Goal: Communication & Community: Answer question/provide support

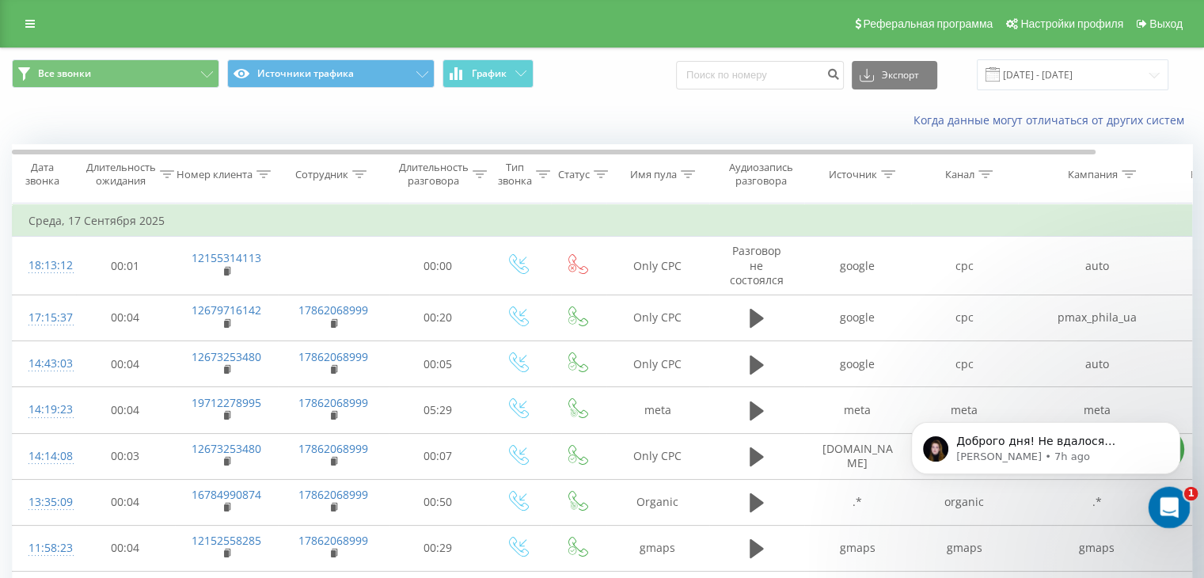
click at [1166, 504] on icon "Open Intercom Messenger" at bounding box center [1167, 505] width 26 height 26
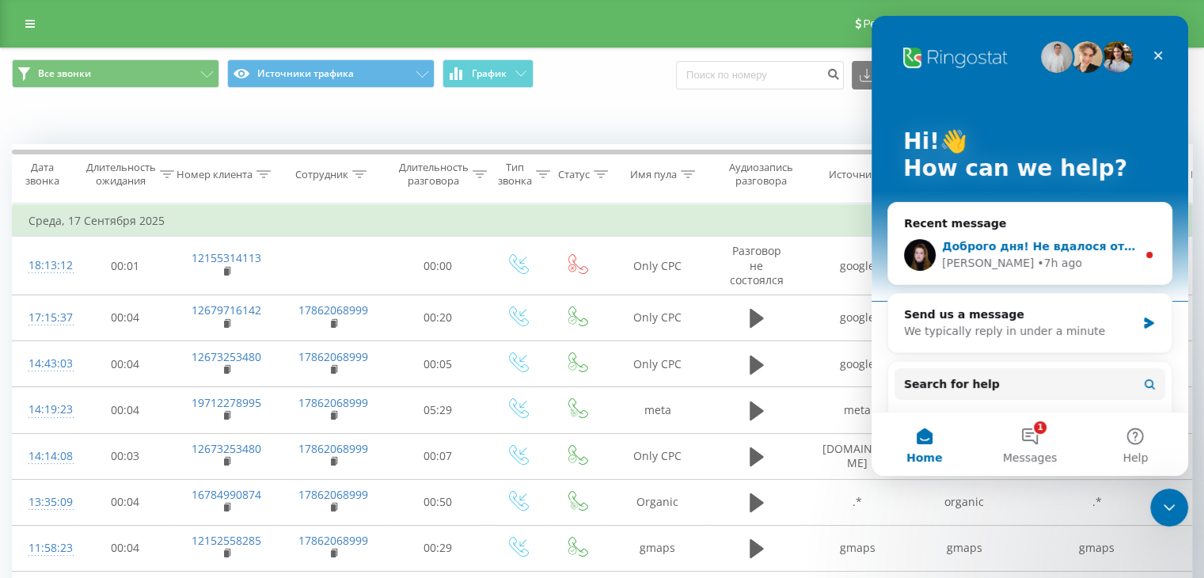
click at [1036, 264] on div "[PERSON_NAME] • 7h ago" at bounding box center [1039, 263] width 195 height 17
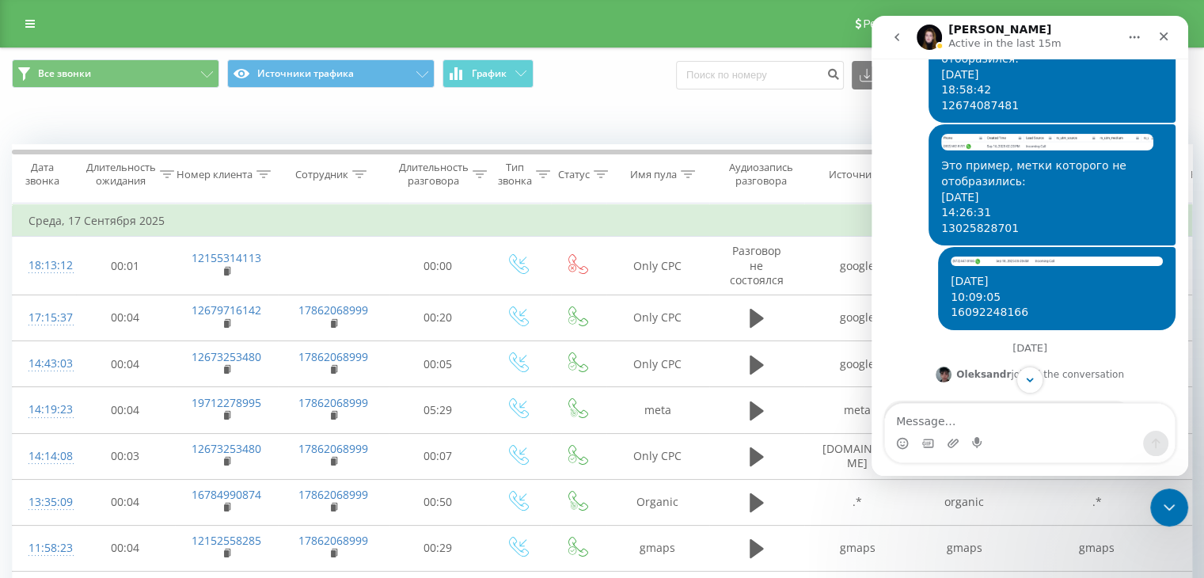
scroll to position [3601, 0]
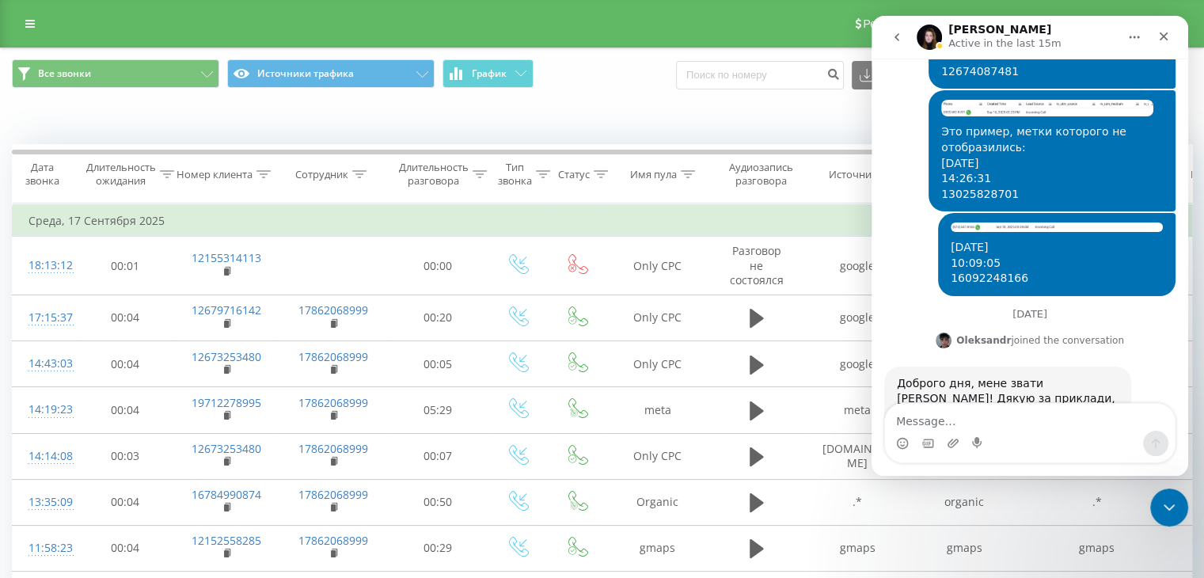
click at [969, 419] on textarea "Message…" at bounding box center [1030, 417] width 290 height 27
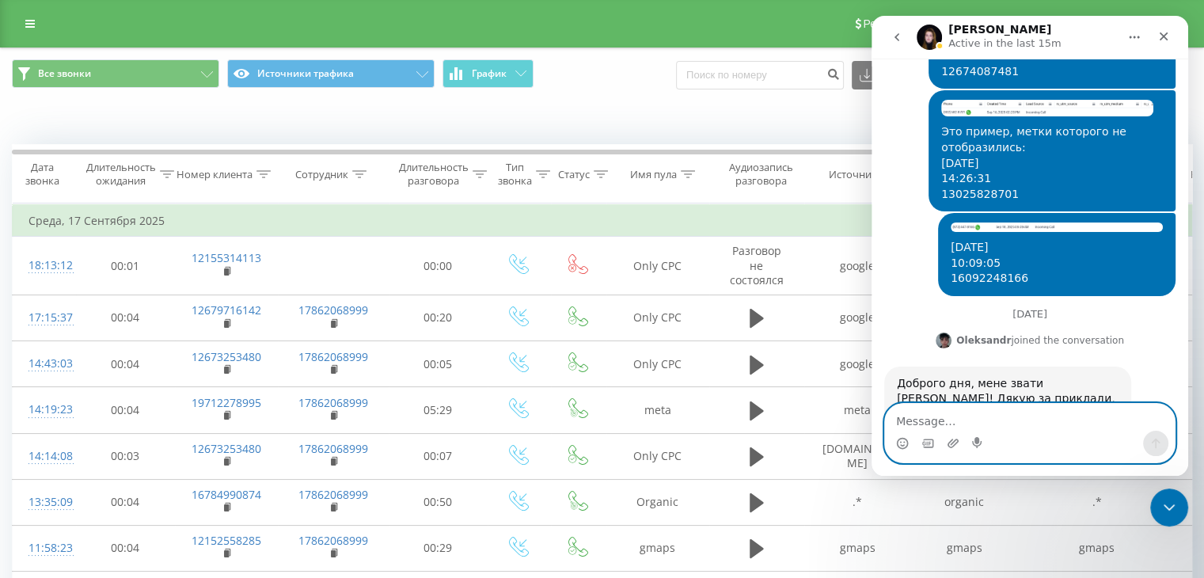
click at [926, 419] on textarea "Message…" at bounding box center [1030, 417] width 290 height 27
click at [1069, 419] on textarea "Добрий день! Була на вихідних." at bounding box center [1030, 417] width 290 height 27
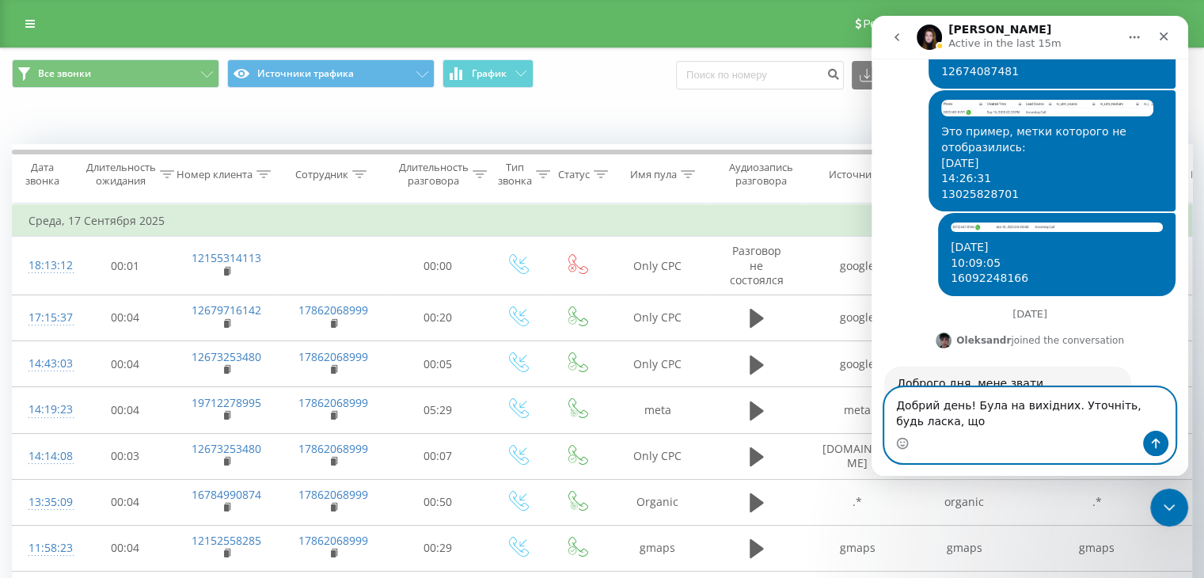
scroll to position [3617, 0]
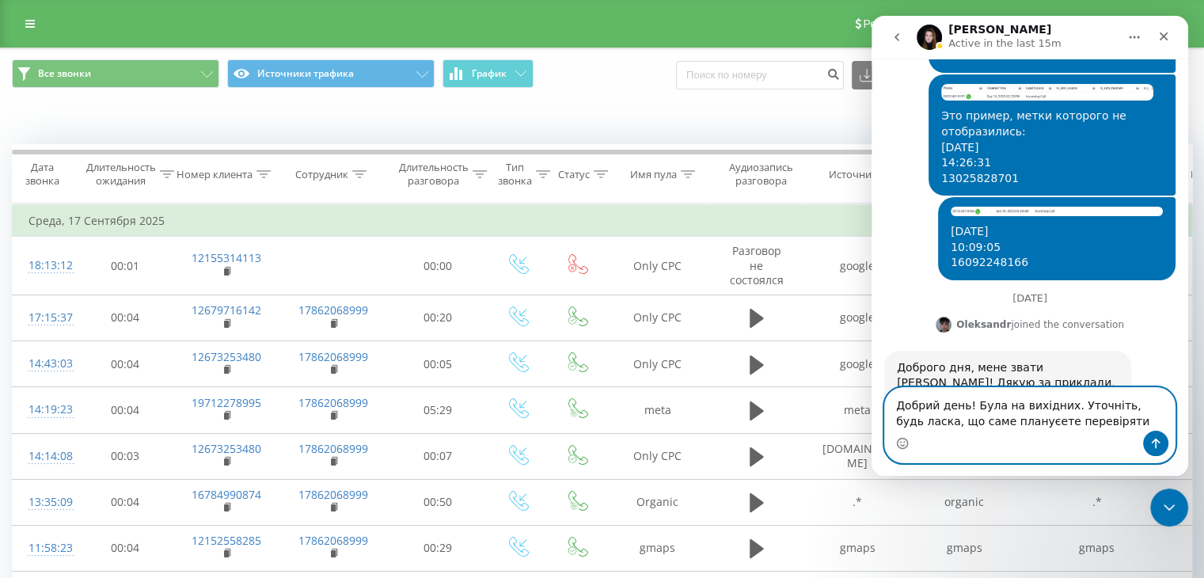
type textarea "Добрий день! Була на вихідних. Уточніть, будь ласка, що саме плануєете перевіря…"
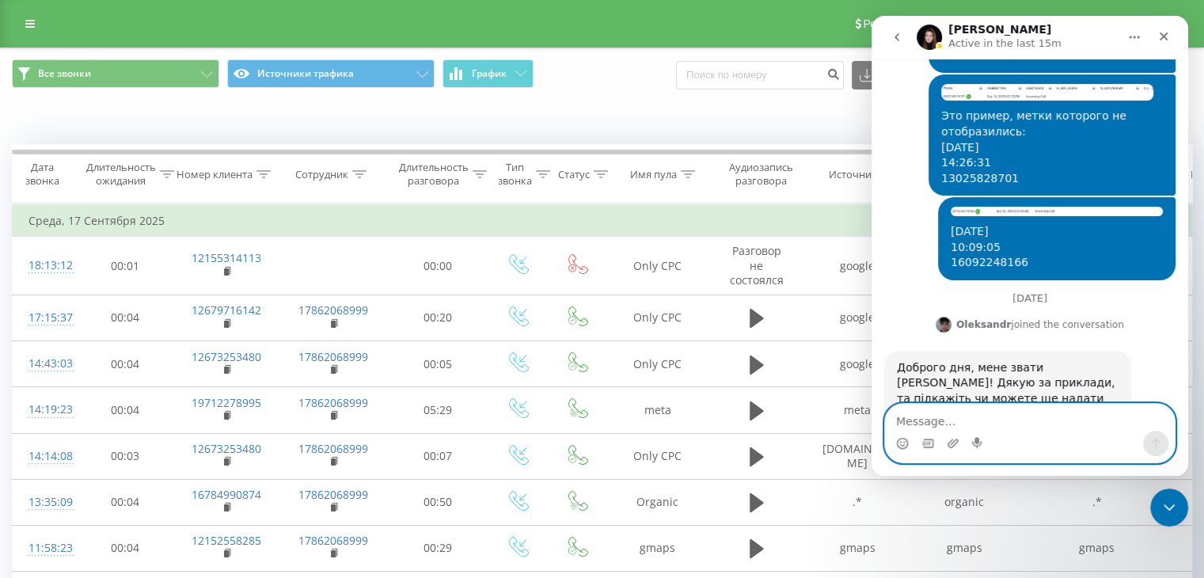
scroll to position [3664, 0]
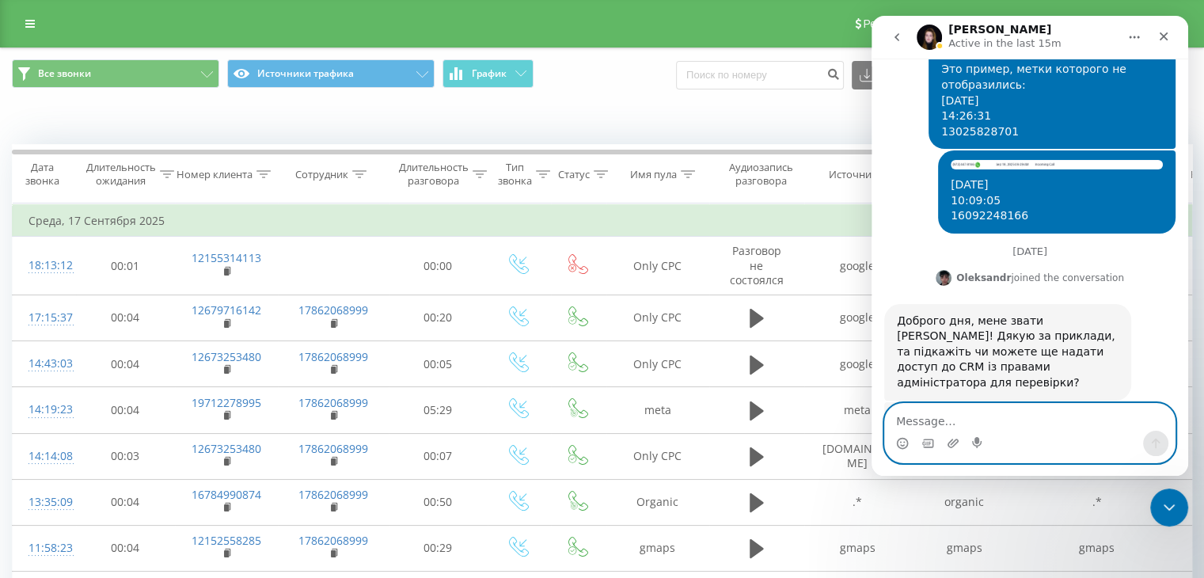
click at [995, 416] on textarea "Message…" at bounding box center [1030, 417] width 290 height 27
type textarea "Запит ще актуальний"
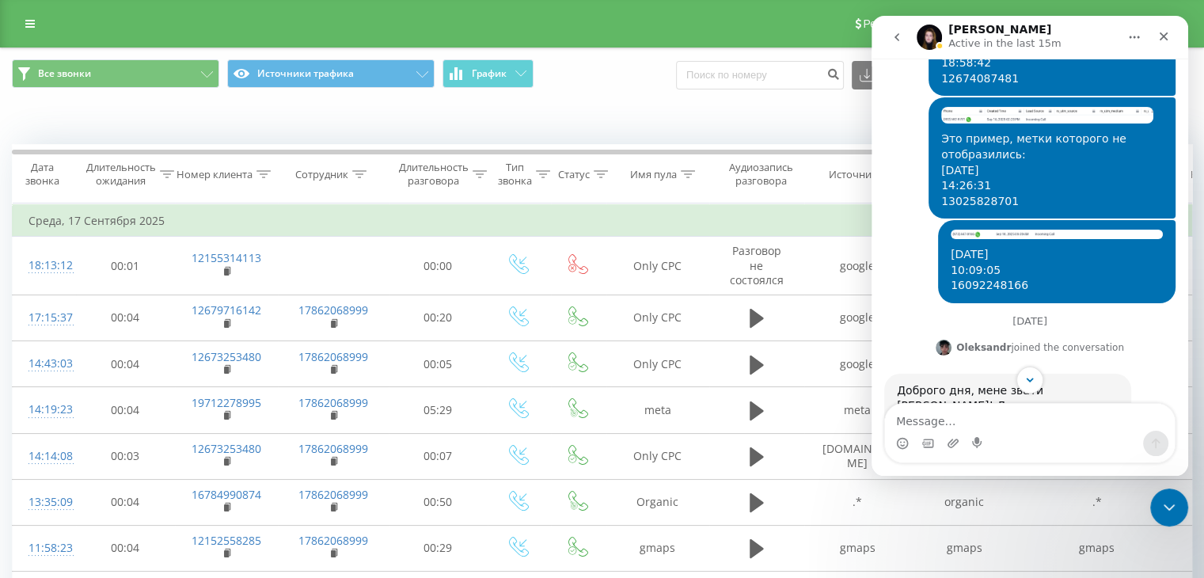
scroll to position [3489, 0]
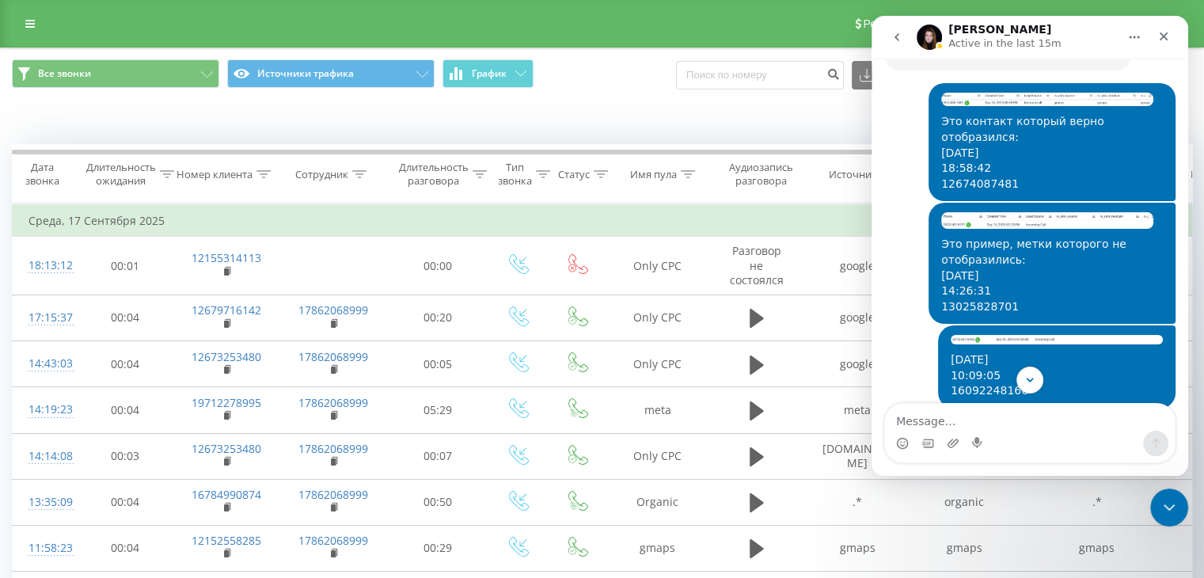
click at [918, 489] on div "Доброго дня, мене звати [PERSON_NAME]! Дякую за приклади, та підкажіть чи может…" at bounding box center [1008, 528] width 222 height 78
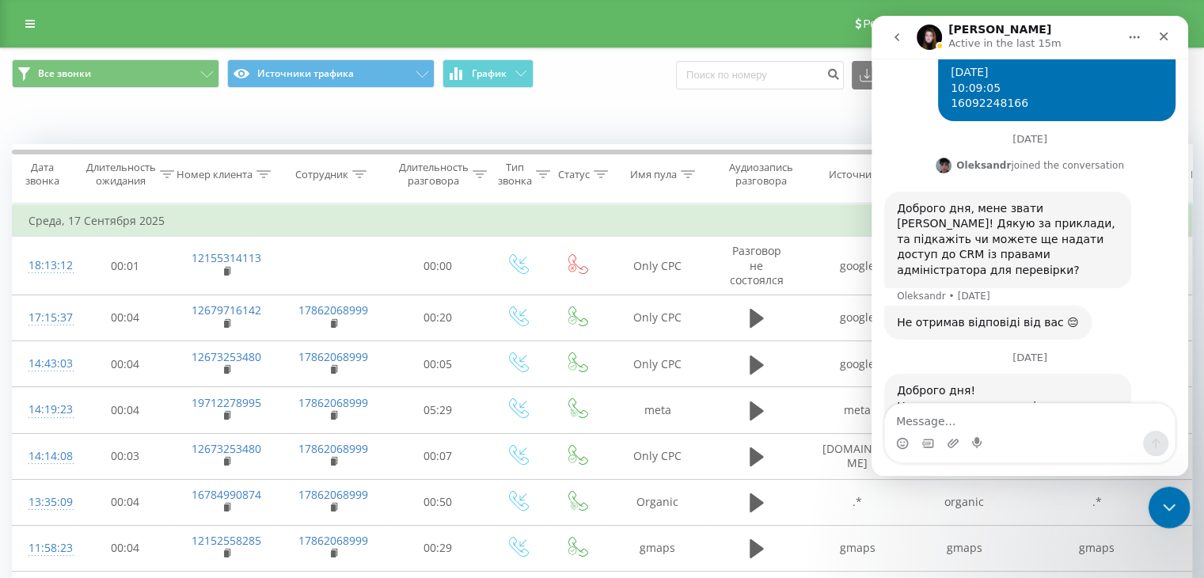
scroll to position [3715, 0]
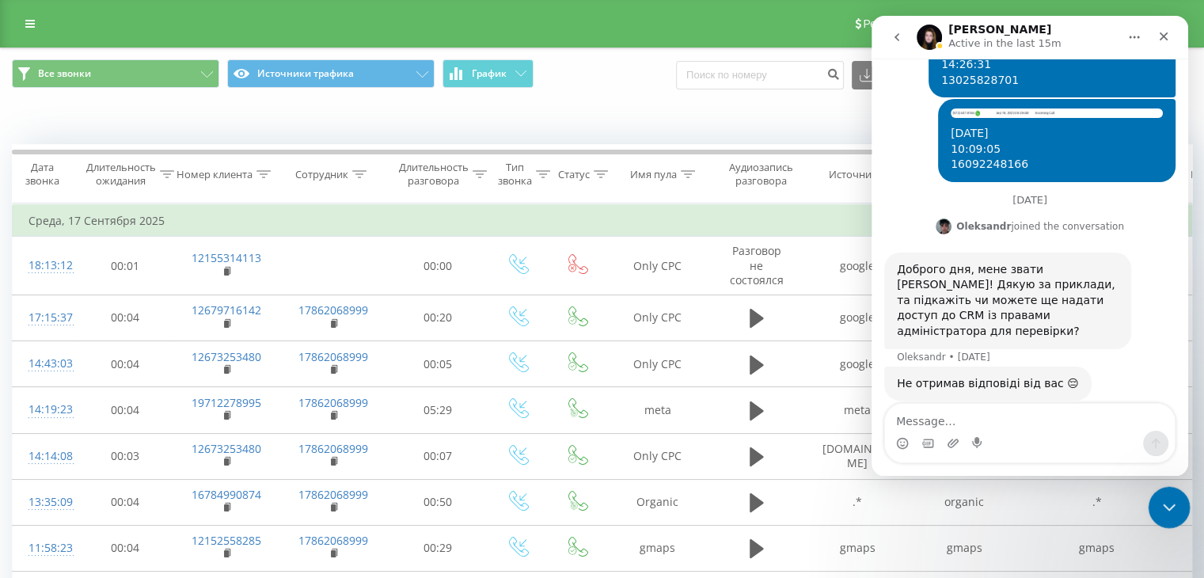
click at [1173, 508] on icon "Close Intercom Messenger" at bounding box center [1167, 505] width 19 height 19
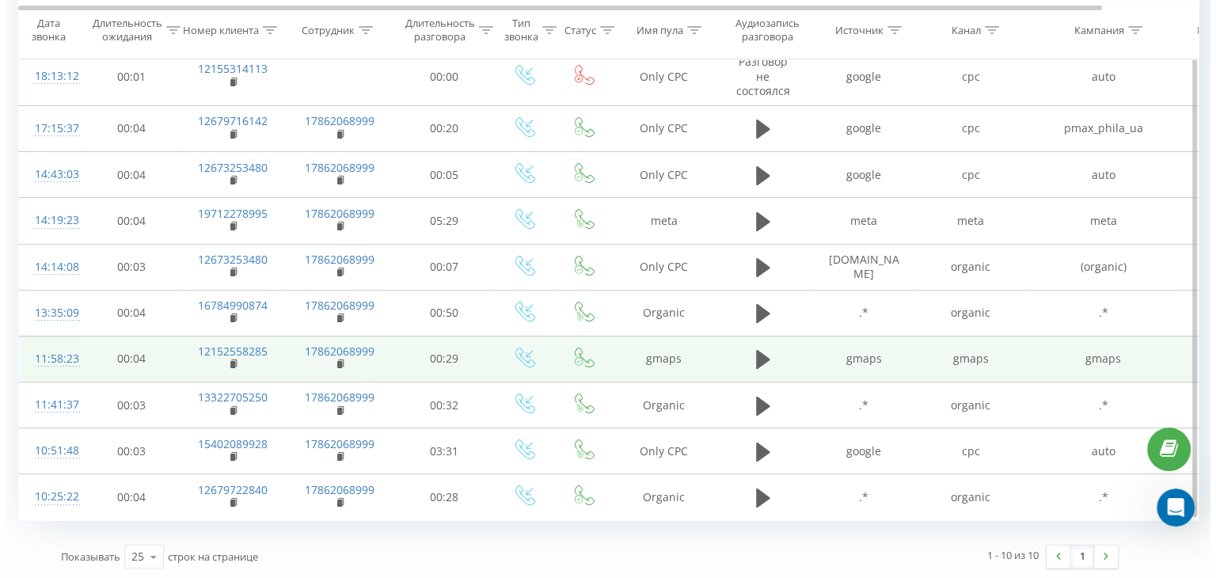
scroll to position [0, 0]
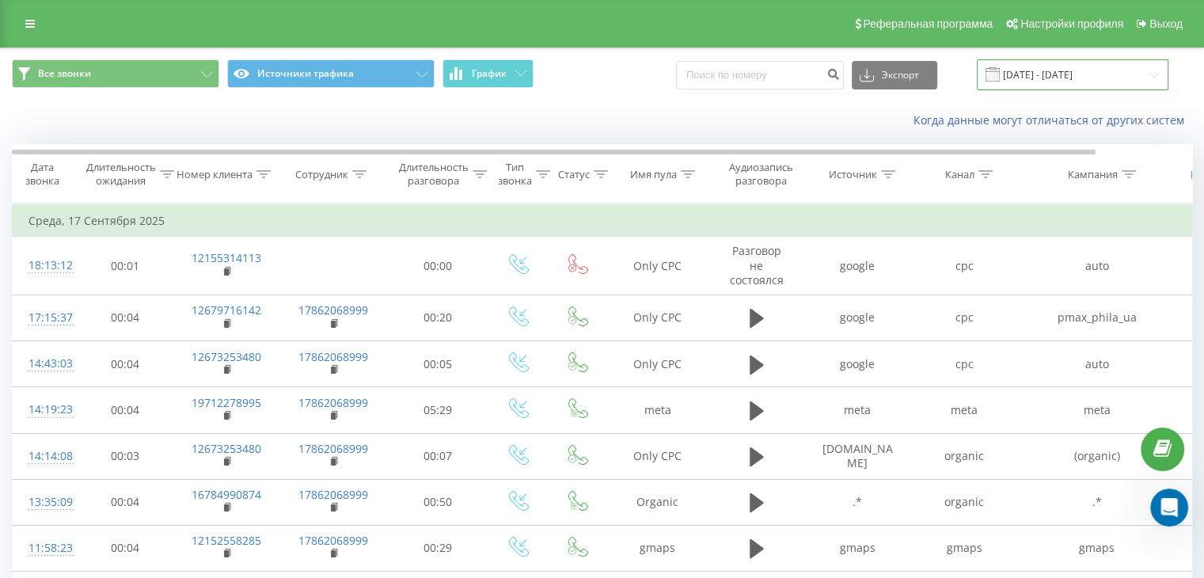
click at [1105, 67] on input "[DATE] - [DATE]" at bounding box center [1073, 74] width 192 height 31
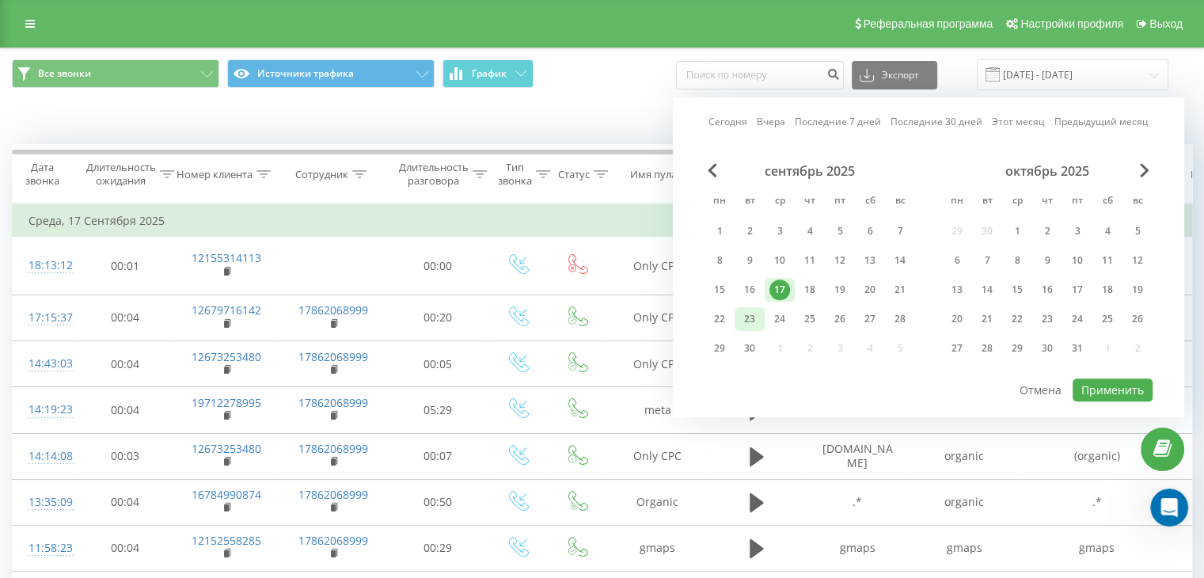
click at [742, 321] on div "23" at bounding box center [750, 319] width 21 height 21
click at [1093, 382] on button "Применить" at bounding box center [1113, 389] width 80 height 23
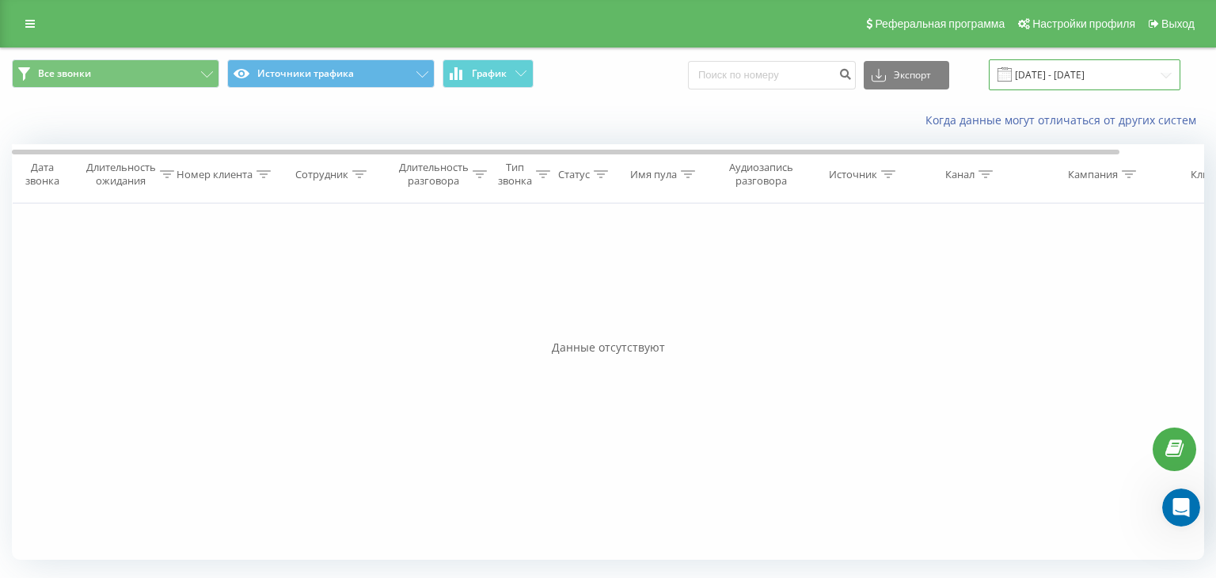
click at [1045, 66] on input "[DATE] - [DATE]" at bounding box center [1085, 74] width 192 height 31
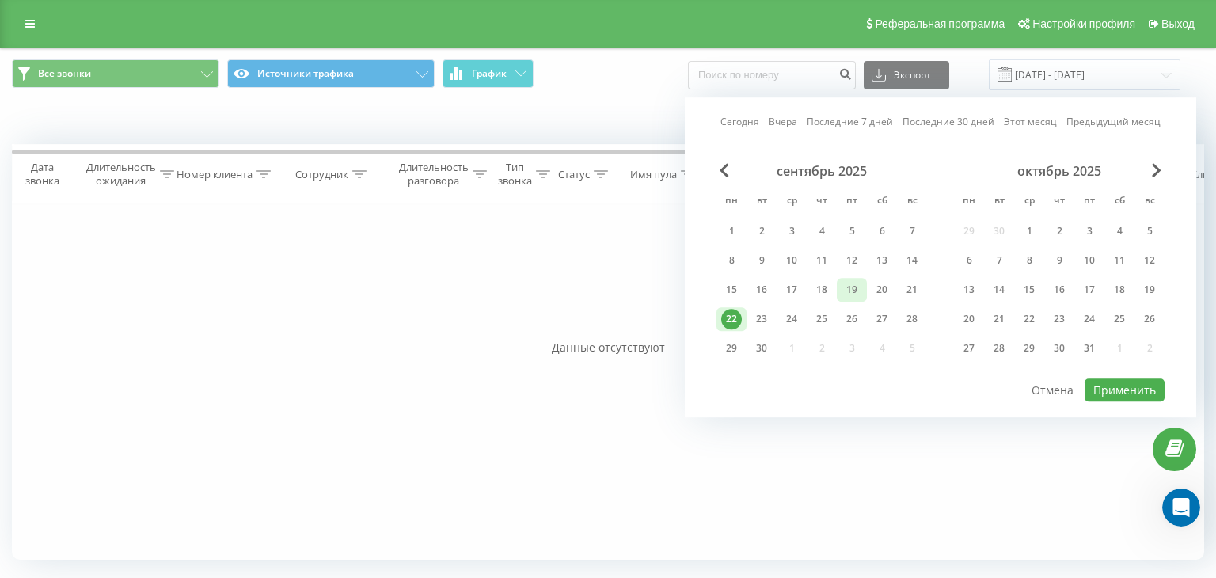
click at [844, 283] on div "19" at bounding box center [852, 289] width 21 height 21
click at [757, 327] on div "23" at bounding box center [762, 319] width 30 height 24
click at [1119, 390] on button "Применить" at bounding box center [1125, 389] width 80 height 23
type input "[DATE] - [DATE]"
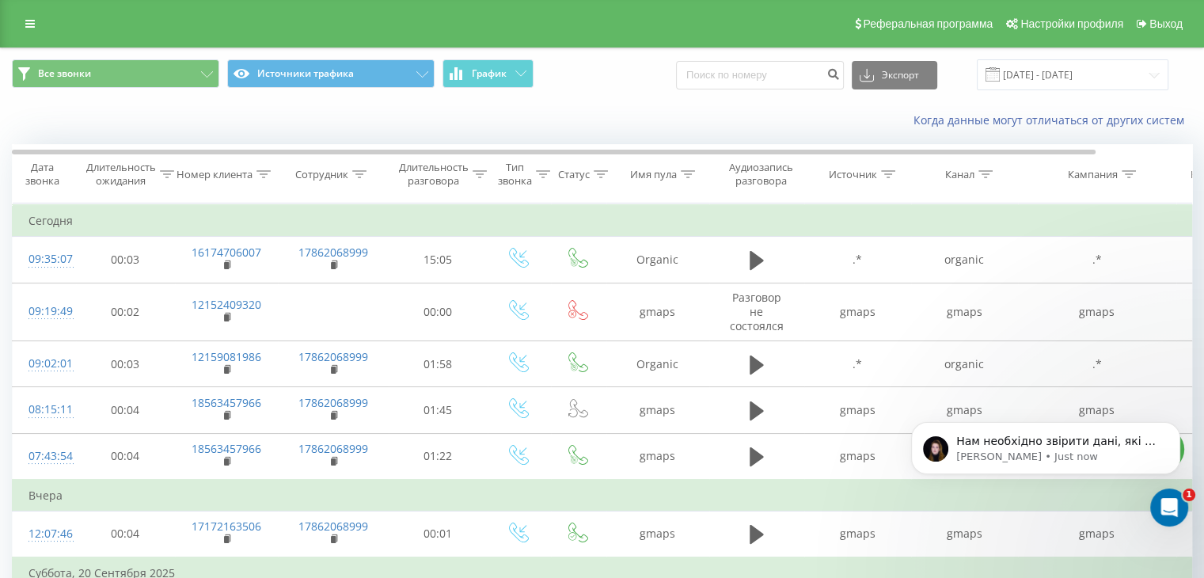
scroll to position [3762, 0]
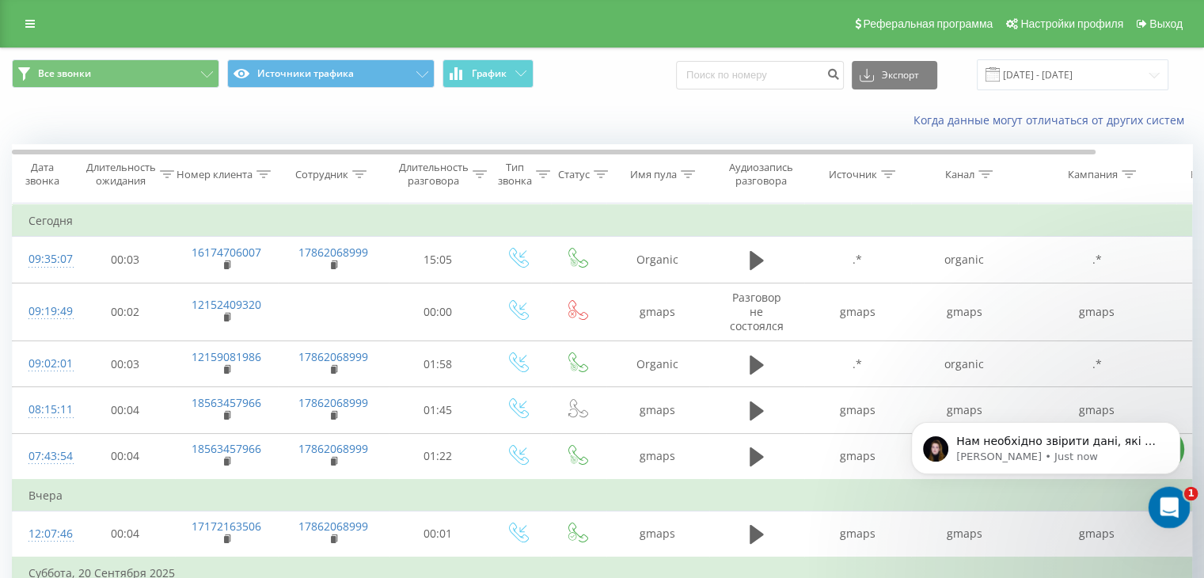
click at [1163, 503] on icon "Open Intercom Messenger" at bounding box center [1167, 505] width 26 height 26
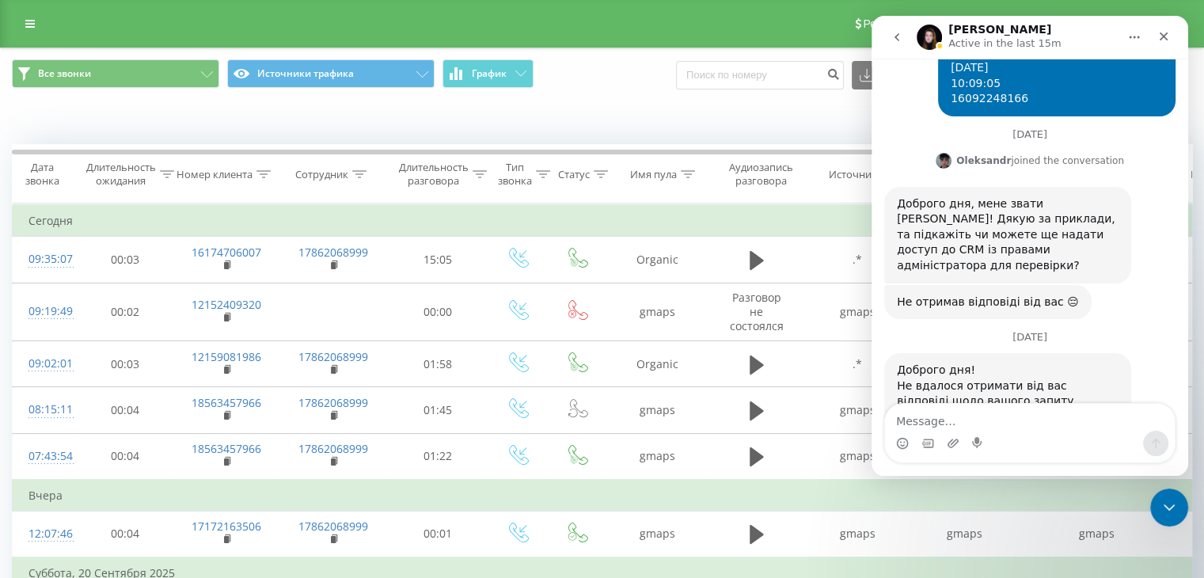
scroll to position [3789, 0]
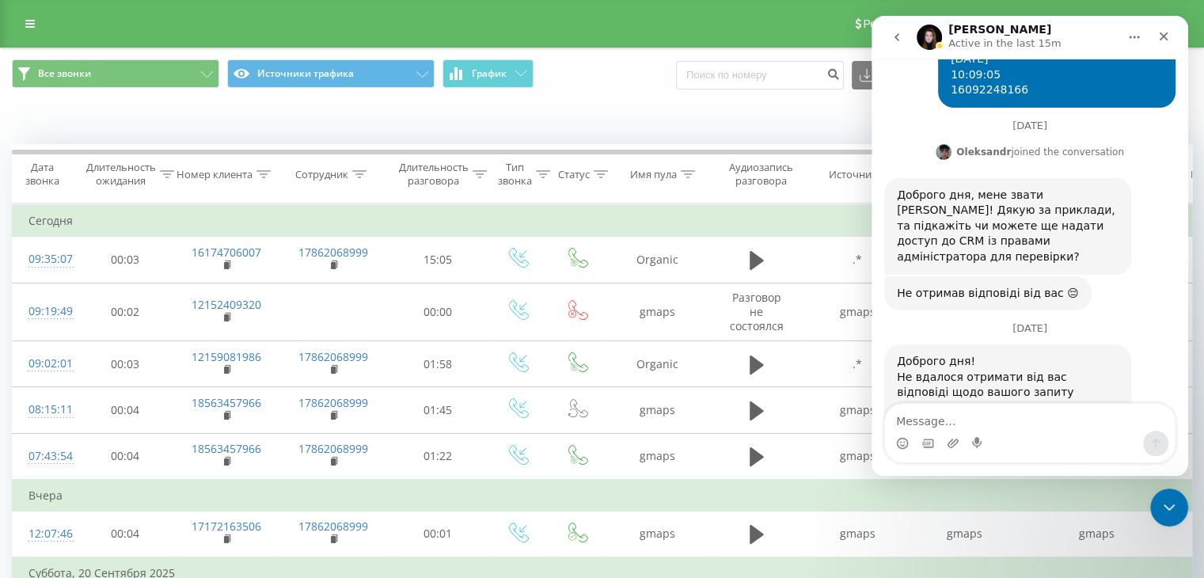
click at [952, 417] on textarea "Message…" at bounding box center [1030, 417] width 290 height 27
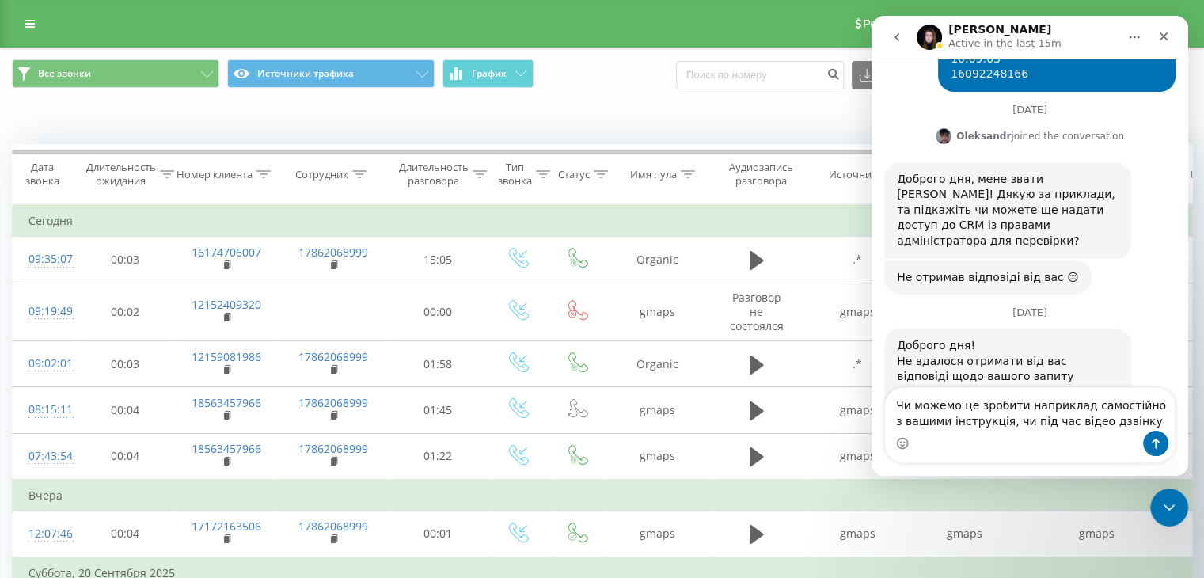
type textarea "Чи можемо це зробити наприклад самостійно з вашими інструкція, чи під час відео…"
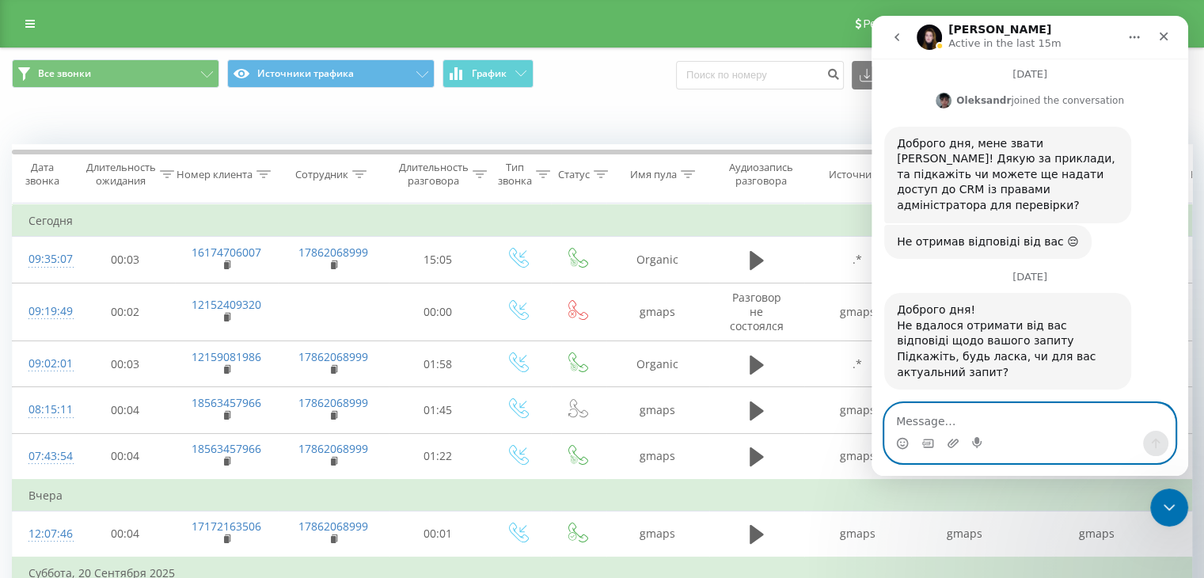
scroll to position [3841, 0]
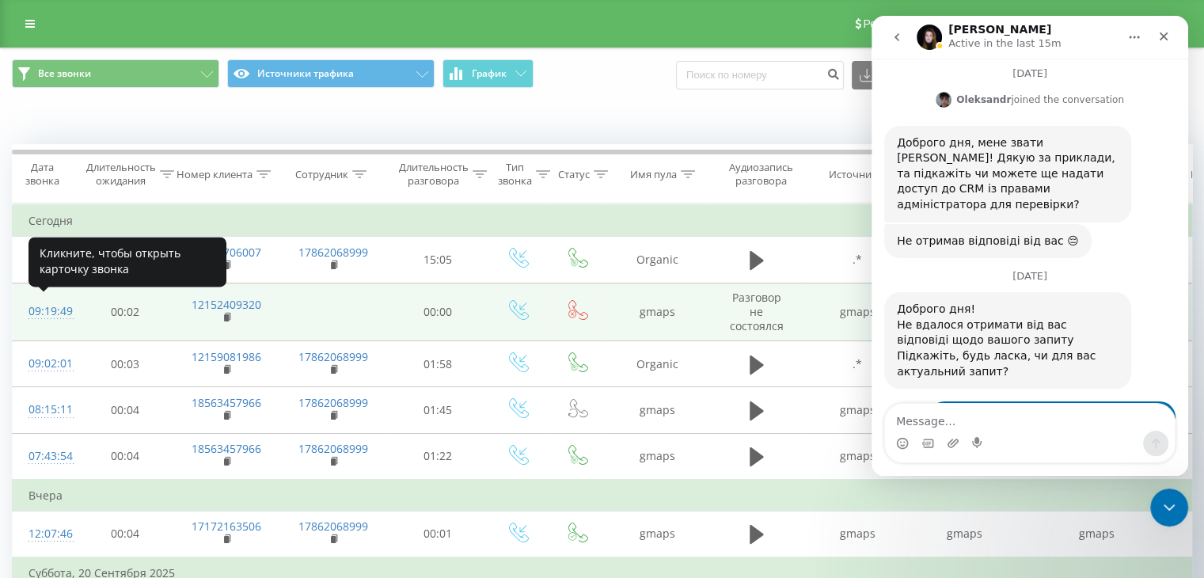
click at [60, 306] on div "09:19:49" at bounding box center [45, 311] width 32 height 31
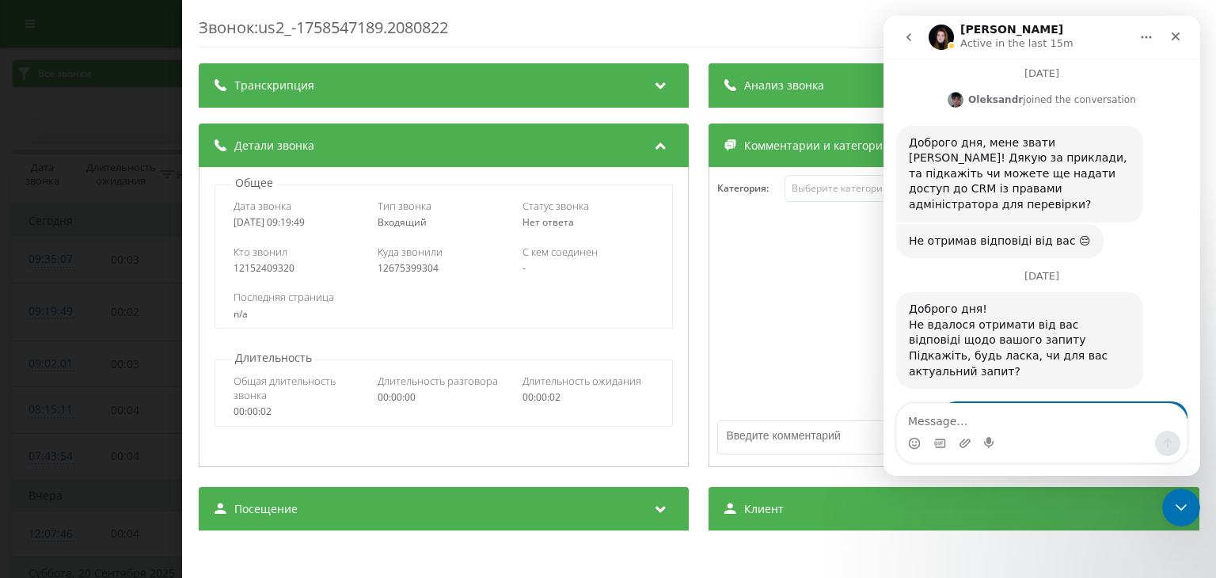
click at [133, 25] on div "Звонок : us2_-1758547189.2080822 Транскрипция Для анализа AI будущих звонков на…" at bounding box center [608, 289] width 1216 height 578
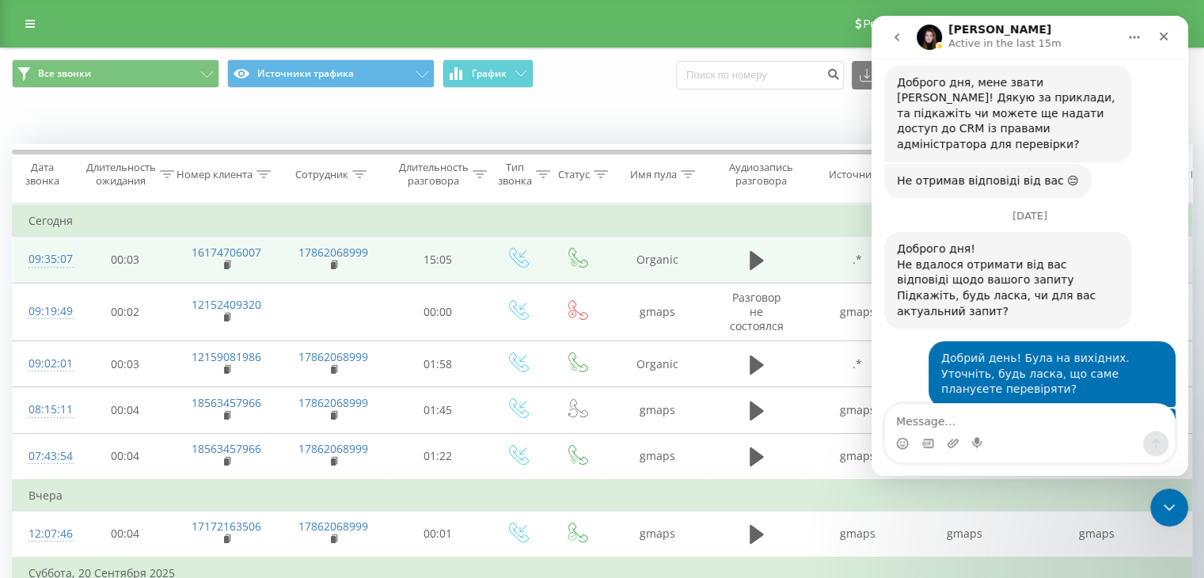
scroll to position [3918, 0]
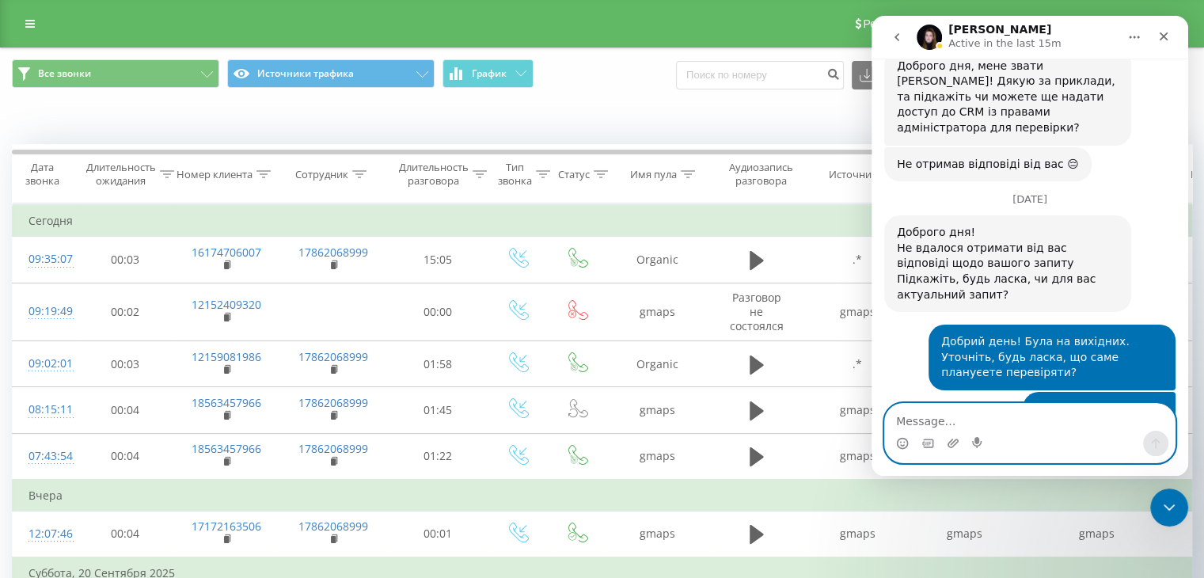
click at [989, 423] on textarea "Message…" at bounding box center [1030, 417] width 290 height 27
type textarea "П"
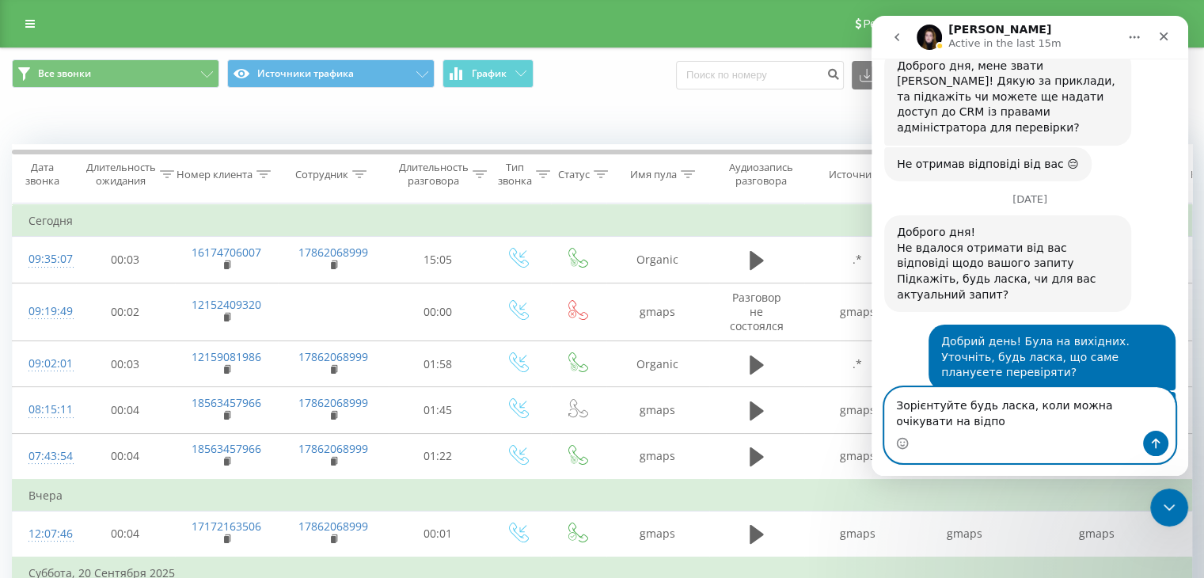
scroll to position [3934, 0]
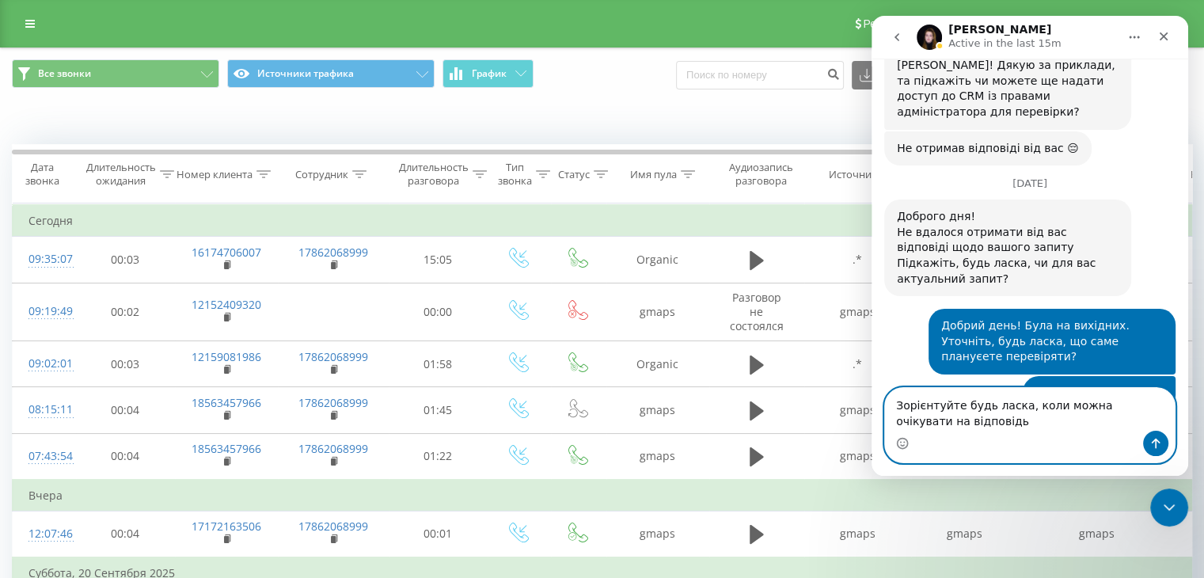
type textarea "Зорієнтуйте будь ласка, коли можна очікувати на відповідь?"
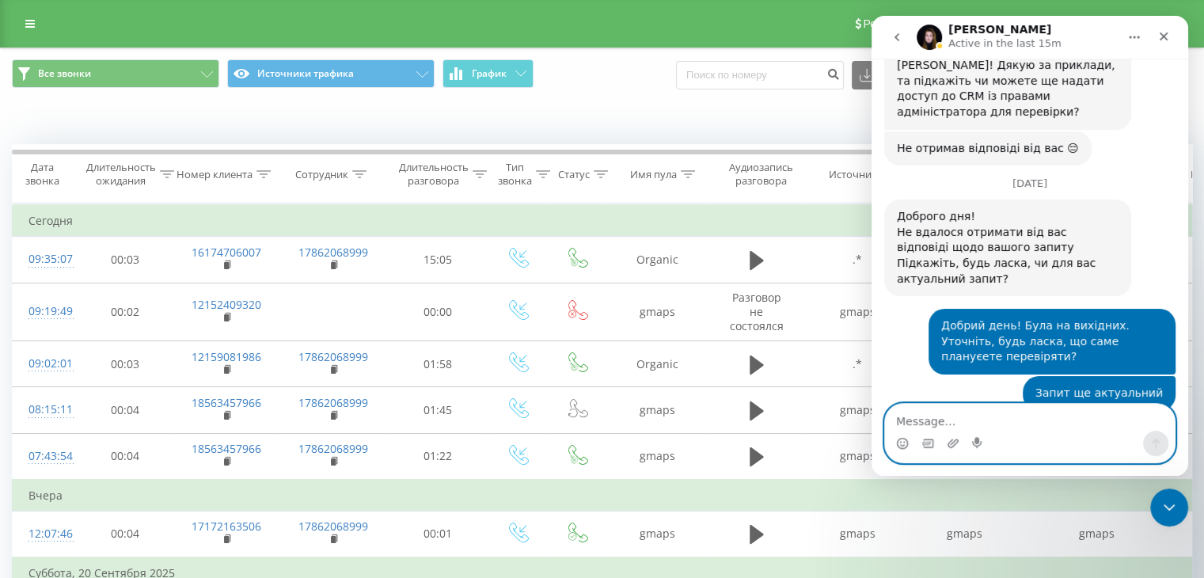
scroll to position [3981, 0]
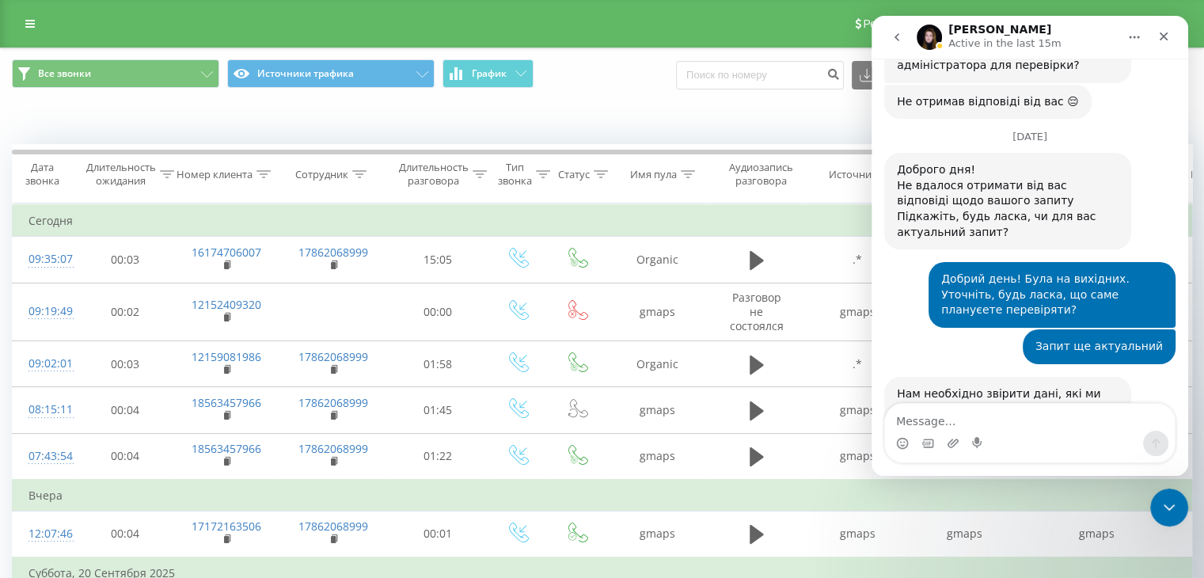
click at [1002, 542] on div "Нам необхідно перевірити дані більш детально, уточню чи можемо ми якось по іншо…" at bounding box center [1008, 565] width 222 height 47
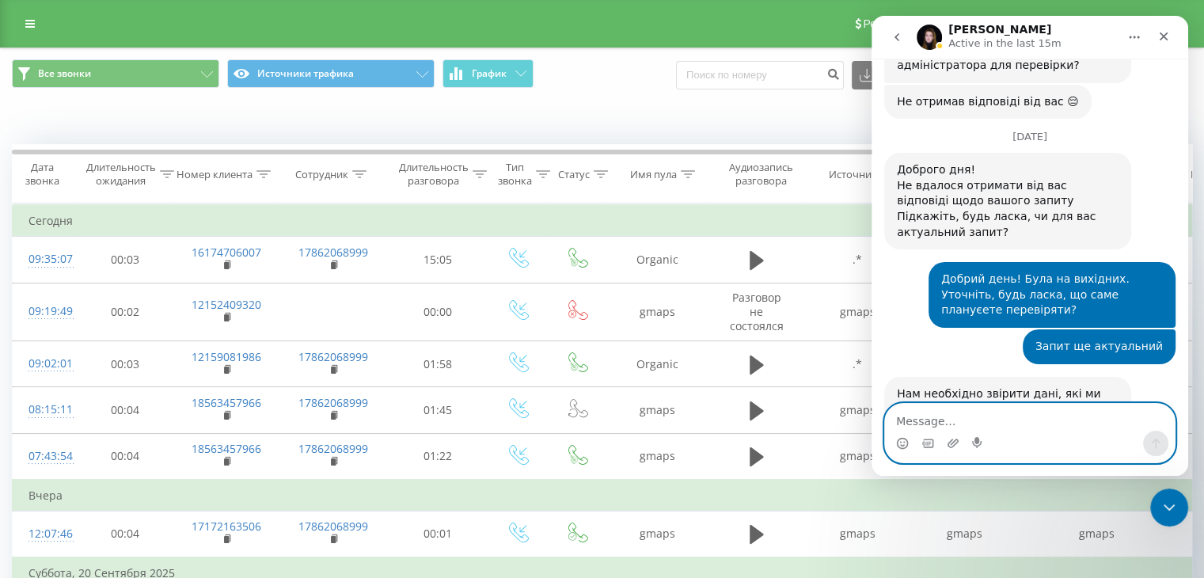
click at [927, 419] on textarea "Message…" at bounding box center [1030, 417] width 290 height 27
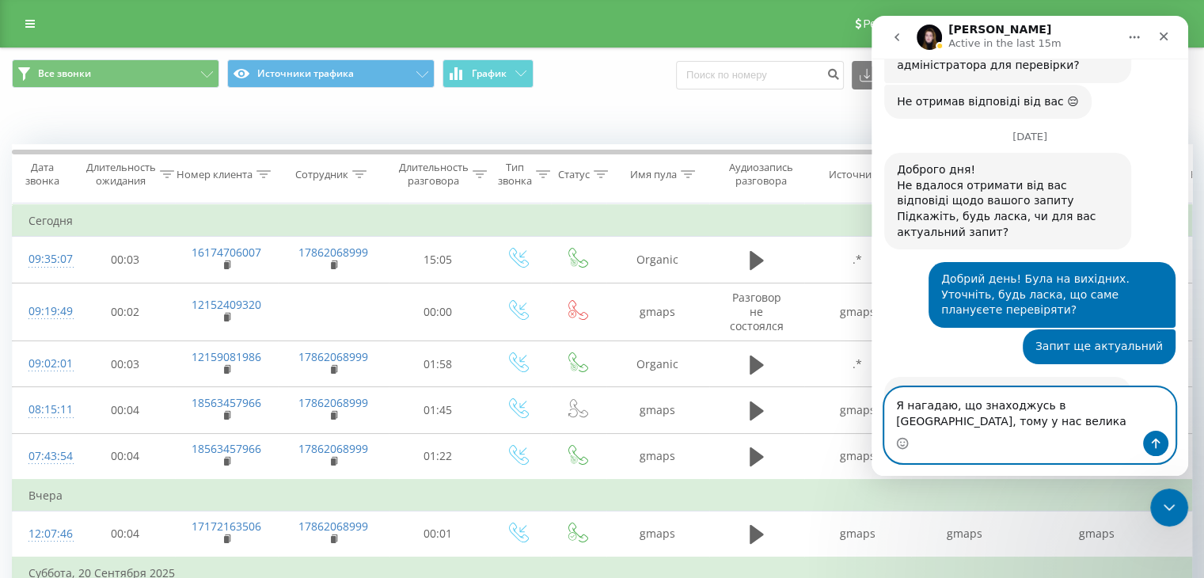
scroll to position [3997, 0]
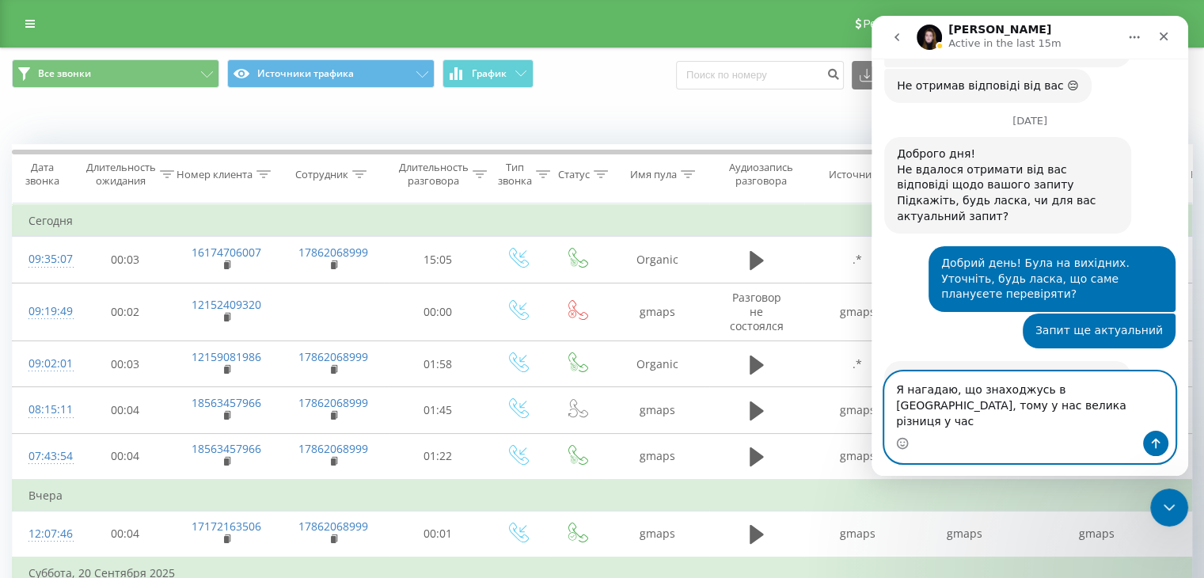
type textarea "Я нагадаю, що знаходжусь в [GEOGRAPHIC_DATA], тому у нас велика різниця у часі"
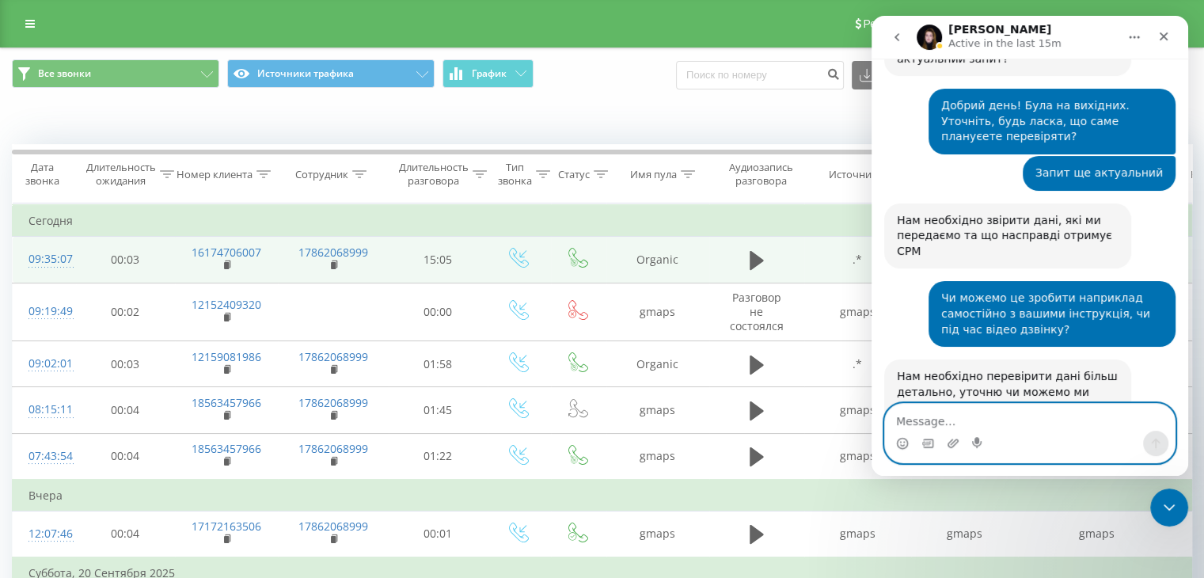
scroll to position [4158, 0]
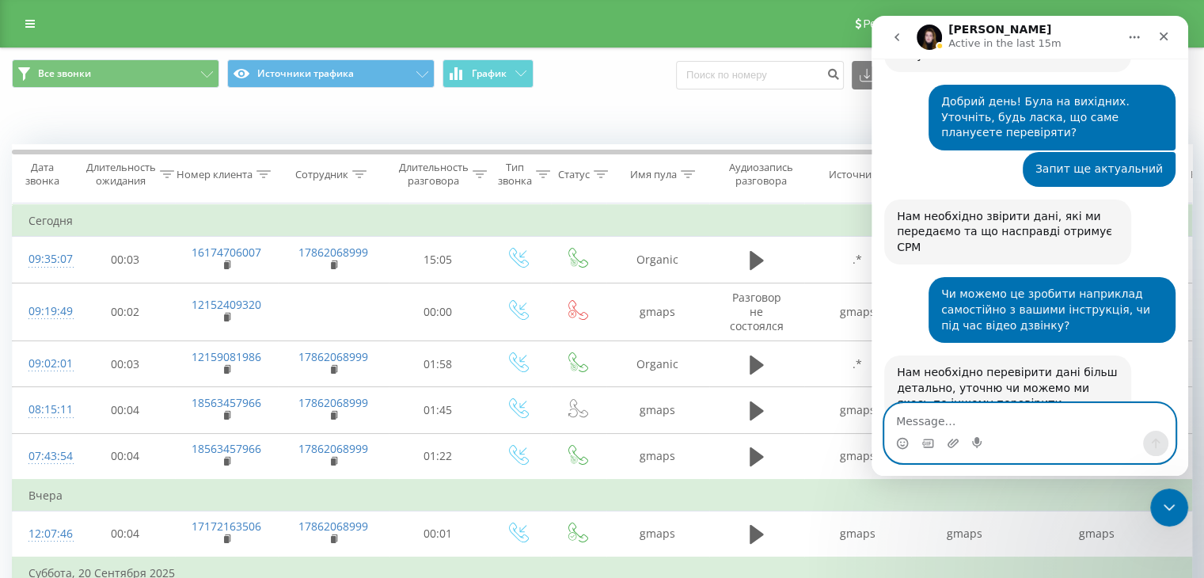
click at [948, 413] on textarea "Message…" at bounding box center [1030, 417] width 290 height 27
type textarea "Які дані мають бути на скріншоті?"
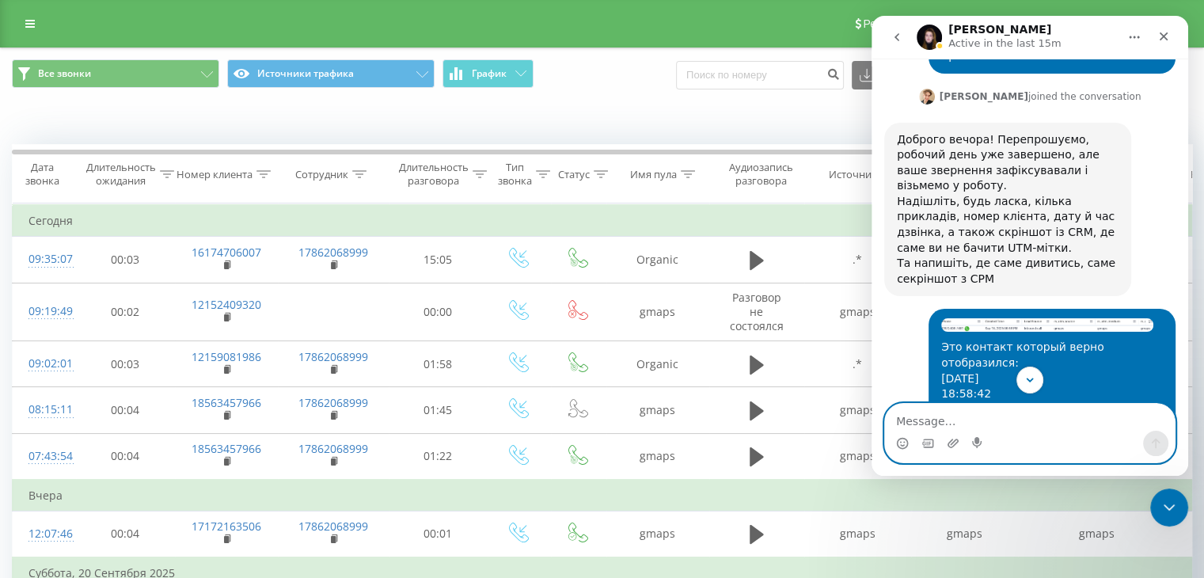
scroll to position [3149, 0]
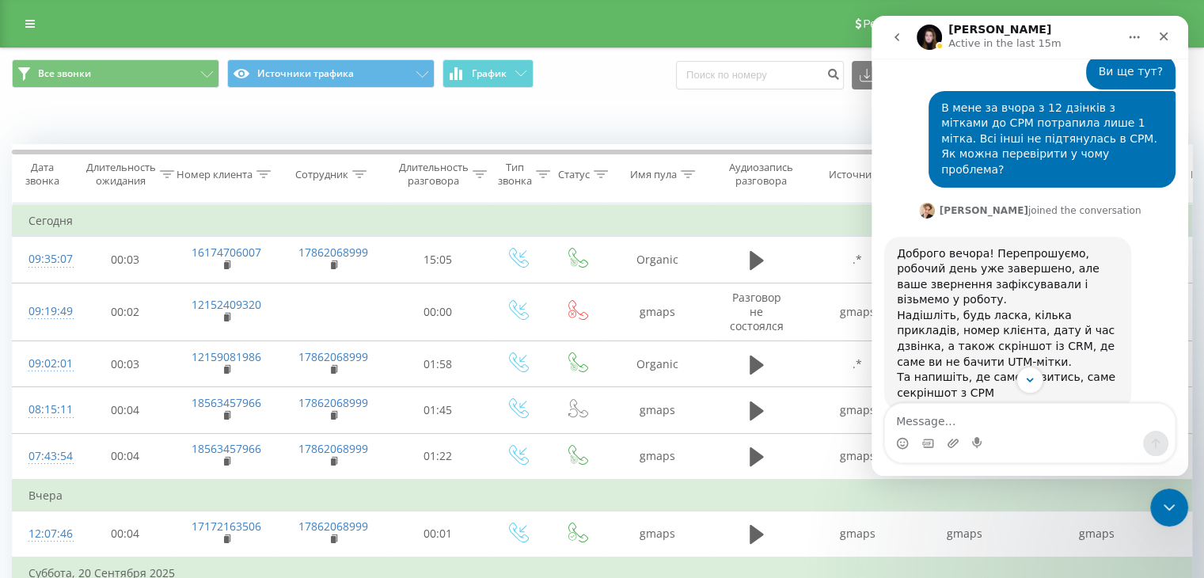
click at [990, 552] on img "Ievgen says…" at bounding box center [1047, 560] width 212 height 17
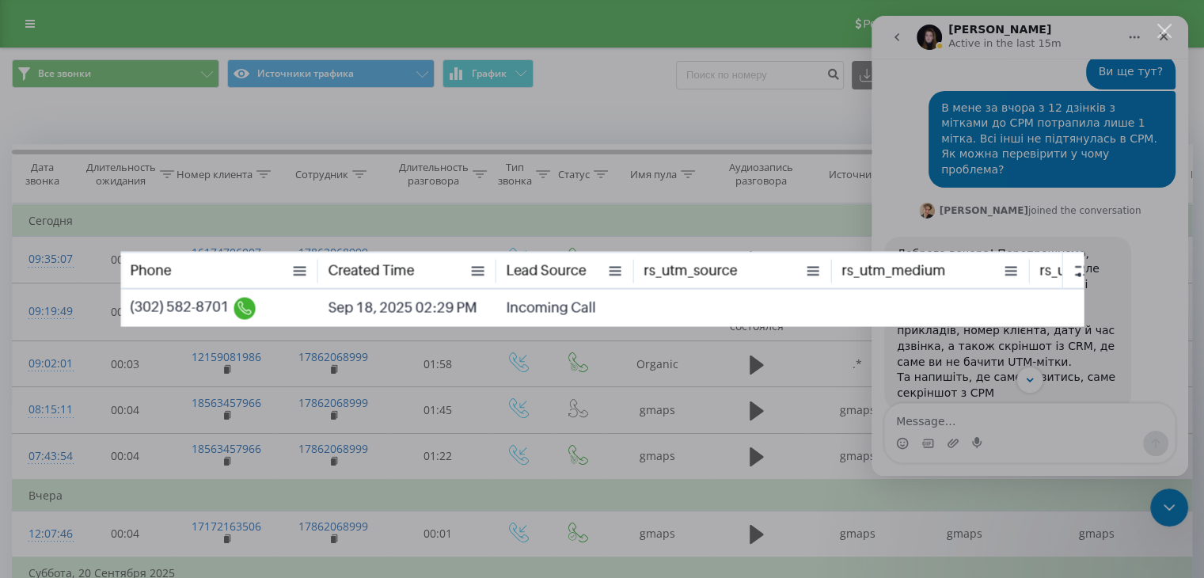
scroll to position [0, 0]
click at [998, 128] on div "Intercom messenger" at bounding box center [602, 289] width 1204 height 578
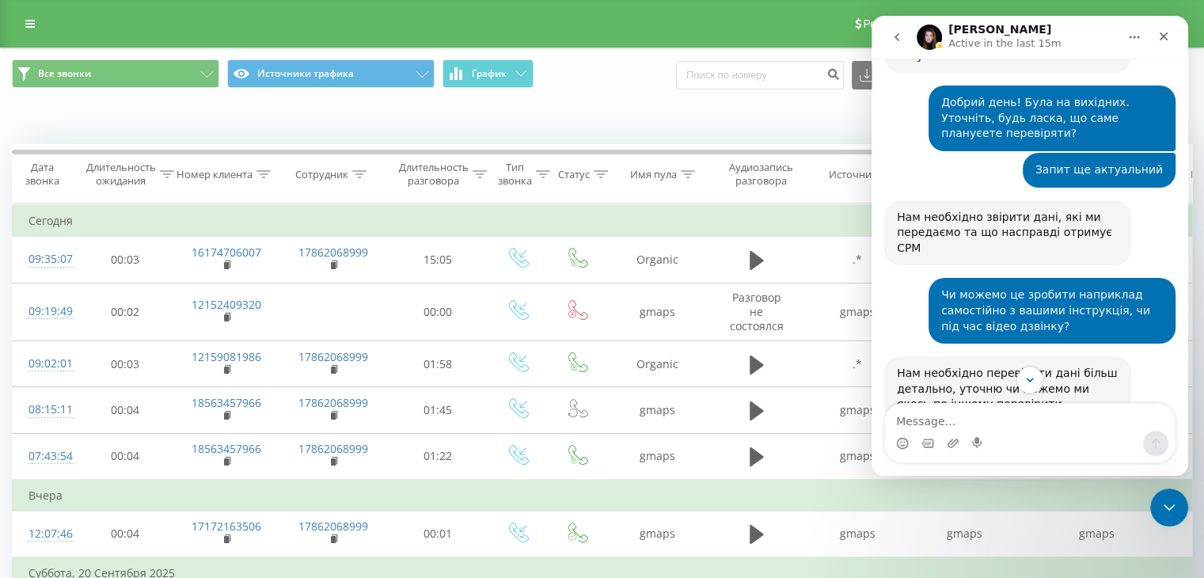
scroll to position [4205, 0]
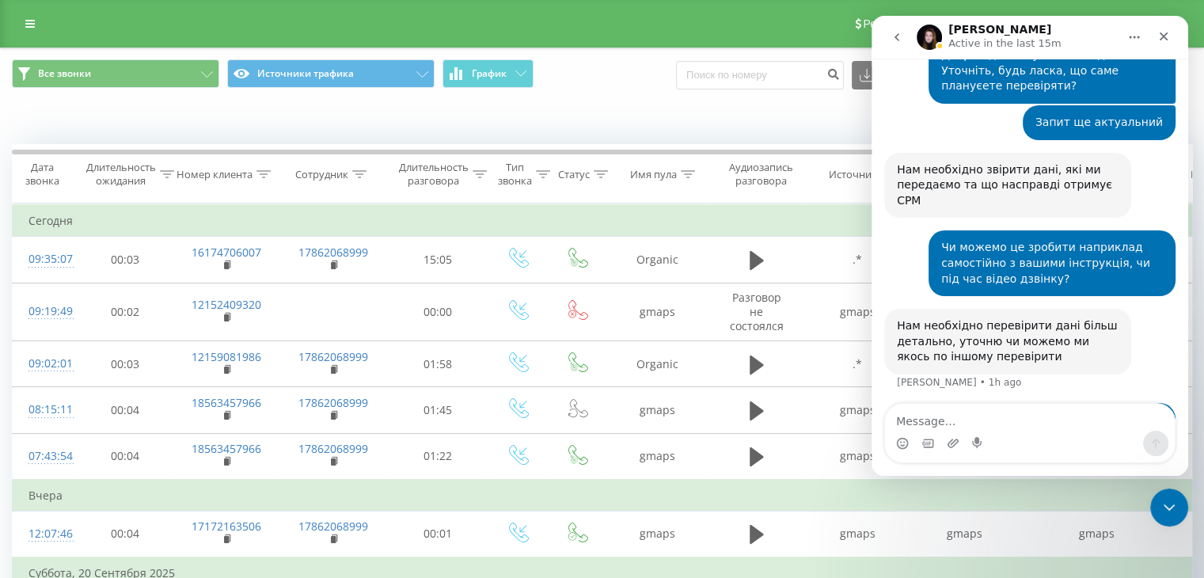
click at [660, 99] on div "Все звонки Источники трафика График Экспорт .csv .xls .xlsx [DATE] - [DATE]" at bounding box center [602, 74] width 1203 height 53
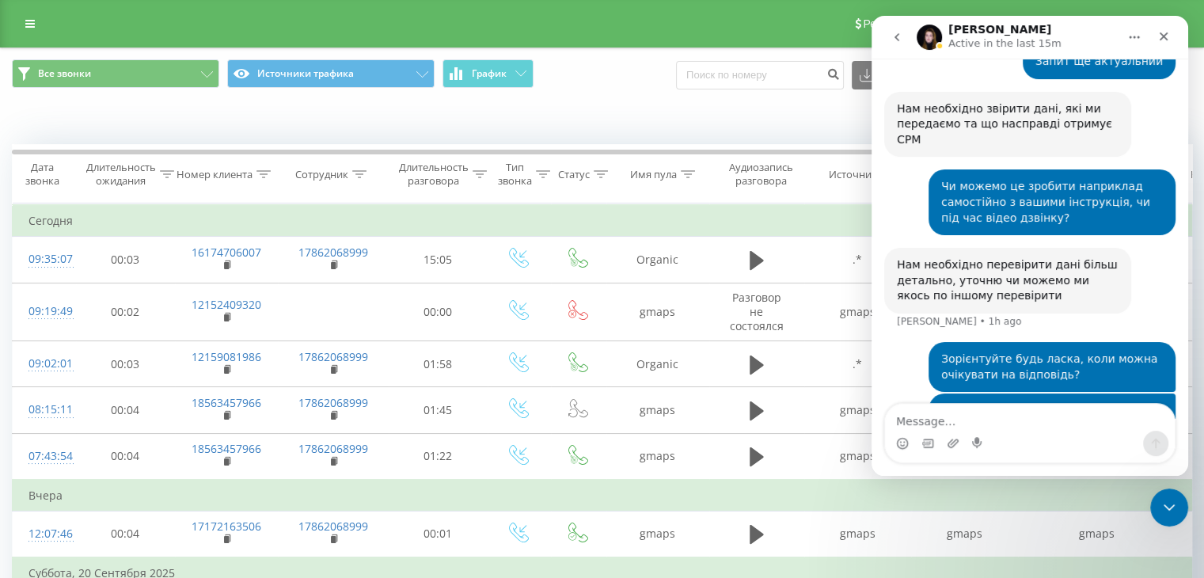
scroll to position [4268, 0]
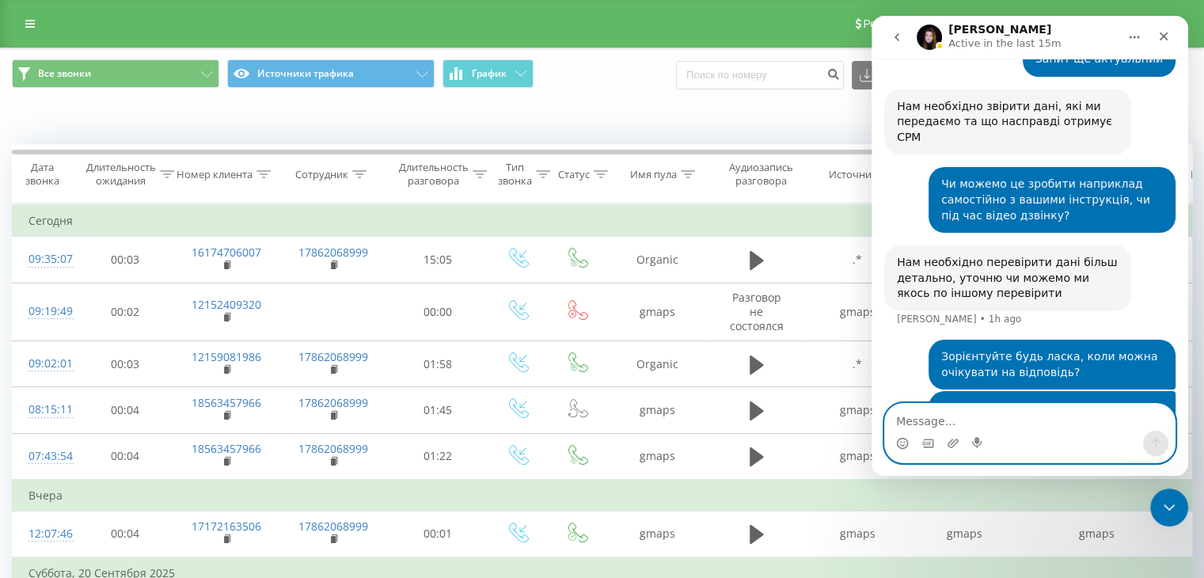
click at [947, 418] on textarea "Message…" at bounding box center [1030, 417] width 290 height 27
click at [968, 414] on textarea "Message…" at bounding box center [1030, 417] width 290 height 27
type textarea "Всі дані порожні))"
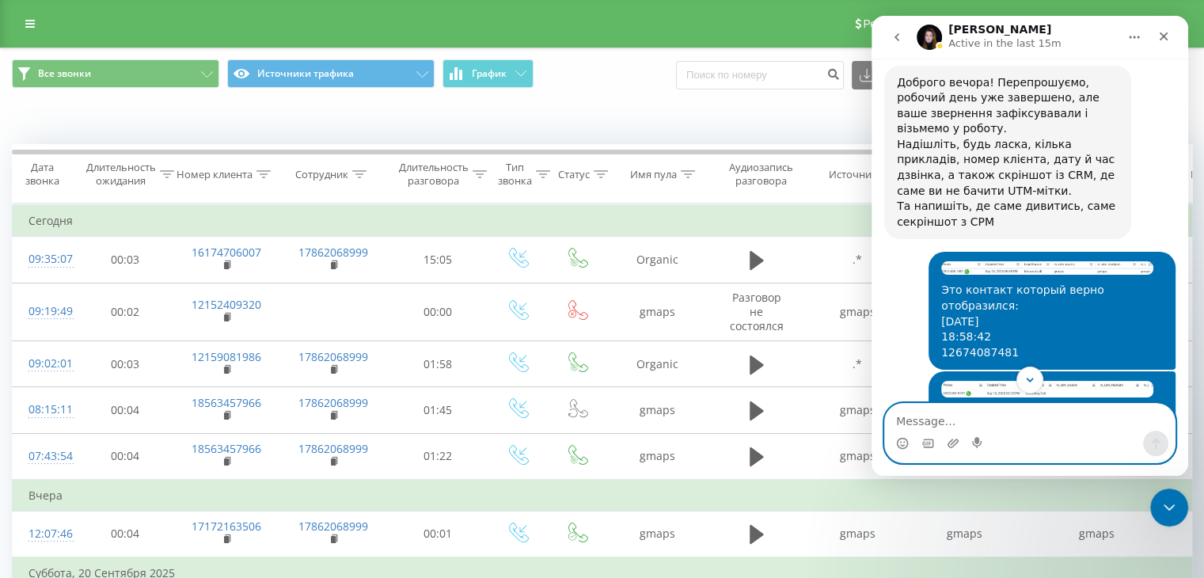
scroll to position [3306, 0]
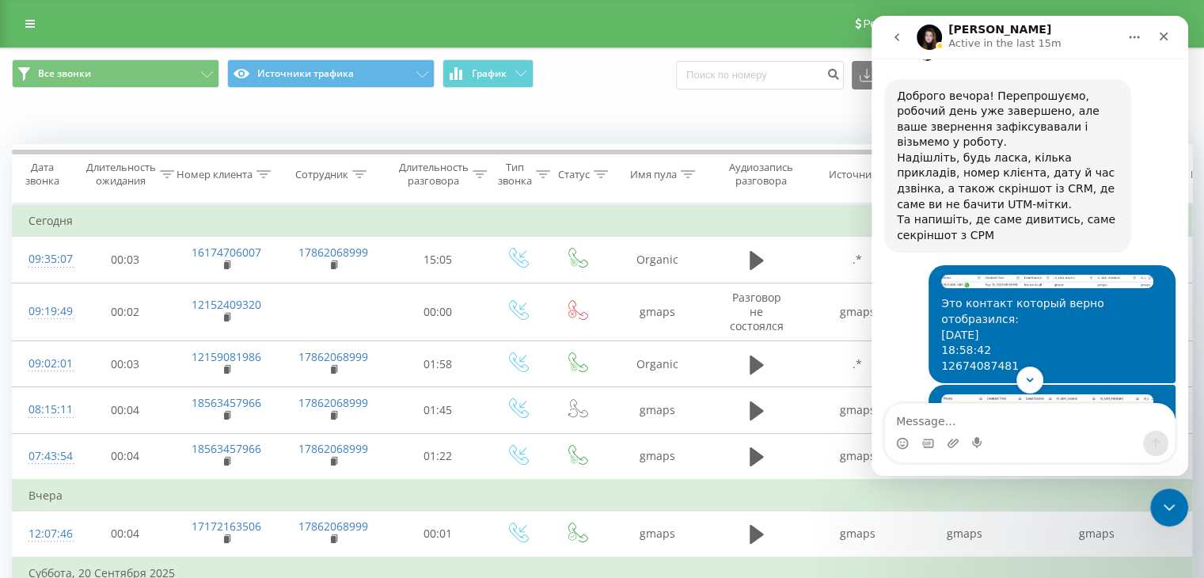
click at [1003, 517] on img "Ievgen says…" at bounding box center [1057, 522] width 212 height 10
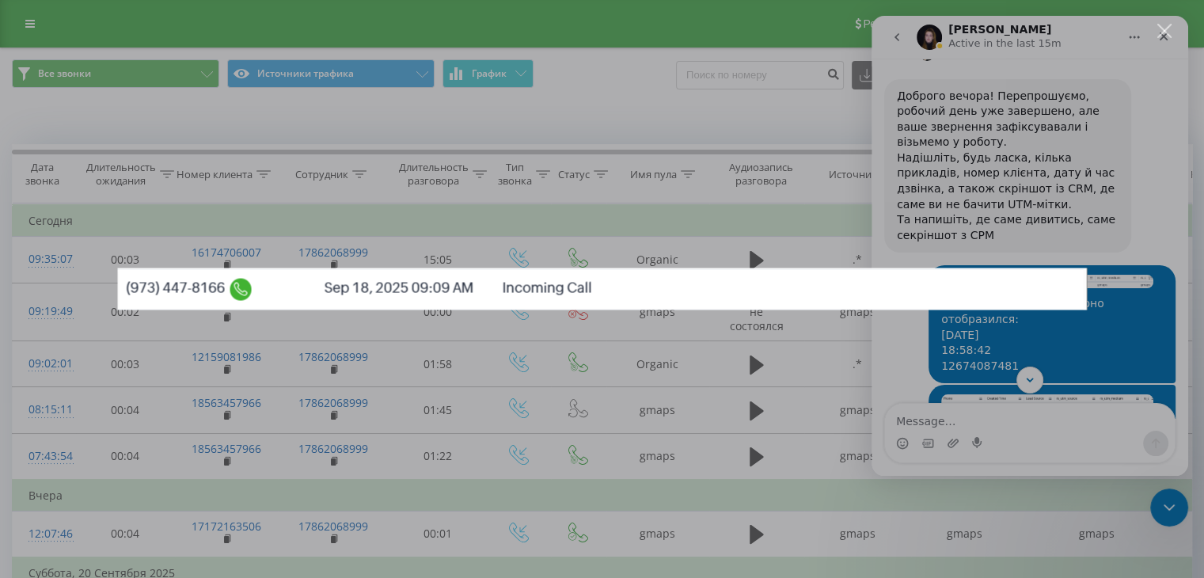
click at [956, 207] on div "Intercom messenger" at bounding box center [602, 289] width 1204 height 578
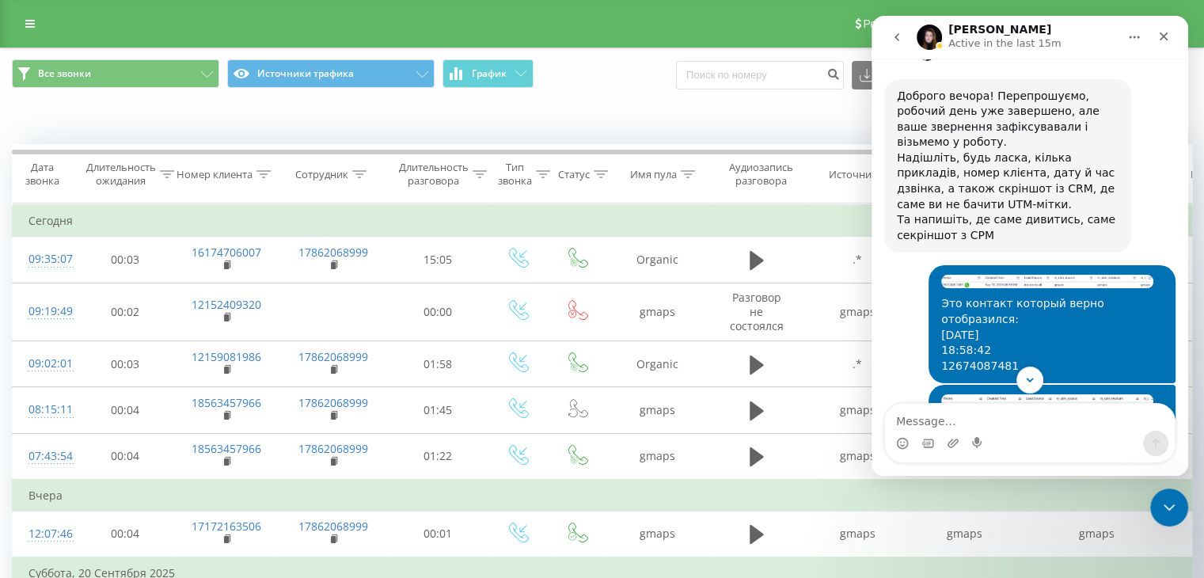
drag, startPoint x: 948, startPoint y: 333, endPoint x: 1036, endPoint y: 332, distance: 88.7
click at [1036, 534] on div "[DATE] 10:09:05 16092248166" at bounding box center [1057, 557] width 212 height 47
copy div "6092248166"
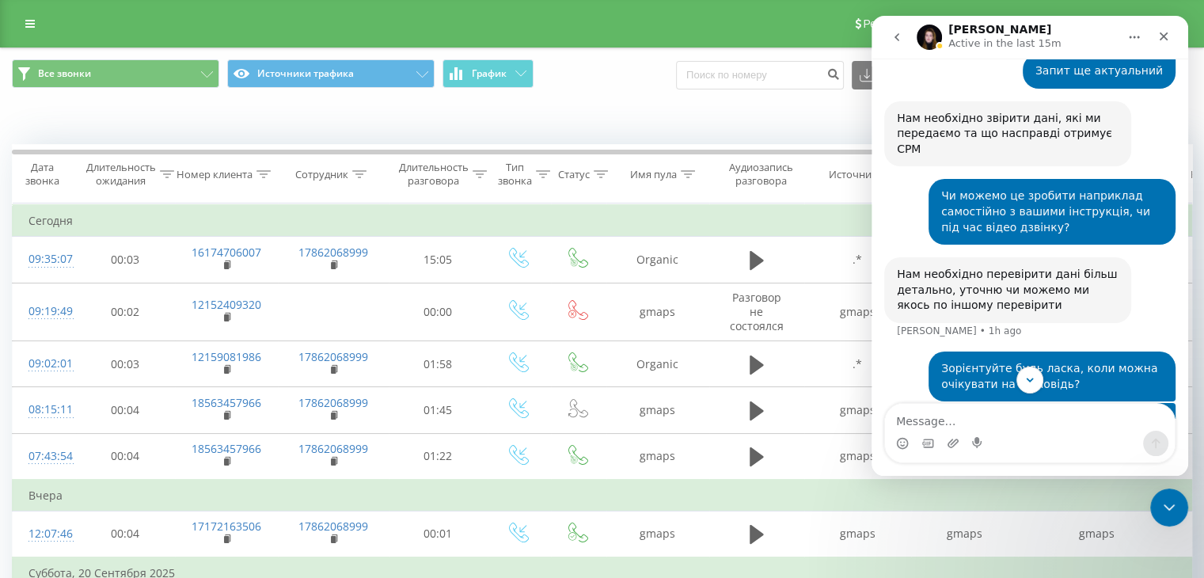
scroll to position [4362, 0]
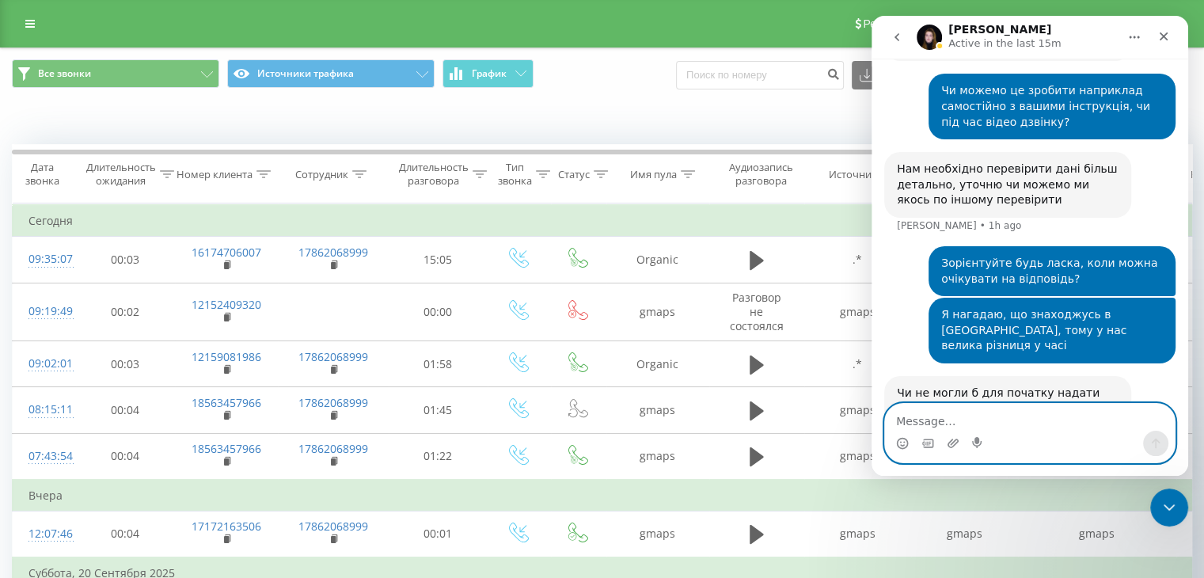
click at [933, 424] on textarea "Message…" at bounding box center [1030, 417] width 290 height 27
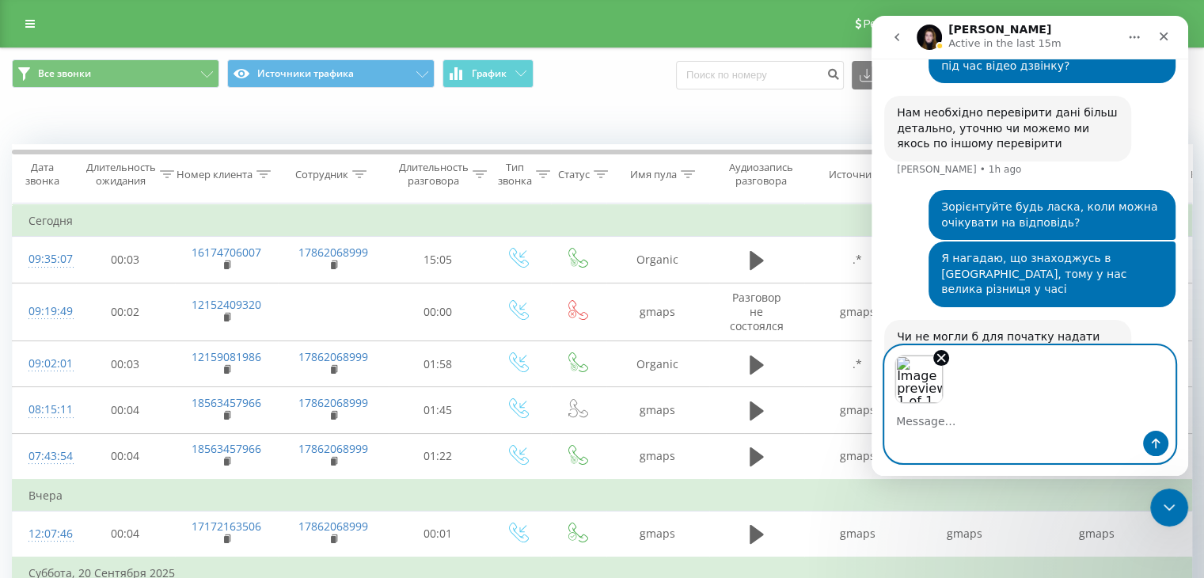
scroll to position [4420, 0]
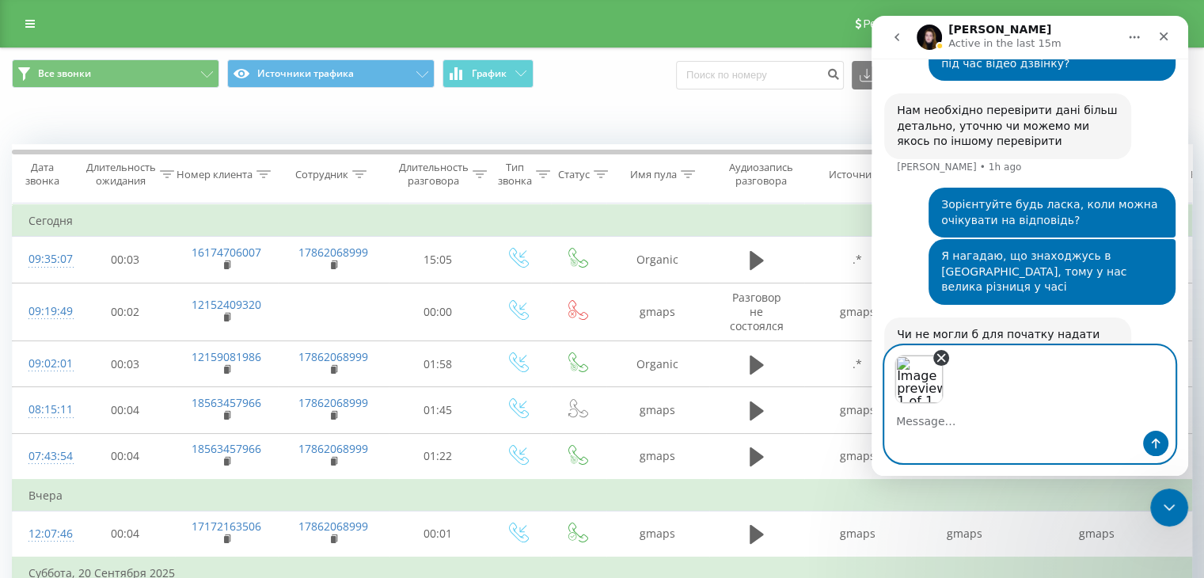
click at [937, 356] on icon "Remove image 1" at bounding box center [941, 358] width 14 height 14
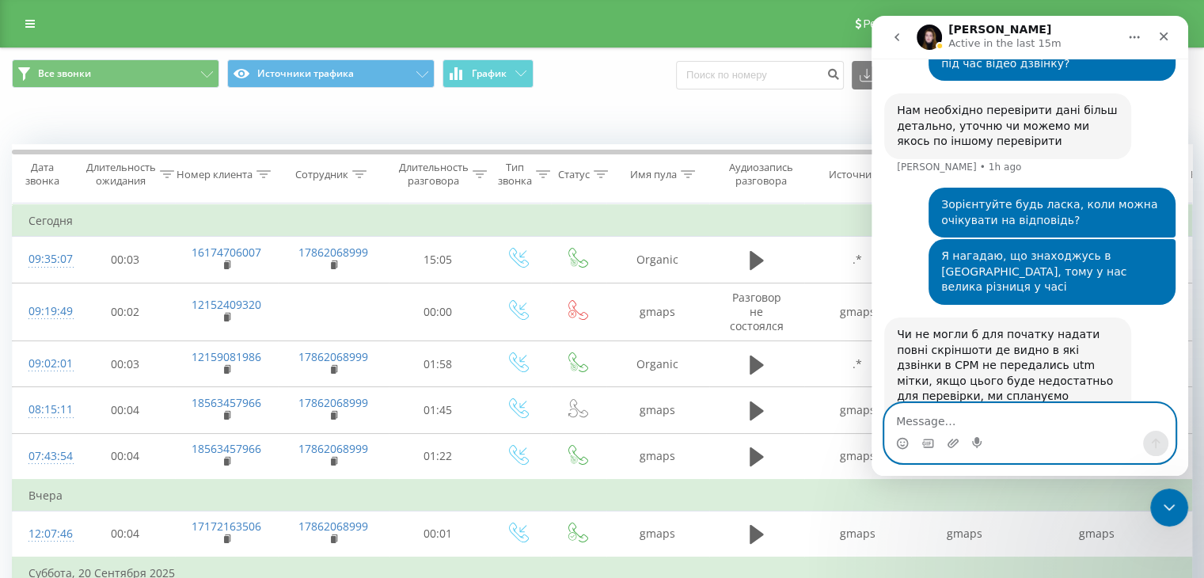
scroll to position [4363, 0]
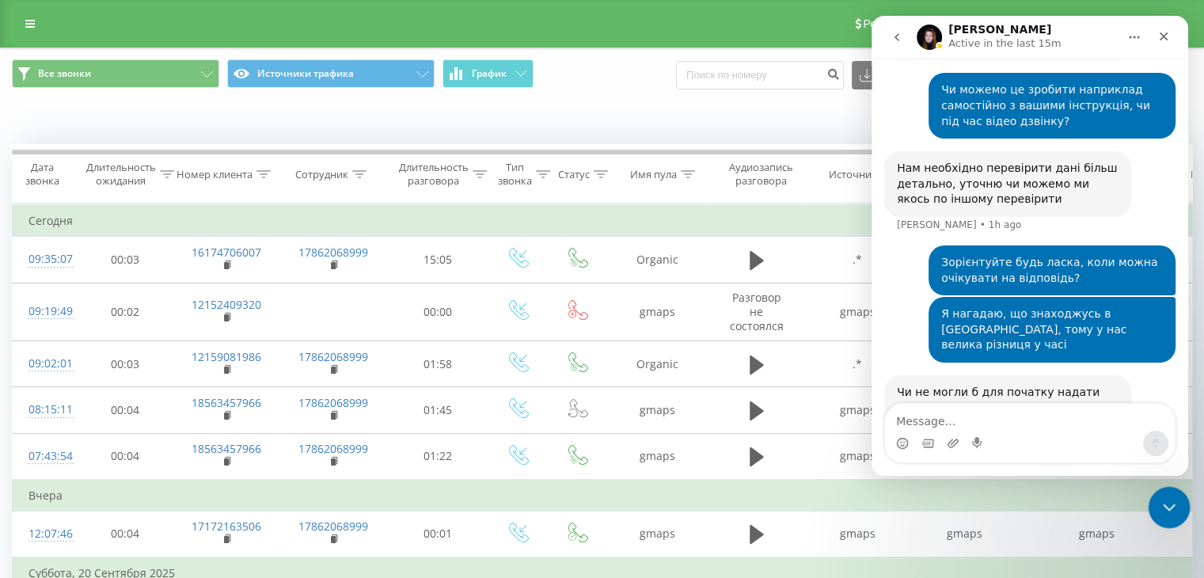
click at [1167, 508] on icon "Close Intercom Messenger" at bounding box center [1167, 505] width 11 height 6
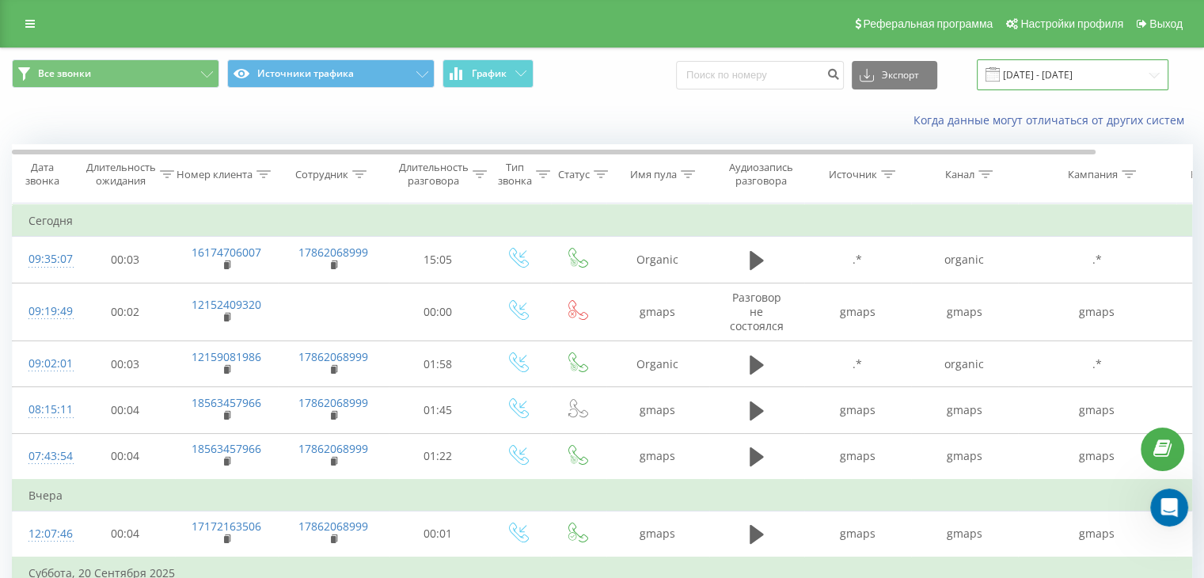
click at [1043, 74] on input "[DATE] - [DATE]" at bounding box center [1073, 74] width 192 height 31
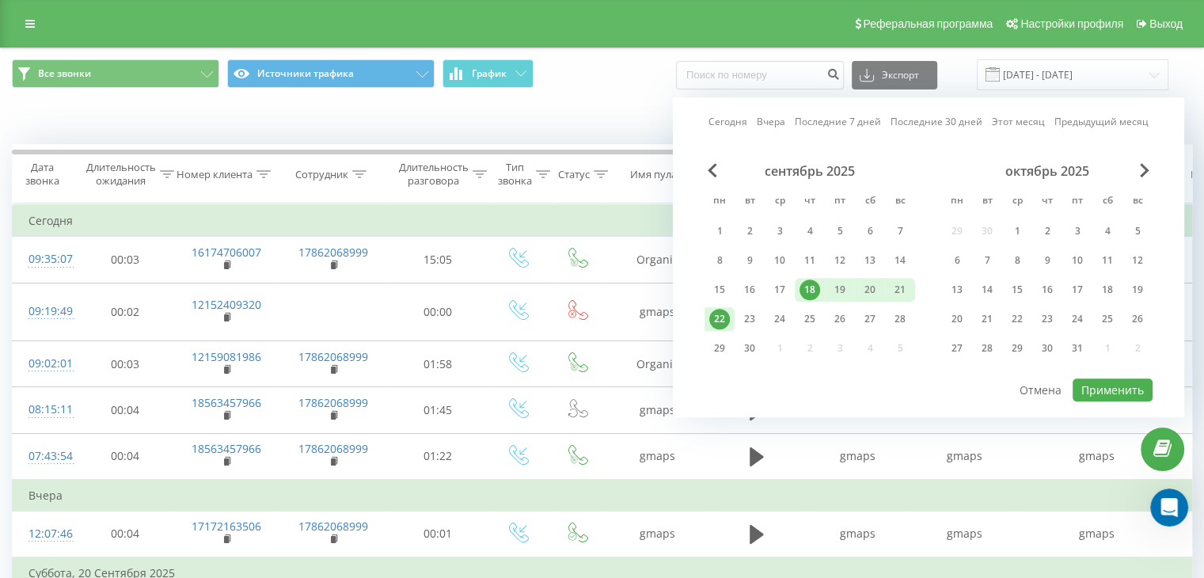
click at [811, 279] on div "18" at bounding box center [810, 289] width 21 height 21
click at [722, 318] on div "22" at bounding box center [719, 319] width 21 height 21
click at [1102, 381] on button "Применить" at bounding box center [1113, 389] width 80 height 23
type input "[DATE] - [DATE]"
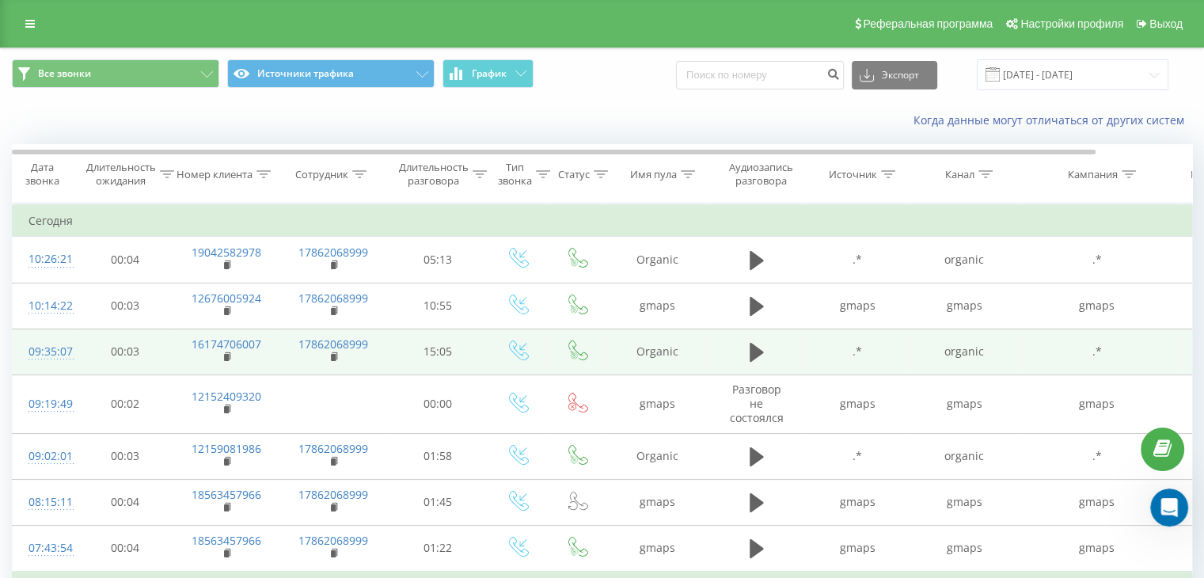
scroll to position [211, 0]
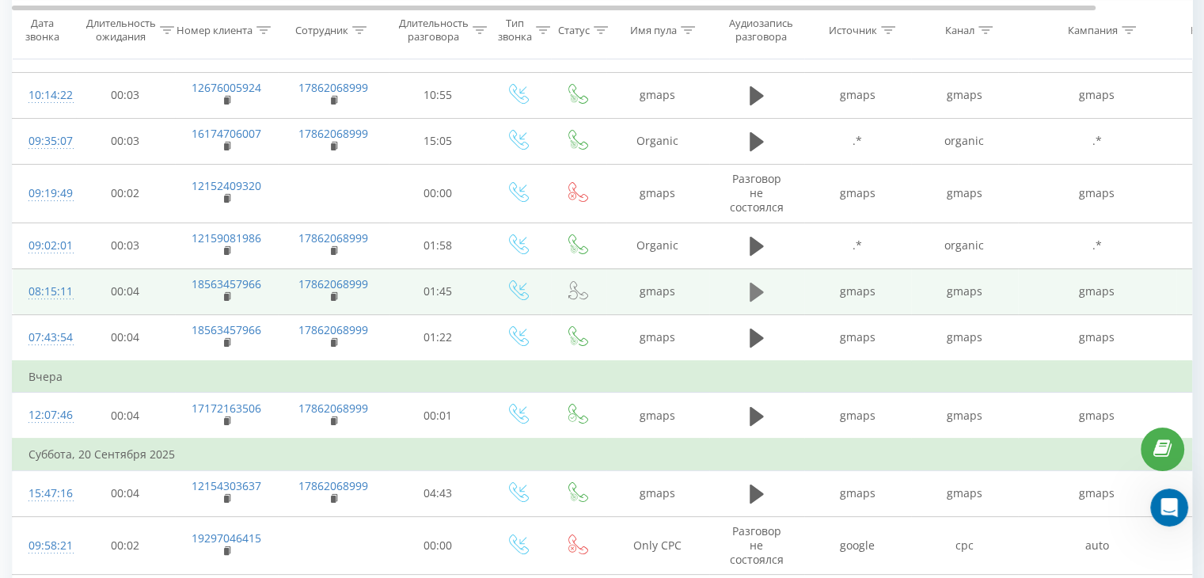
click at [755, 291] on icon at bounding box center [757, 292] width 14 height 19
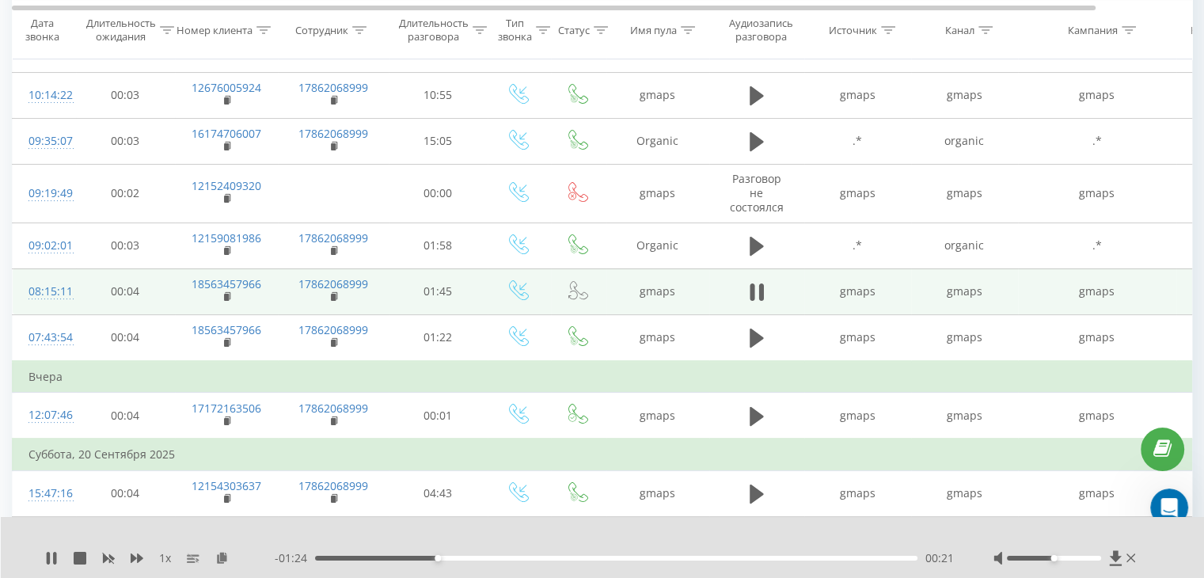
click at [483, 566] on div "1 x - 01:24 00:21 00:21" at bounding box center [603, 547] width 1204 height 61
click at [485, 561] on div "- 01:23 00:22 00:22" at bounding box center [614, 558] width 679 height 16
click at [491, 556] on div "00:31" at bounding box center [616, 558] width 603 height 5
click at [53, 553] on icon at bounding box center [54, 558] width 3 height 13
click at [224, 294] on rect at bounding box center [226, 297] width 5 height 7
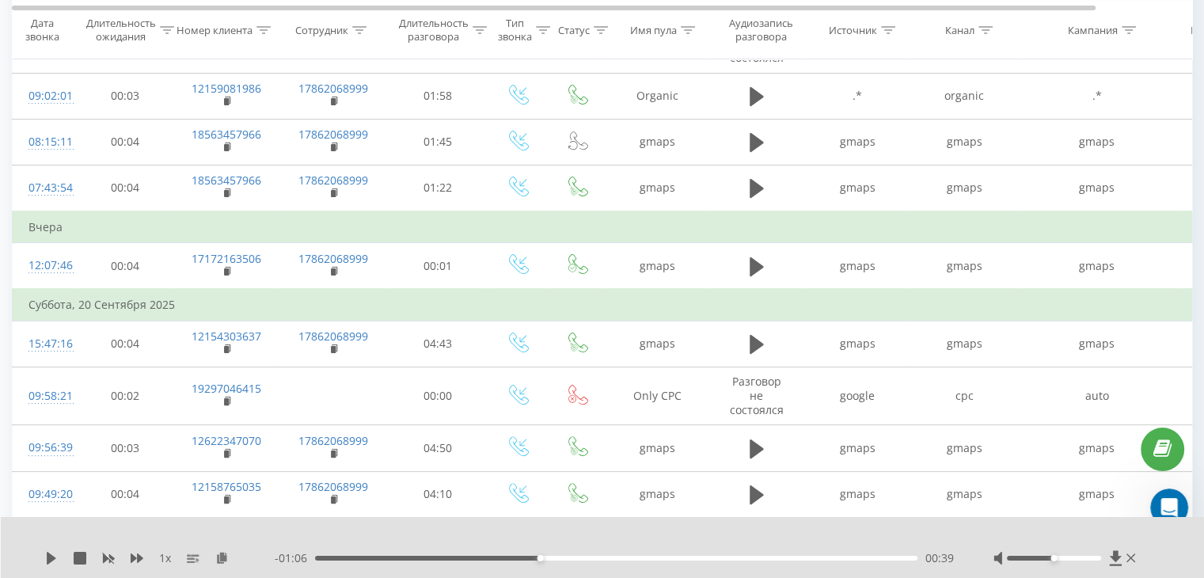
scroll to position [422, 0]
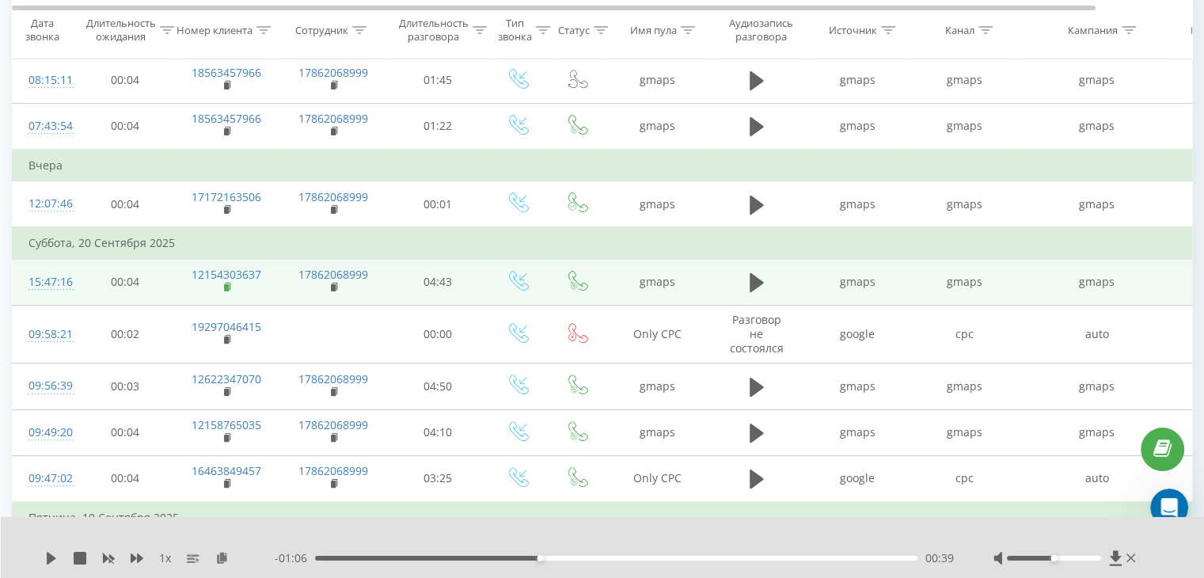
click at [227, 286] on rect at bounding box center [226, 287] width 5 height 7
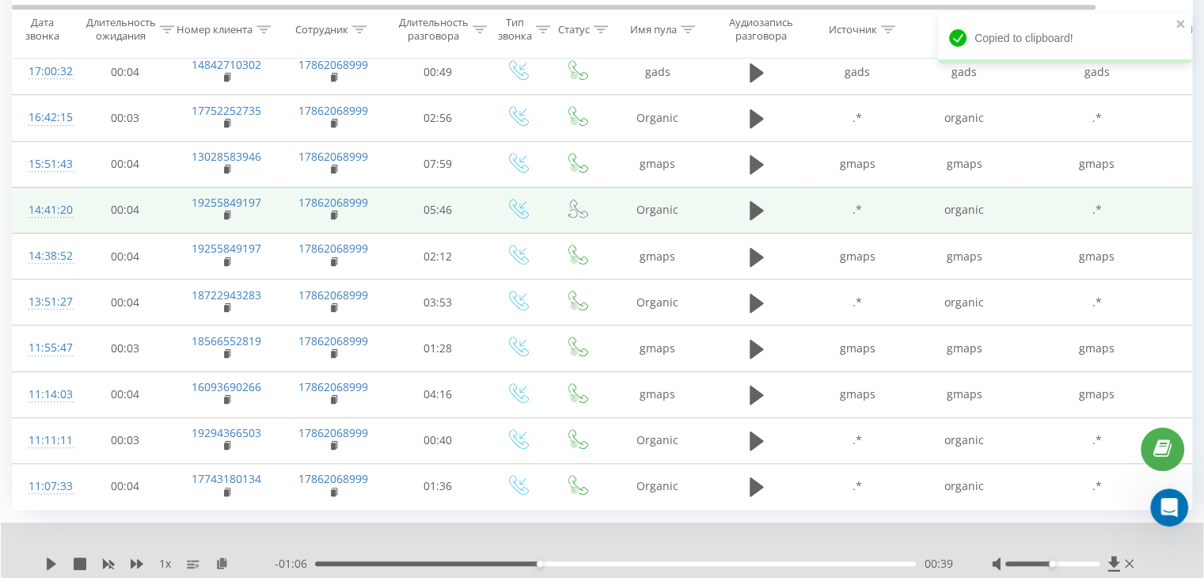
scroll to position [1070, 0]
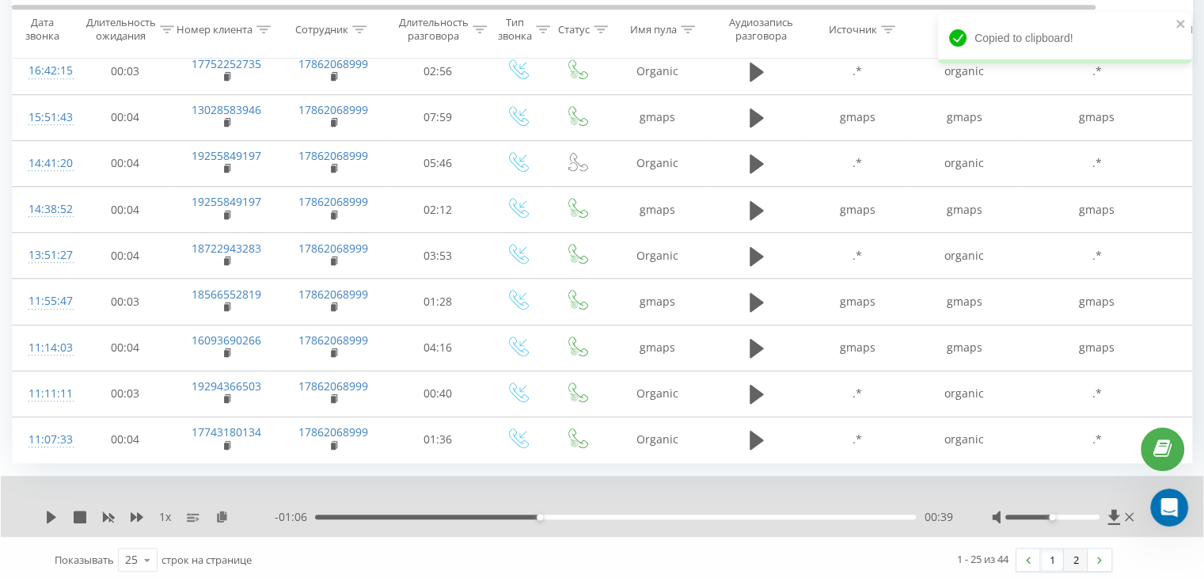
click at [1074, 557] on link "2" at bounding box center [1076, 560] width 24 height 22
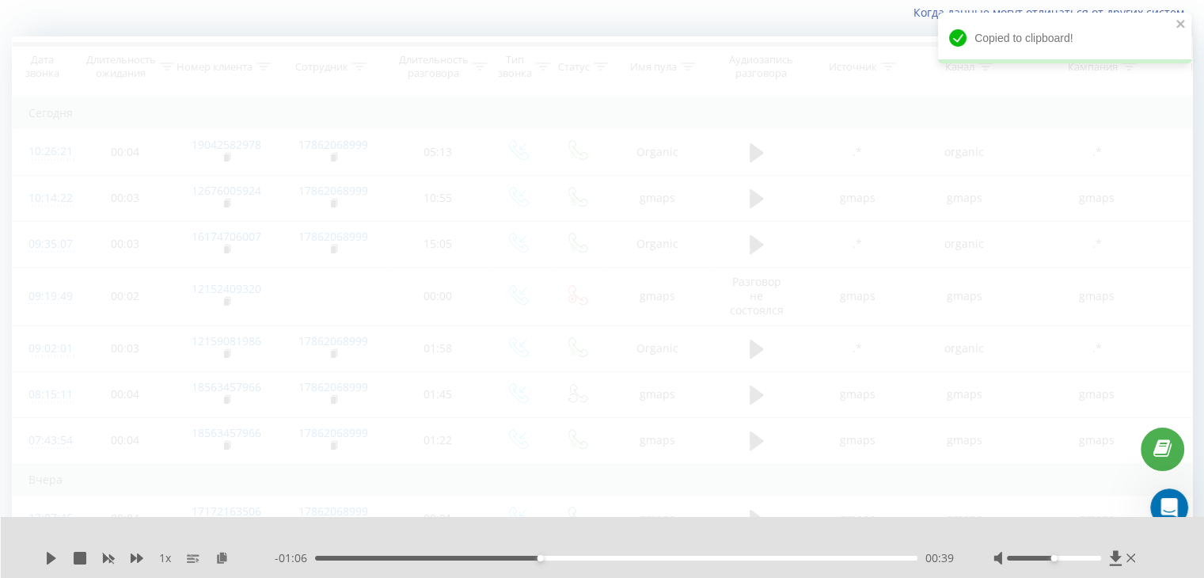
scroll to position [105, 0]
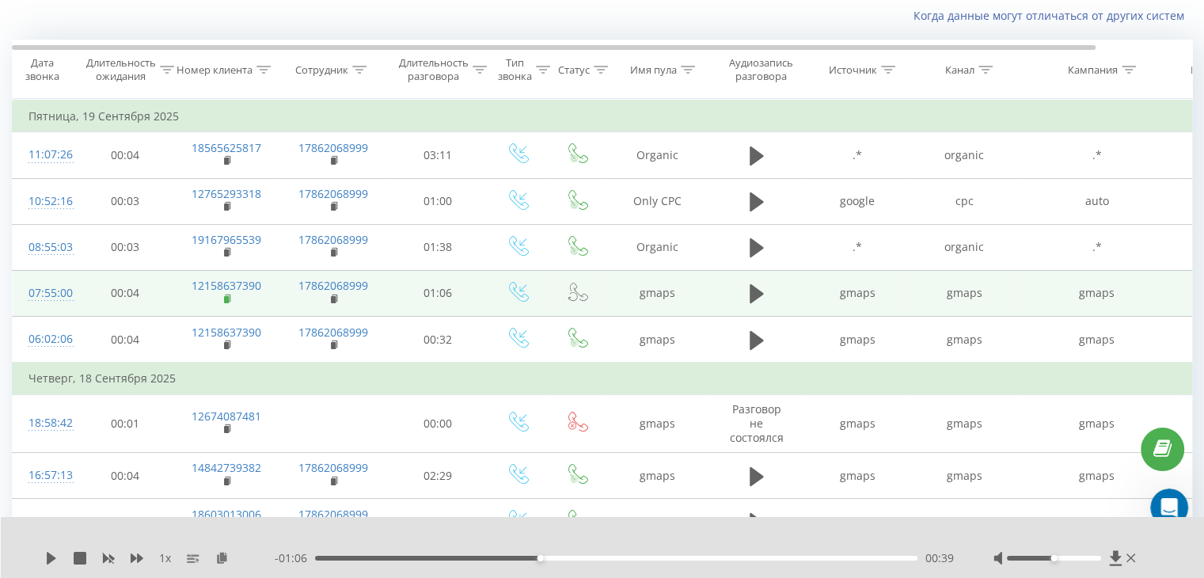
click at [224, 299] on rect at bounding box center [226, 299] width 5 height 7
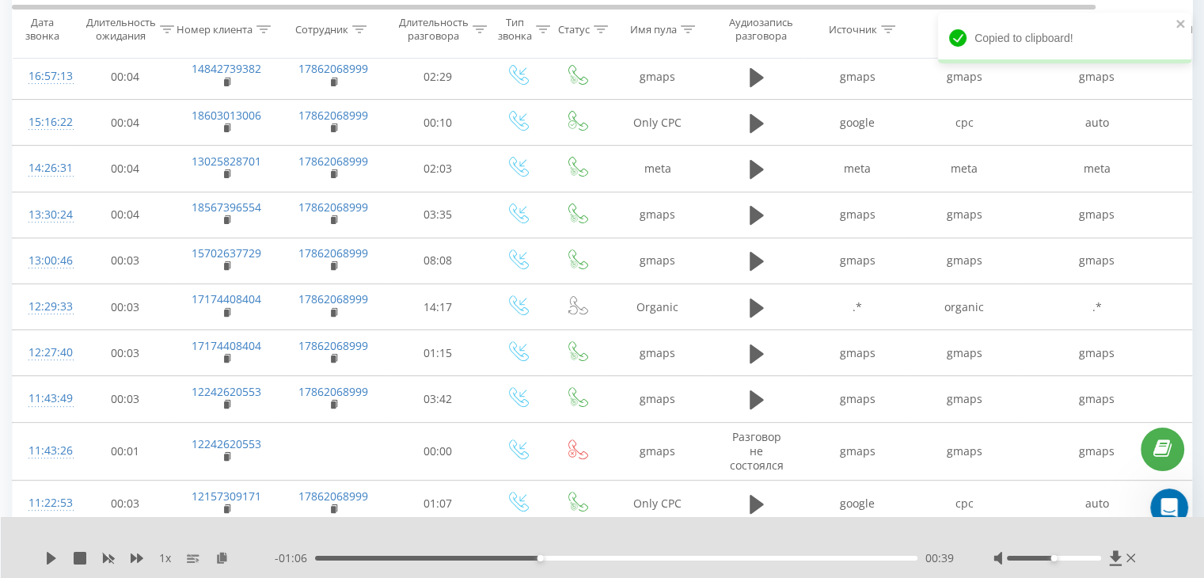
scroll to position [527, 0]
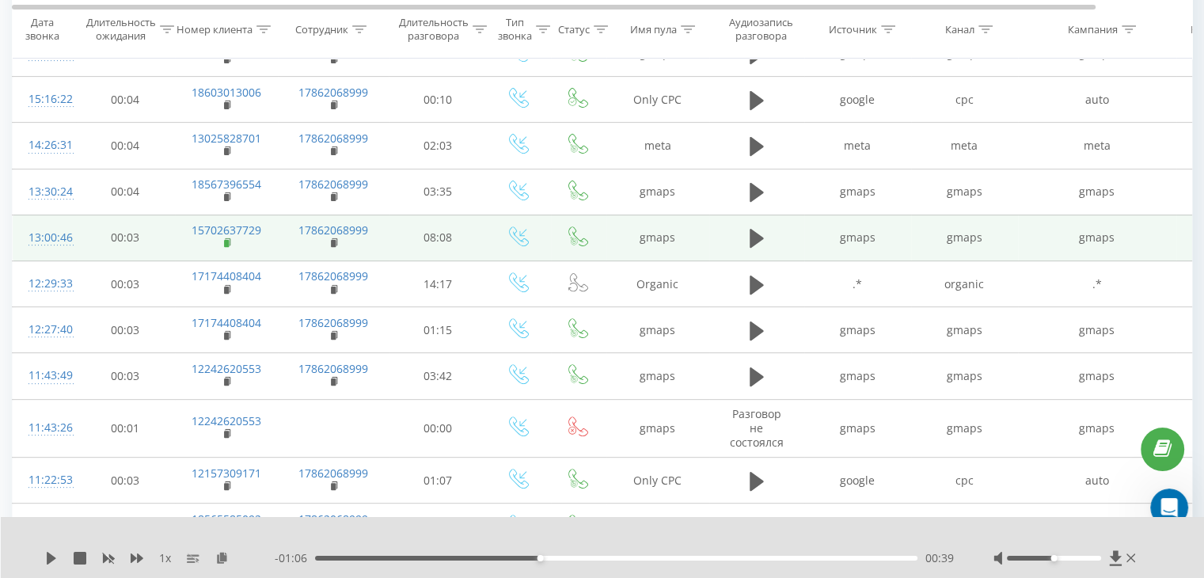
click at [230, 241] on icon at bounding box center [228, 241] width 6 height 7
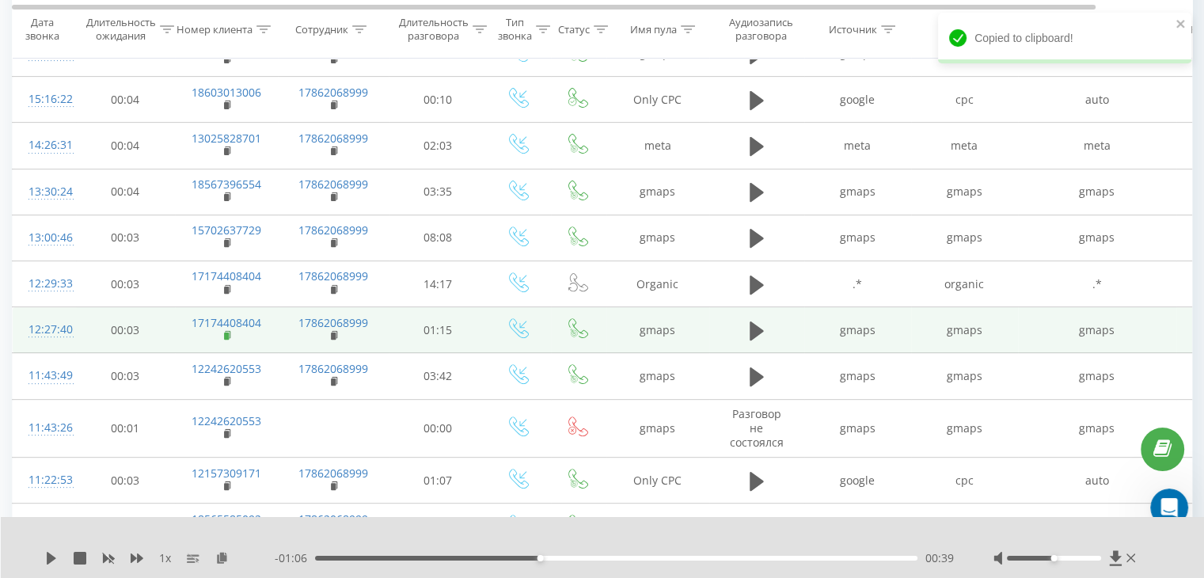
click at [224, 333] on rect at bounding box center [226, 336] width 5 height 7
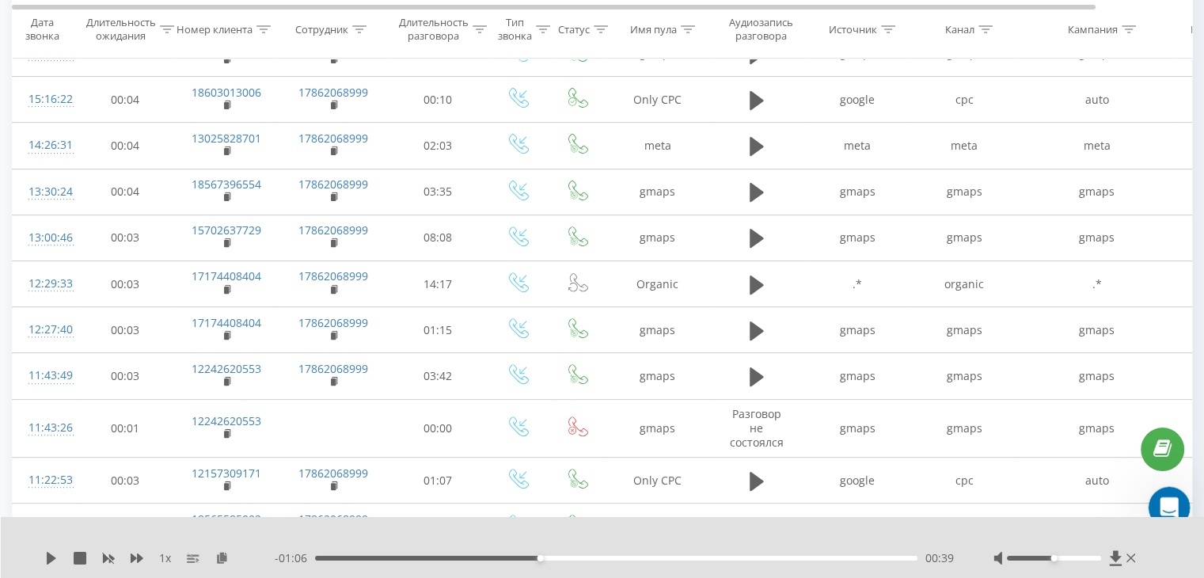
click at [1169, 500] on icon "Open Intercom Messenger" at bounding box center [1167, 505] width 26 height 26
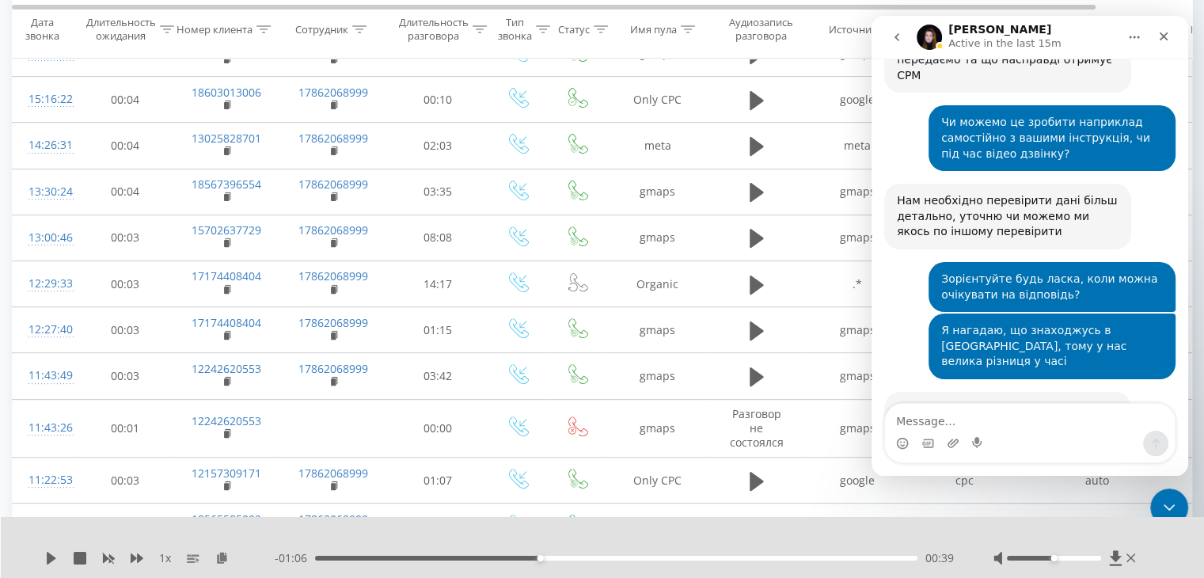
scroll to position [4347, 0]
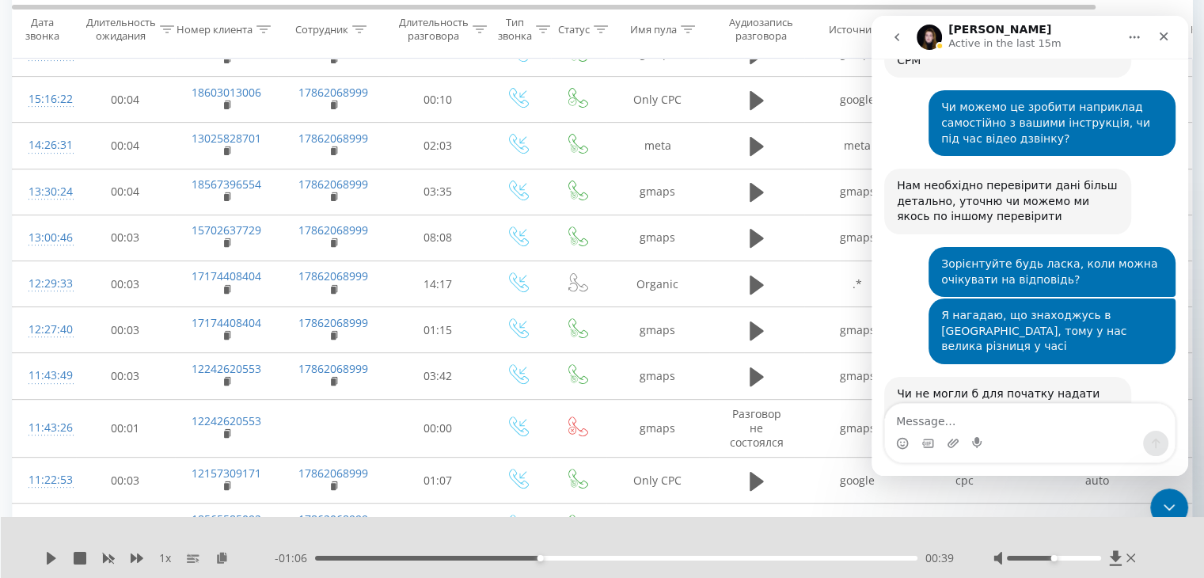
click at [939, 422] on textarea "Message…" at bounding box center [1030, 417] width 290 height 27
type textarea "Скрін з Рінгостату"
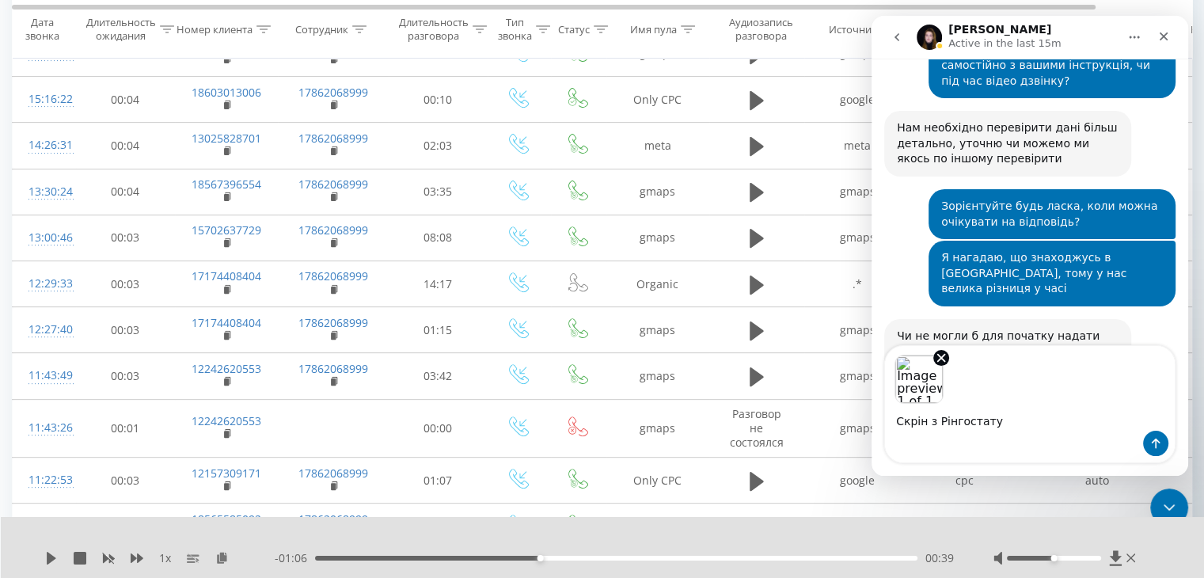
scroll to position [4409, 0]
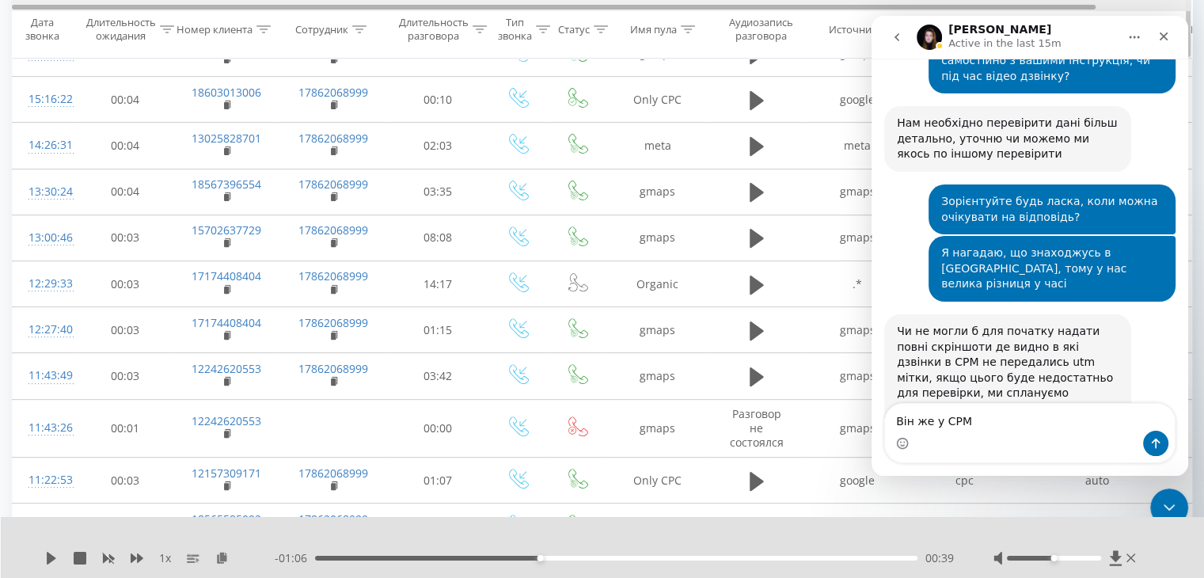
type textarea "Він же у СРМ"
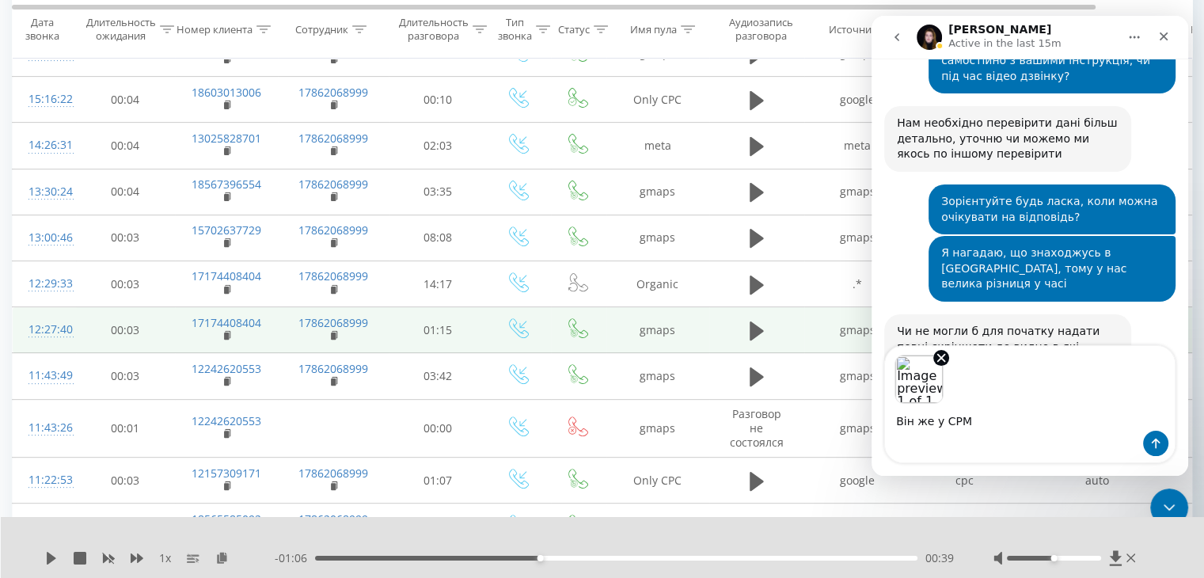
scroll to position [4467, 0]
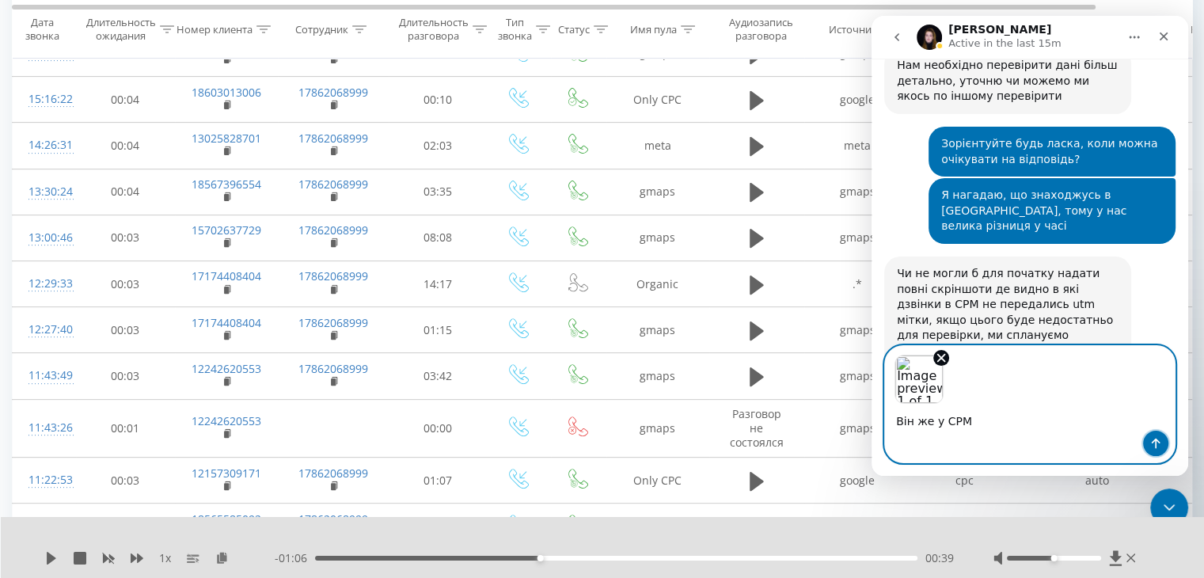
click at [1157, 447] on icon "Send a message…" at bounding box center [1156, 443] width 13 height 13
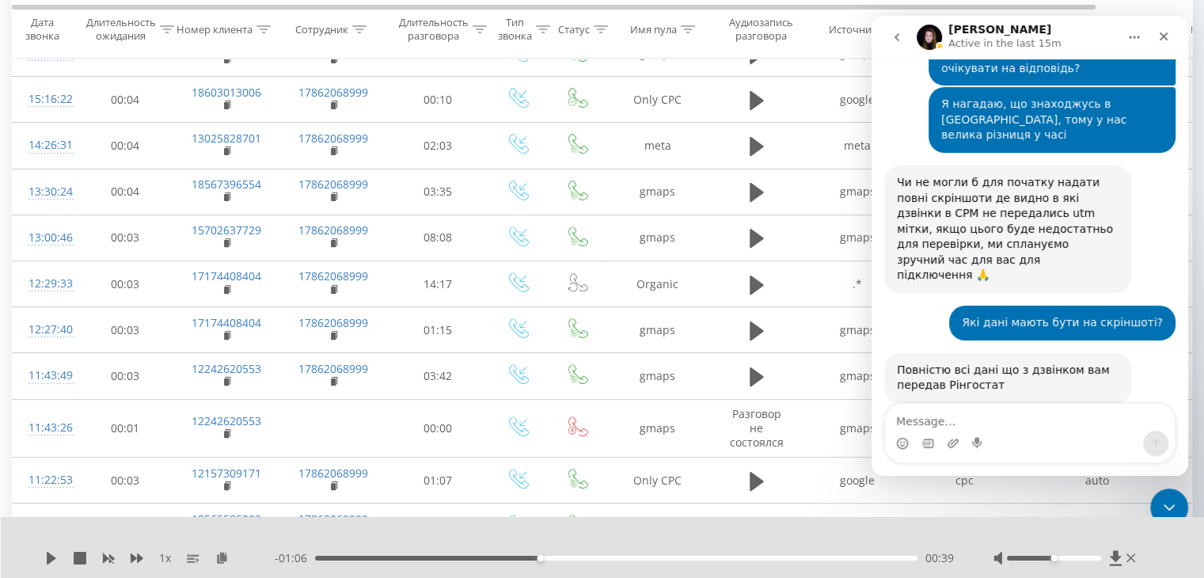
scroll to position [4569, 0]
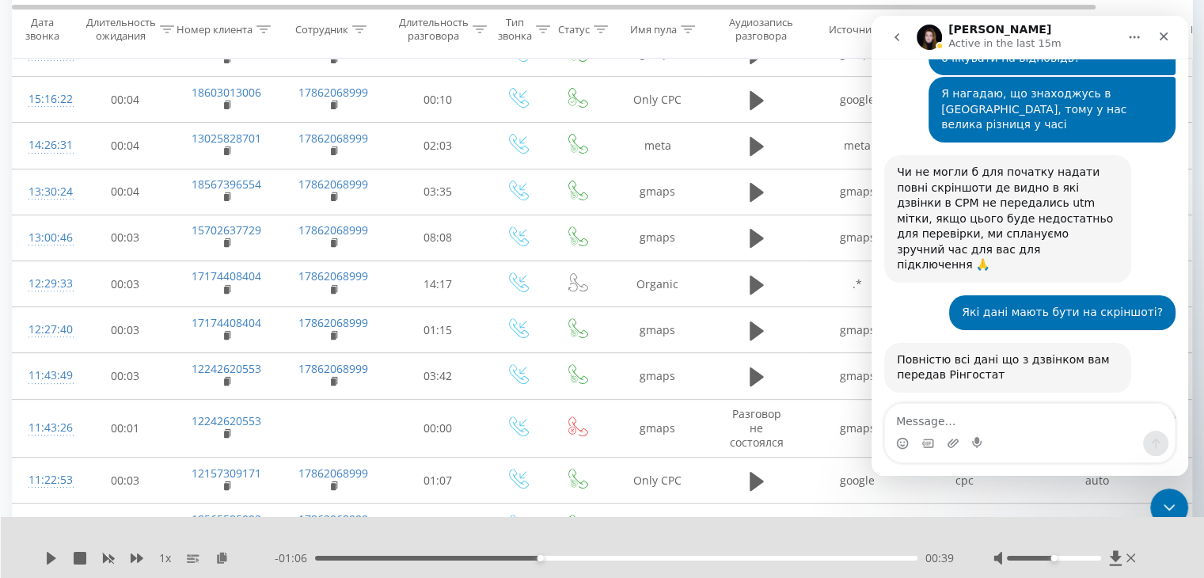
click at [960, 414] on textarea "Message…" at bounding box center [1030, 417] width 290 height 27
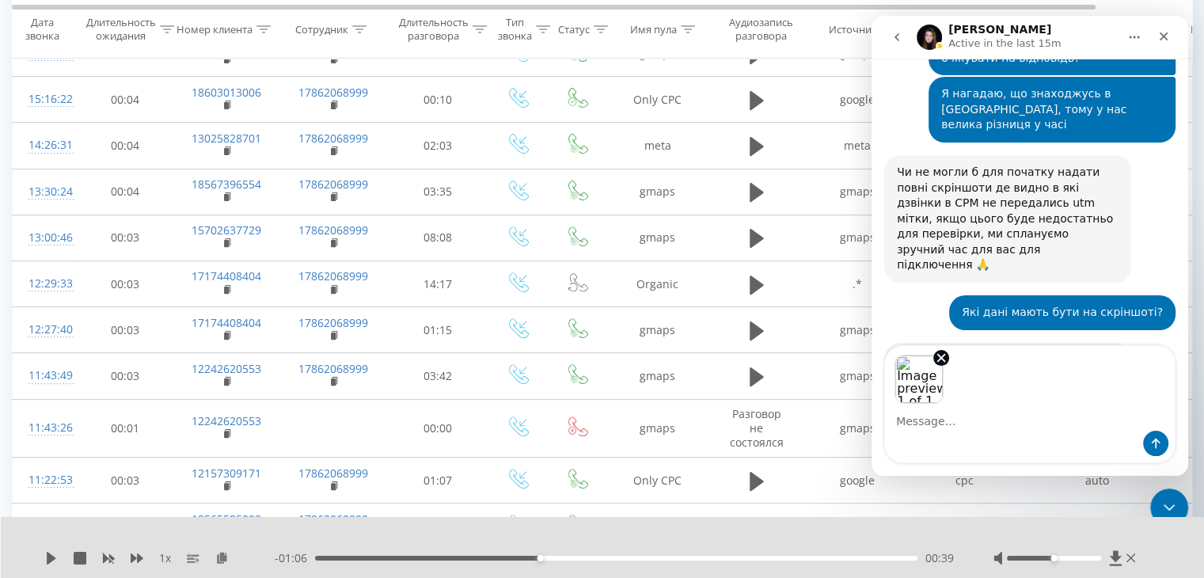
scroll to position [4626, 0]
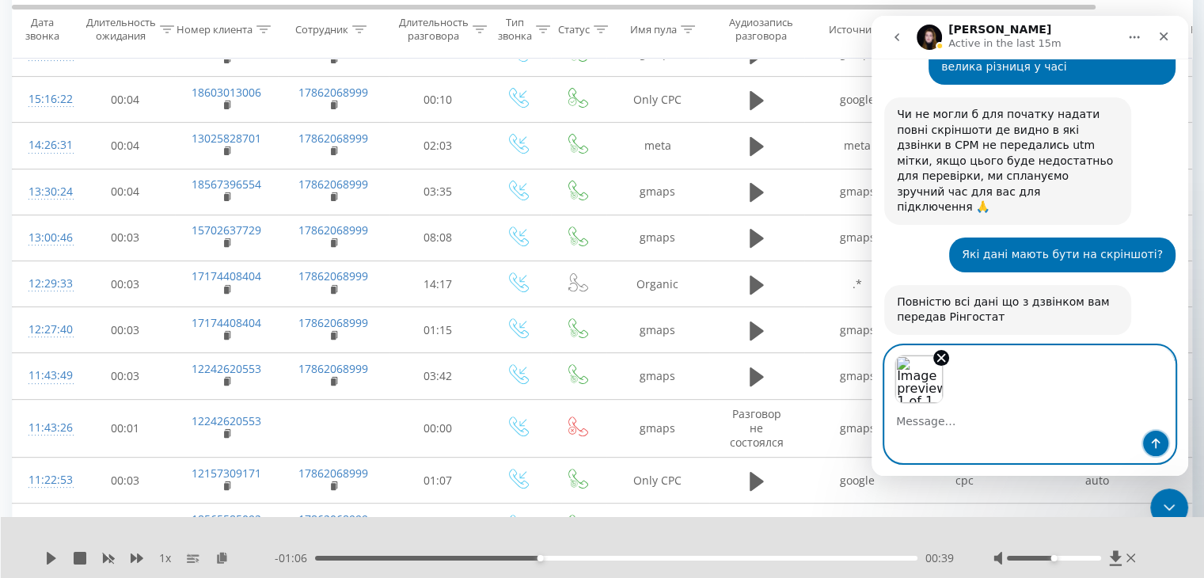
click at [1163, 448] on button "Send a message…" at bounding box center [1155, 443] width 25 height 25
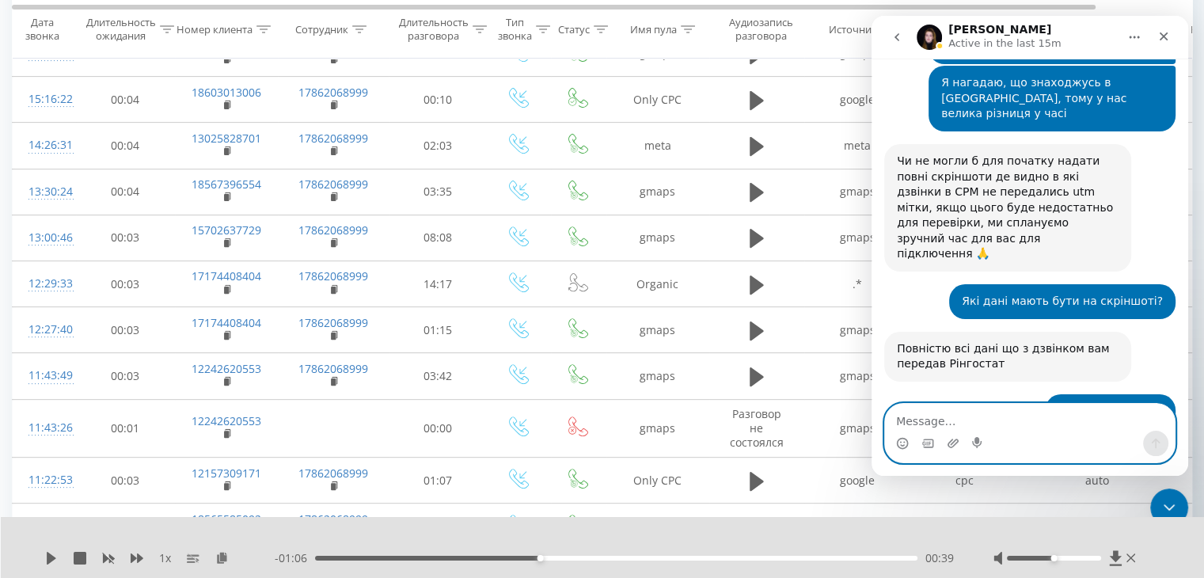
scroll to position [4494, 0]
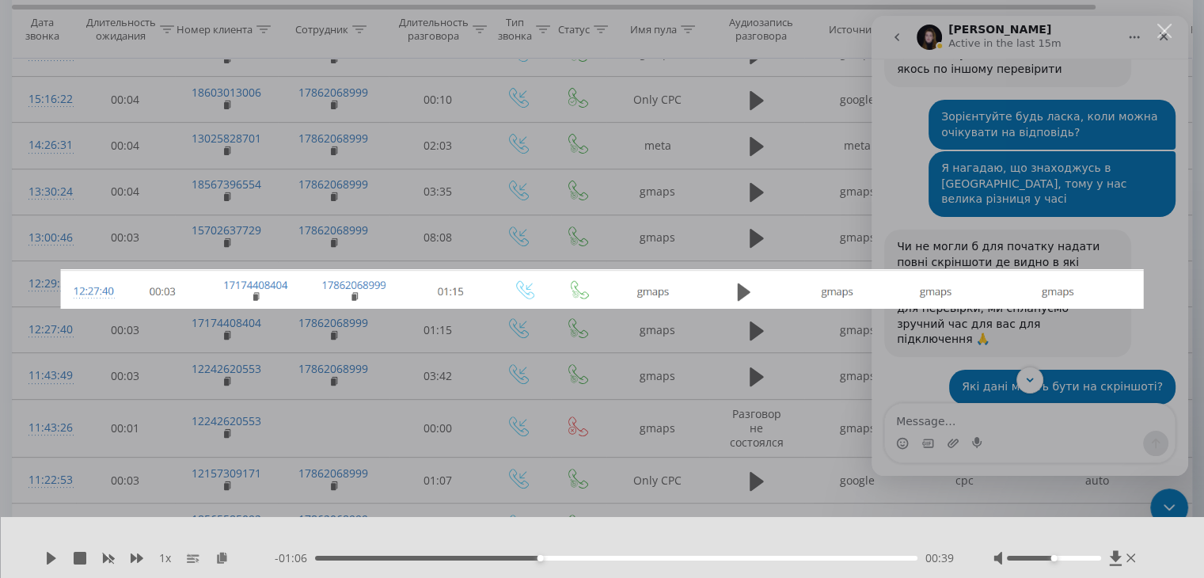
scroll to position [0, 0]
click at [851, 216] on div "Intercom messenger" at bounding box center [602, 289] width 1204 height 578
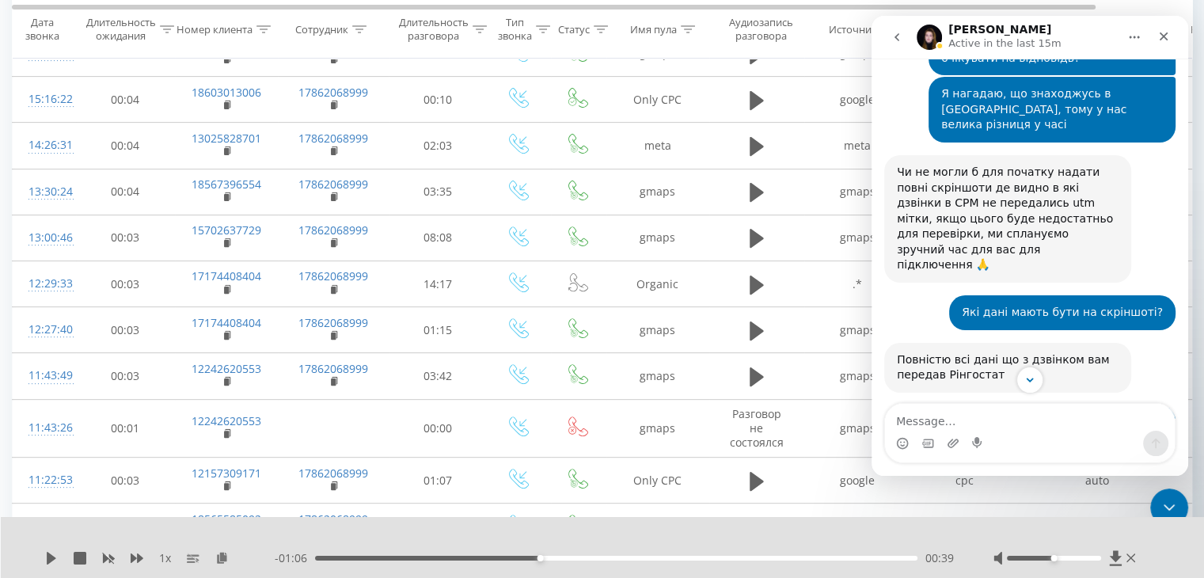
scroll to position [4599, 0]
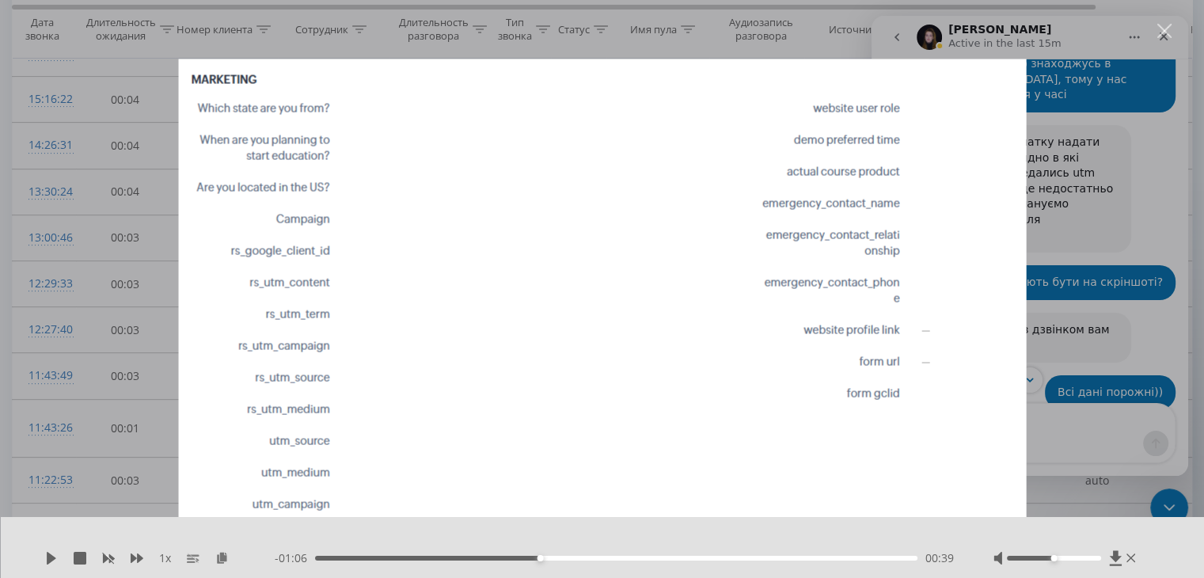
scroll to position [421, 0]
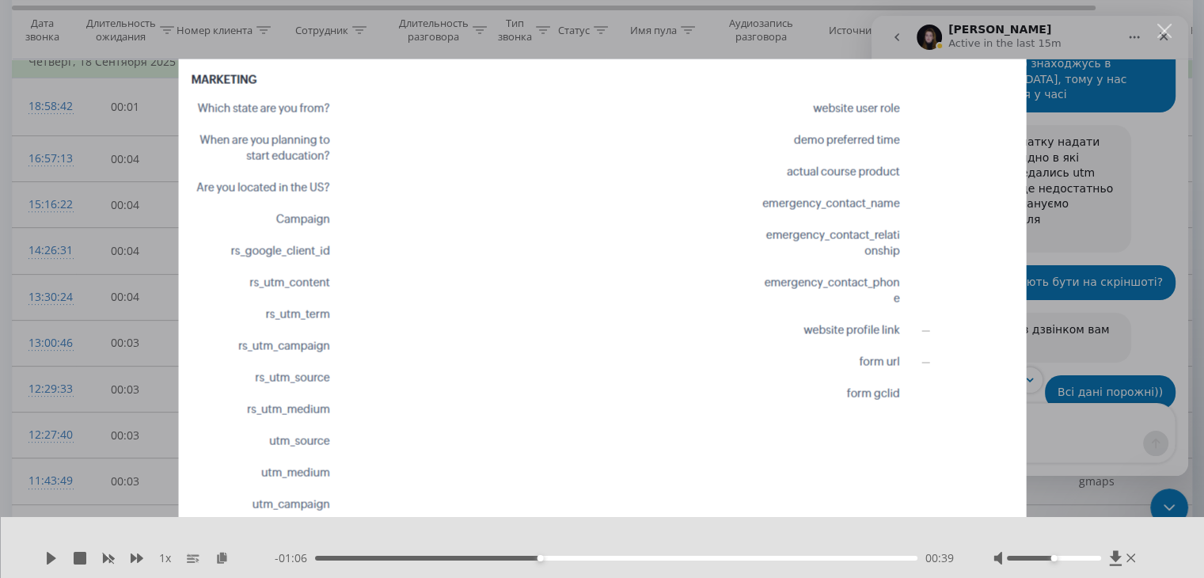
click at [1096, 270] on div "Intercom messenger" at bounding box center [602, 289] width 1204 height 578
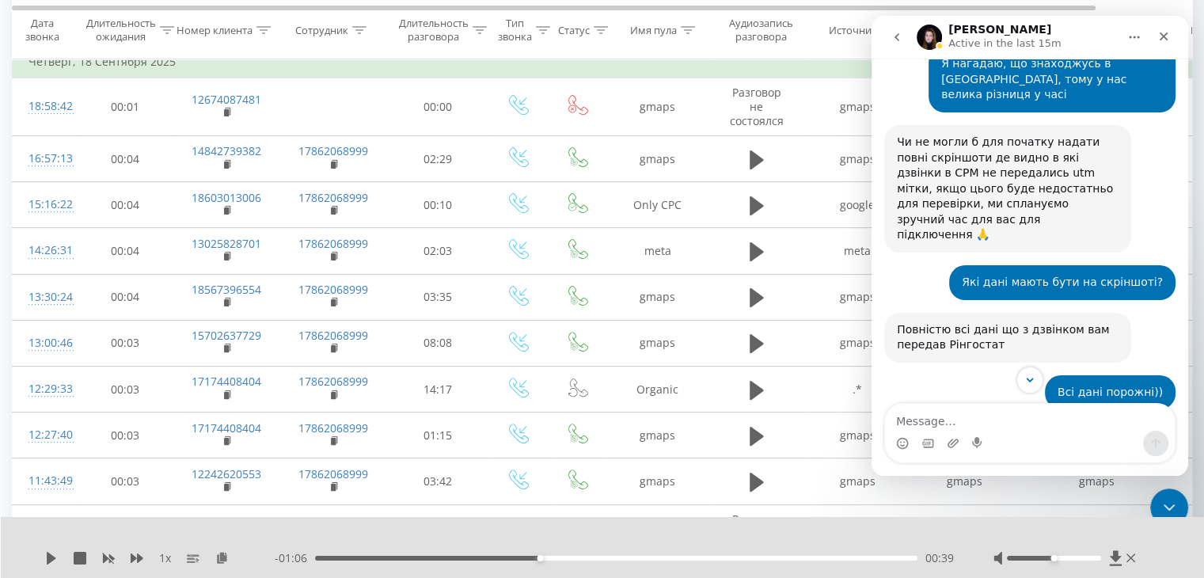
scroll to position [4704, 0]
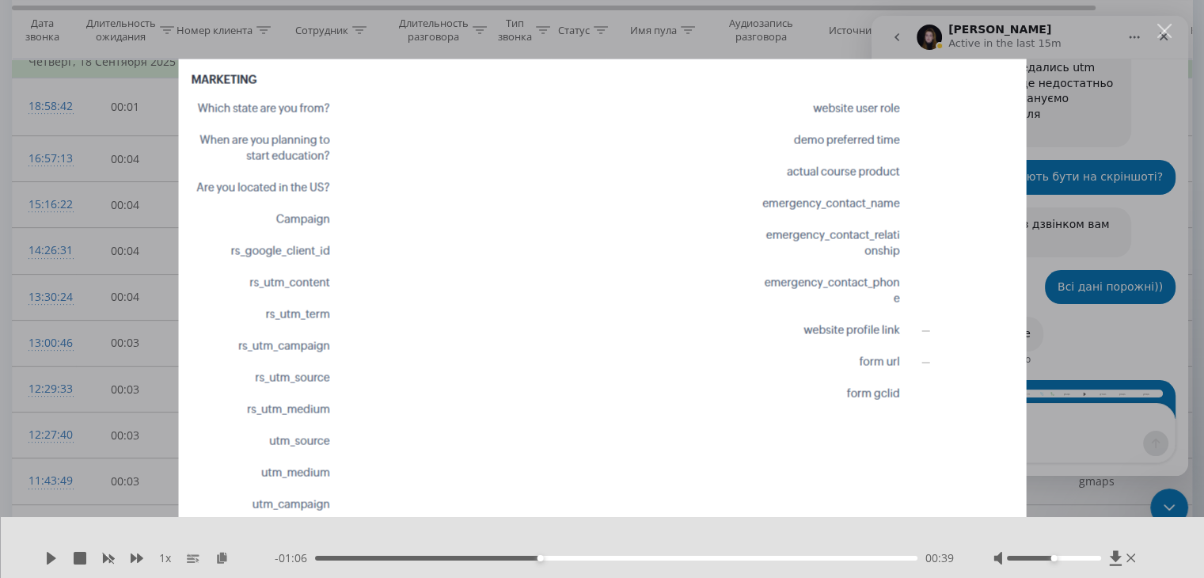
scroll to position [0, 0]
click at [1086, 180] on div "Intercom messenger" at bounding box center [602, 289] width 1204 height 578
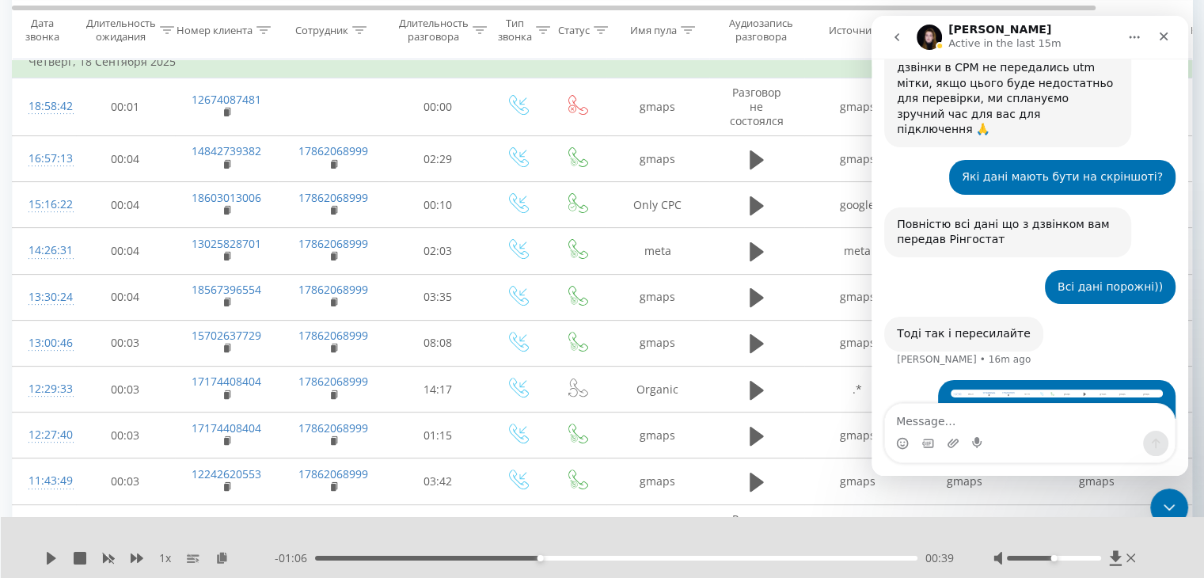
click at [997, 441] on img "Ievgen says…" at bounding box center [1057, 498] width 212 height 115
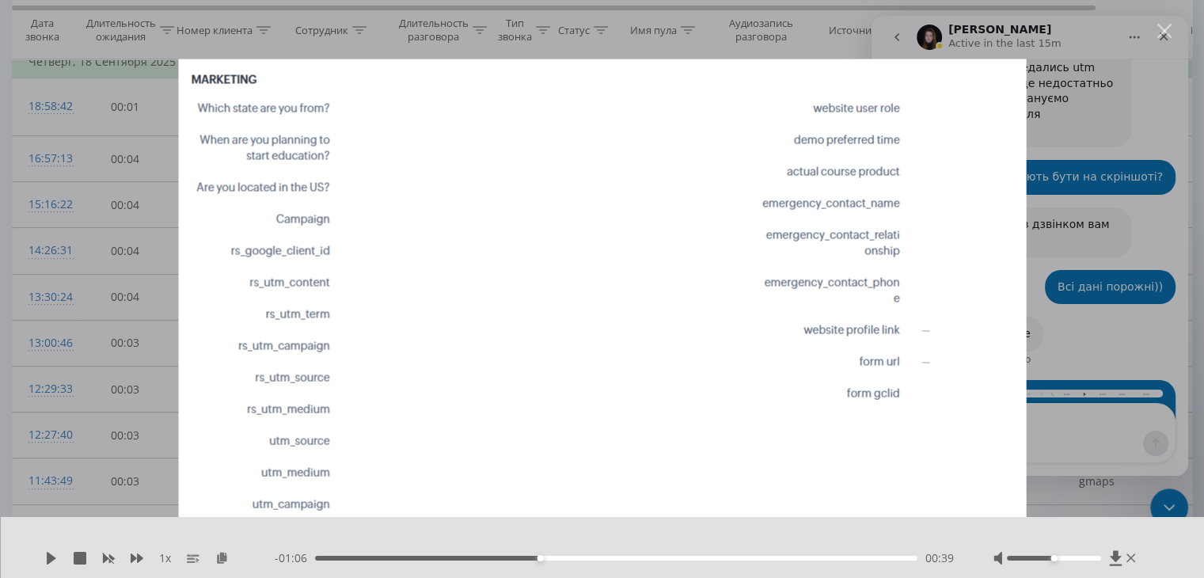
click at [1052, 177] on div "Intercom messenger" at bounding box center [602, 289] width 1204 height 578
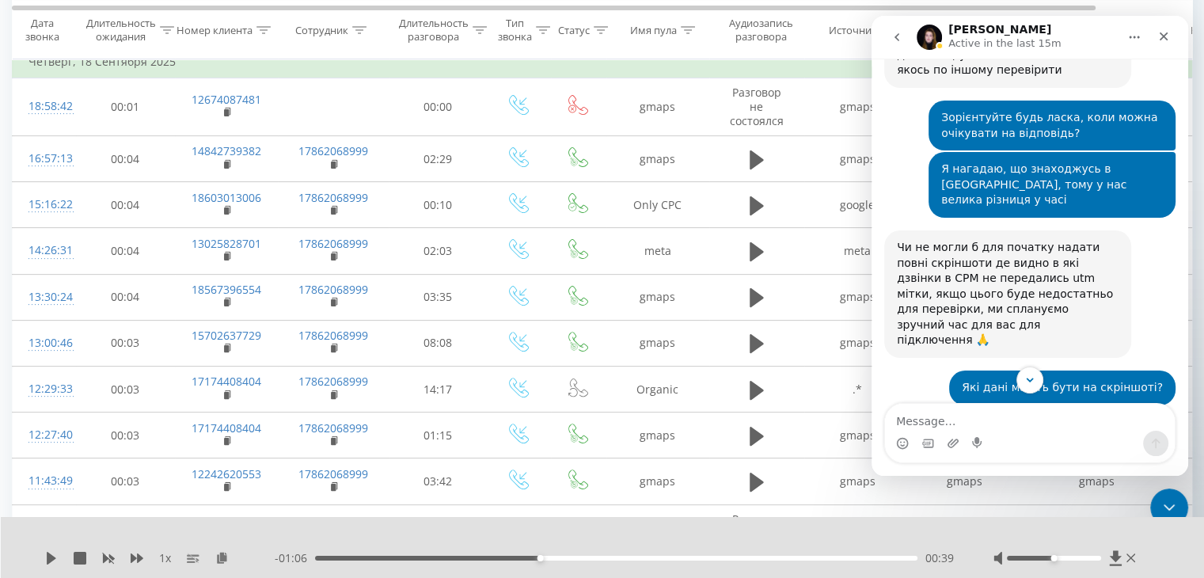
scroll to position [4704, 0]
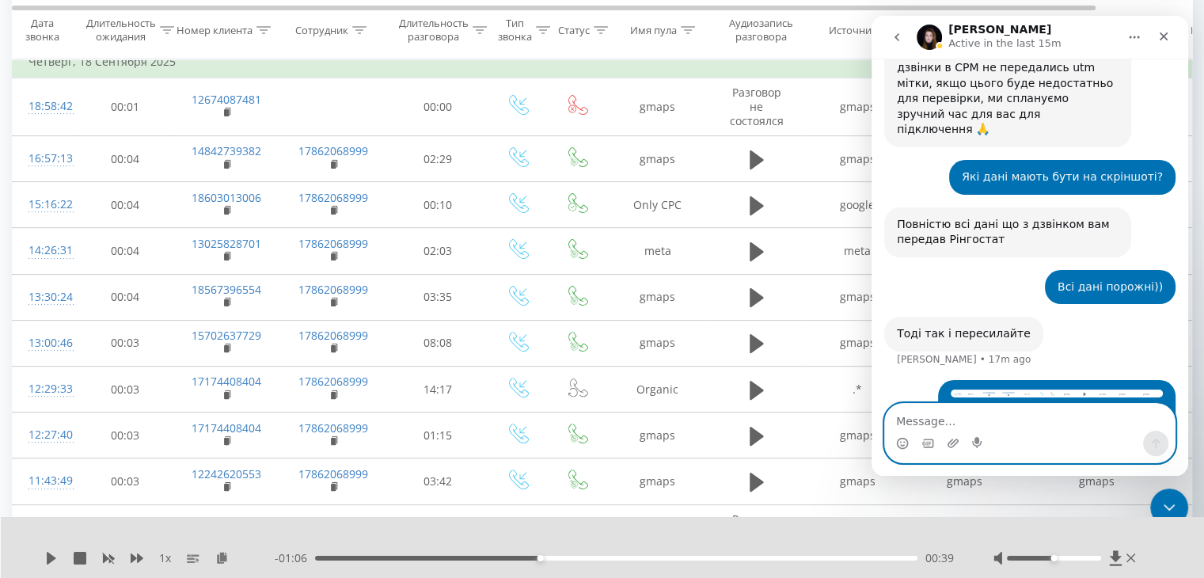
click at [937, 419] on textarea "Message…" at bounding box center [1030, 417] width 290 height 27
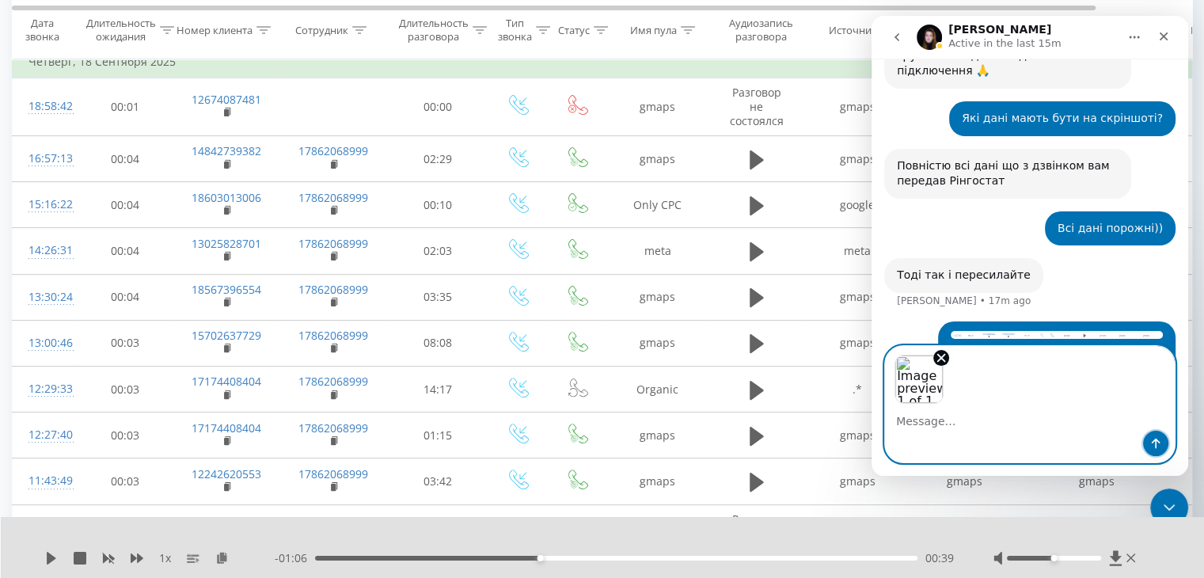
click at [1150, 443] on icon "Send a message…" at bounding box center [1156, 443] width 13 height 13
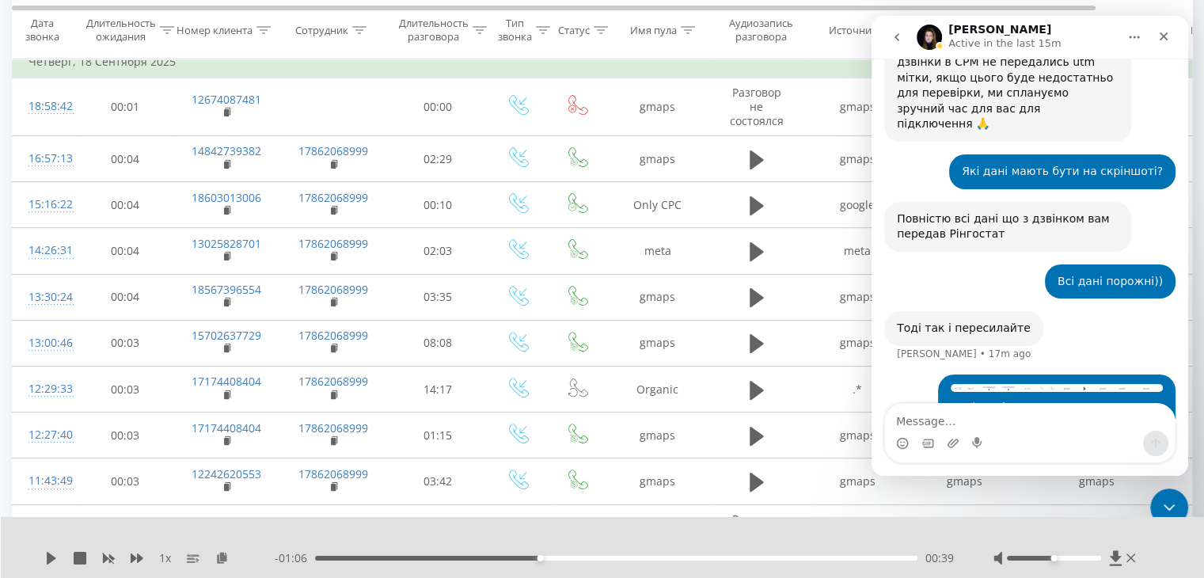
scroll to position [4684, 0]
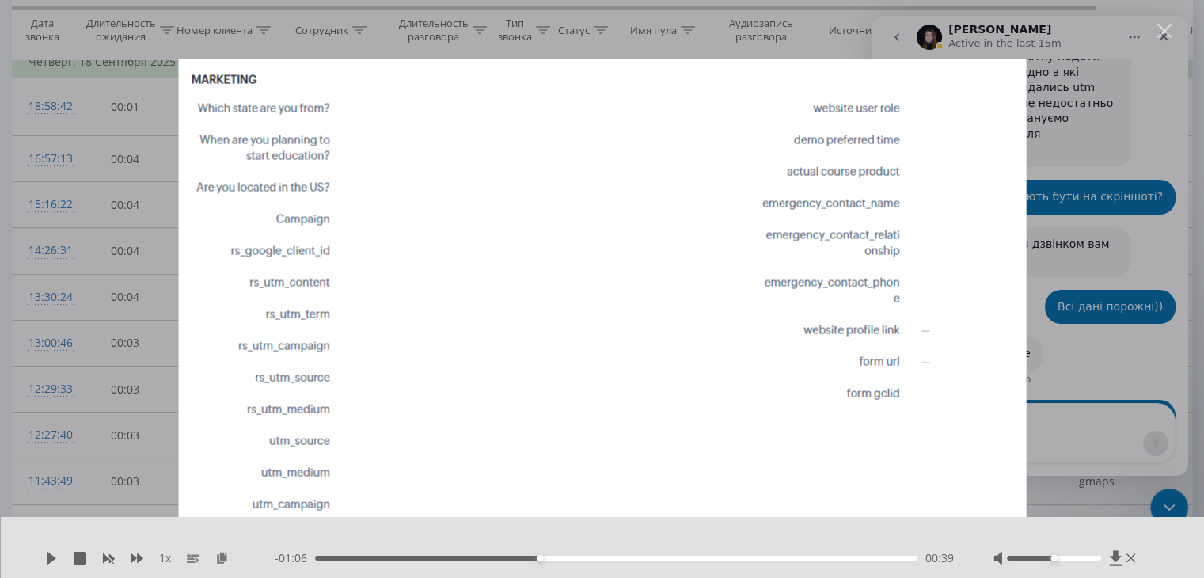
click at [1051, 222] on div "Intercom messenger" at bounding box center [602, 289] width 1204 height 578
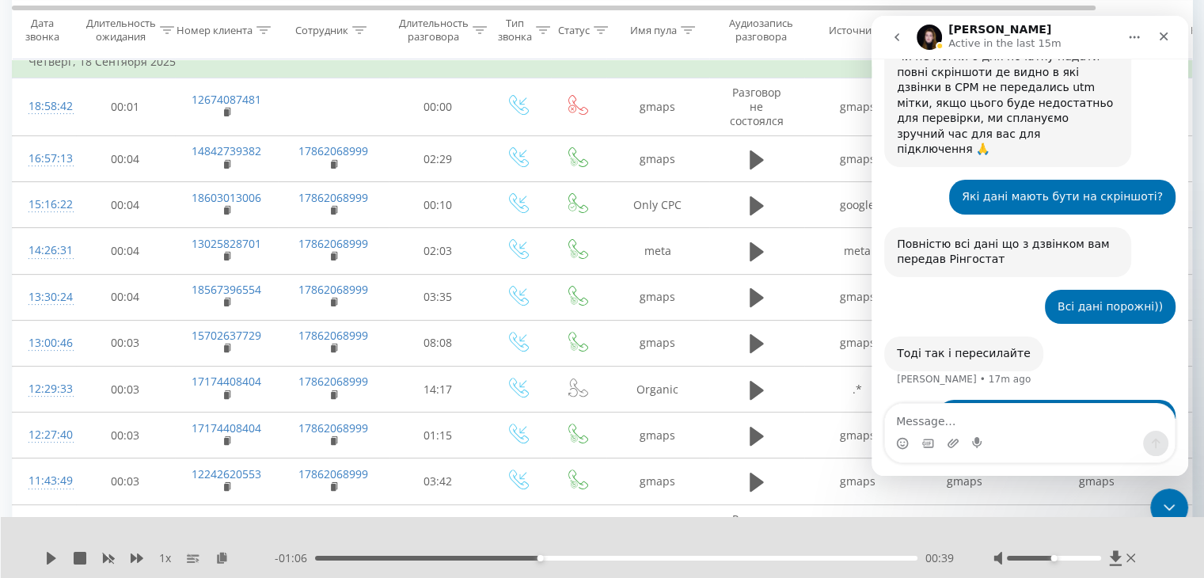
drag, startPoint x: 1160, startPoint y: 298, endPoint x: 1170, endPoint y: 287, distance: 14.6
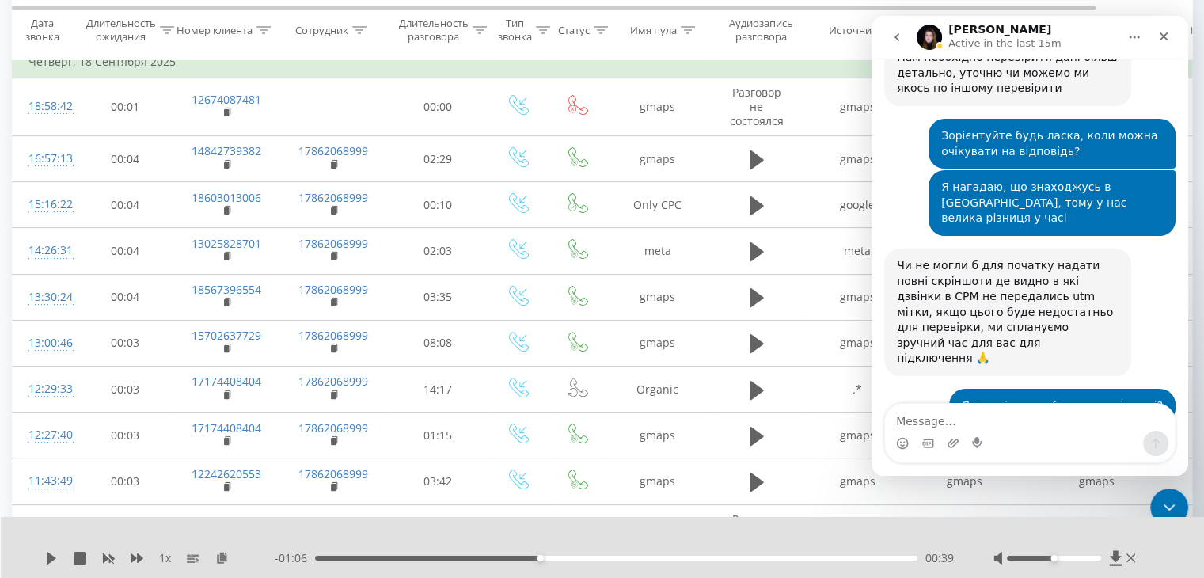
scroll to position [4473, 0]
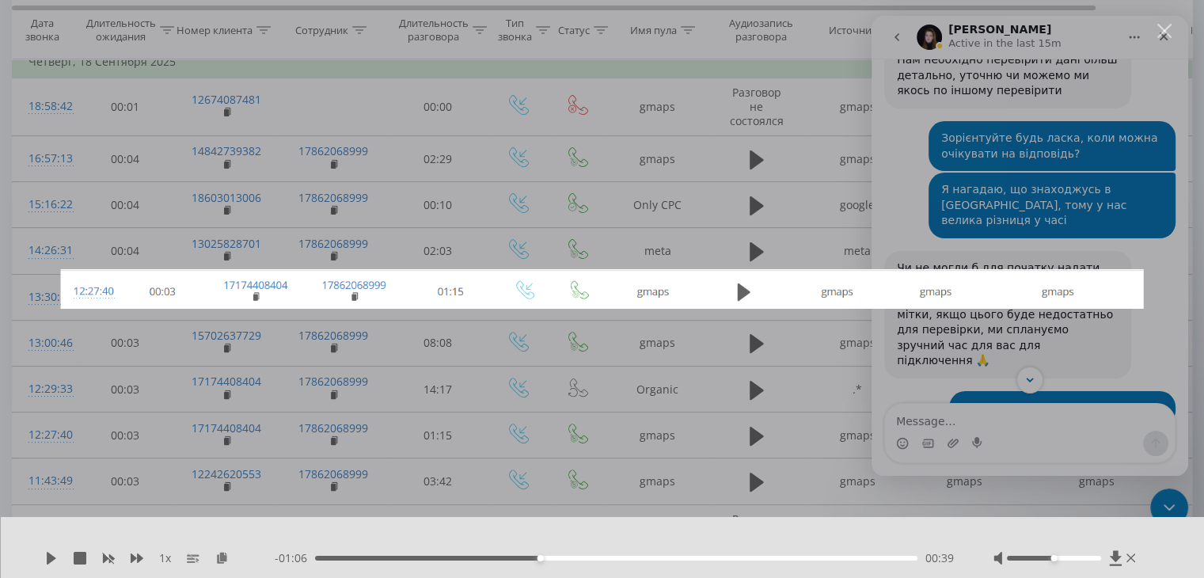
click at [909, 184] on div "Intercom messenger" at bounding box center [602, 289] width 1204 height 578
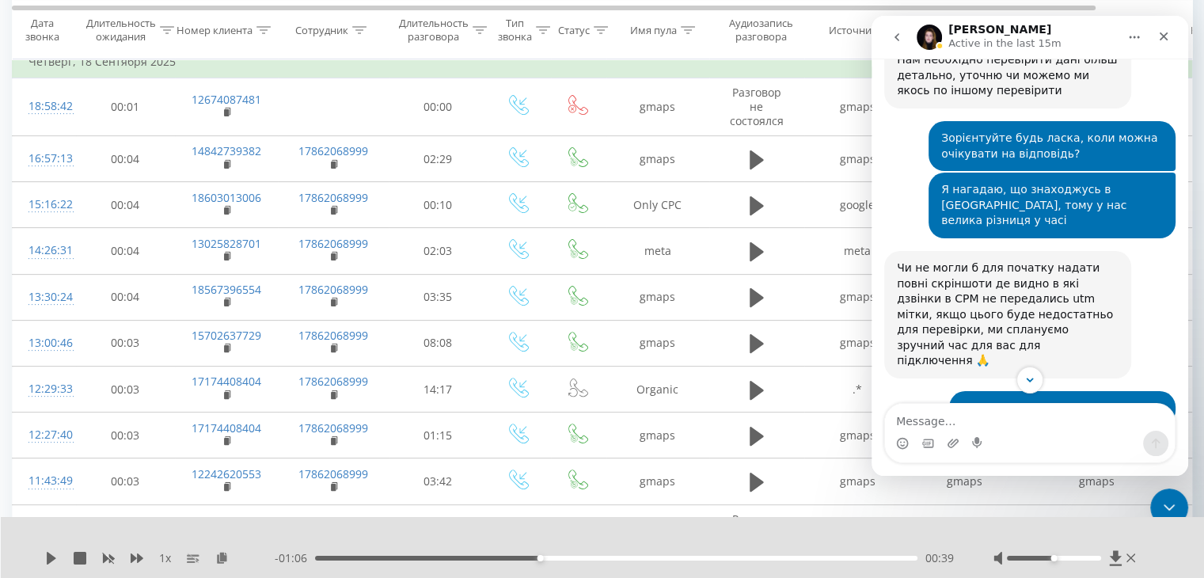
scroll to position [4684, 0]
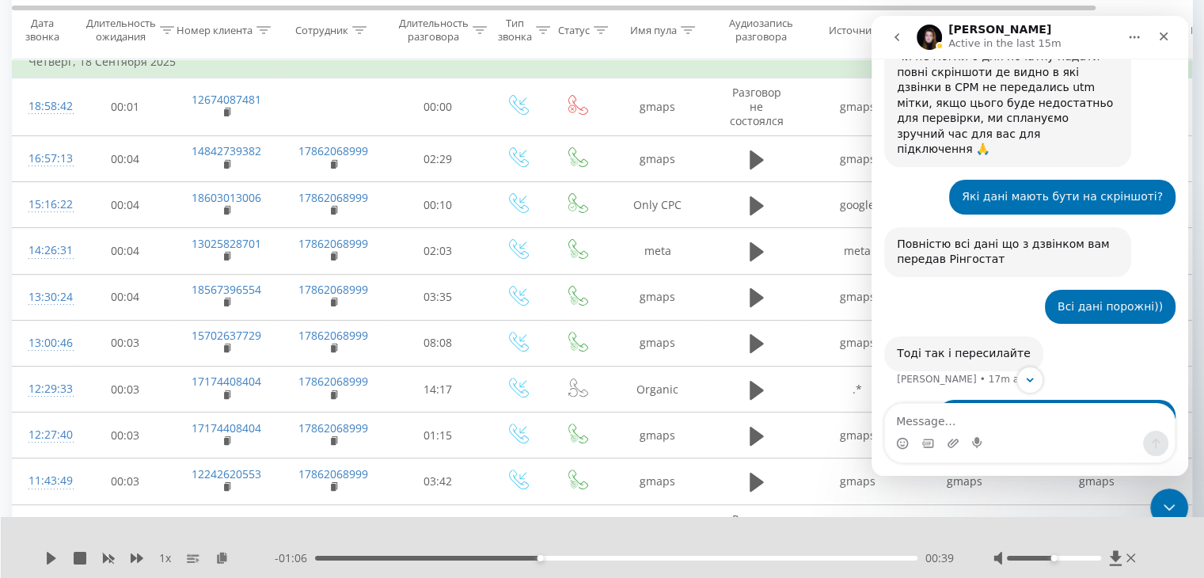
click at [1008, 461] on img "Ievgen says…" at bounding box center [1057, 518] width 212 height 115
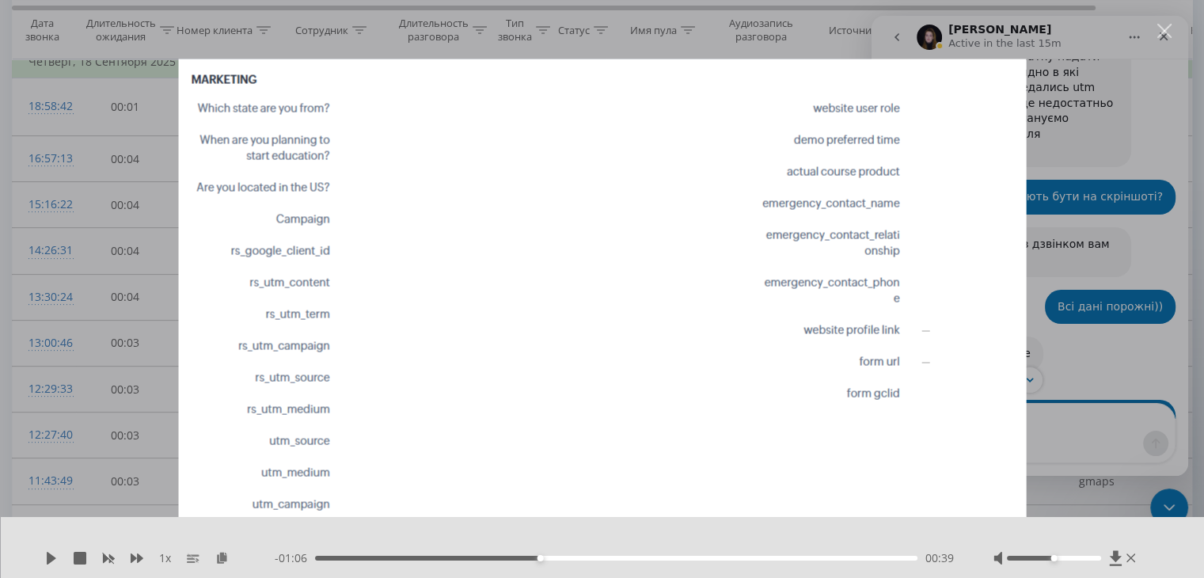
scroll to position [632, 0]
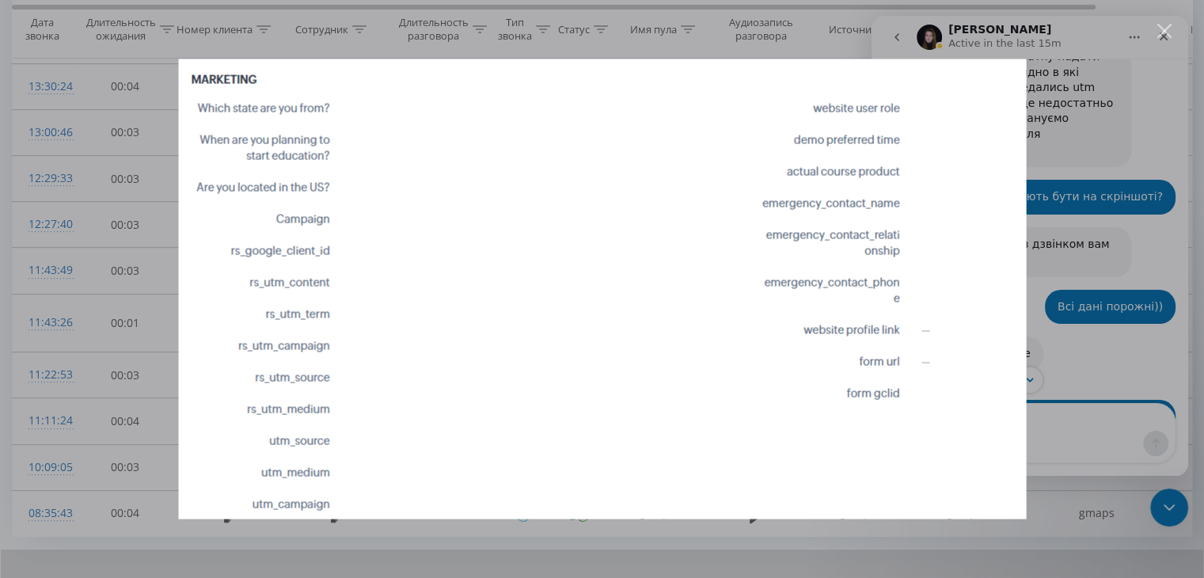
click at [1086, 223] on div "Intercom messenger" at bounding box center [602, 289] width 1204 height 578
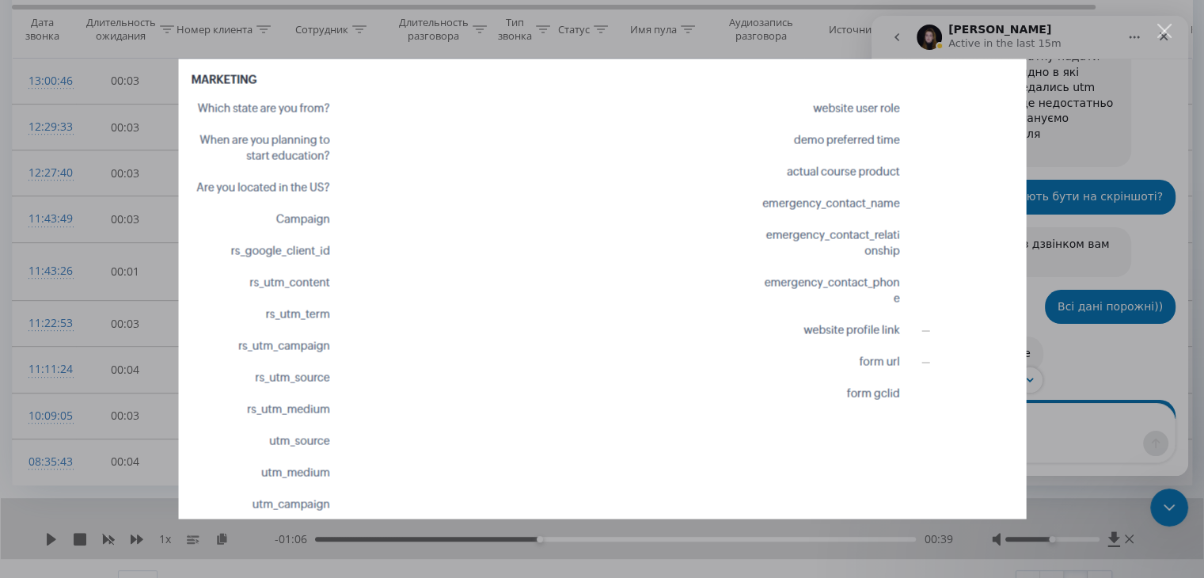
scroll to position [706, 0]
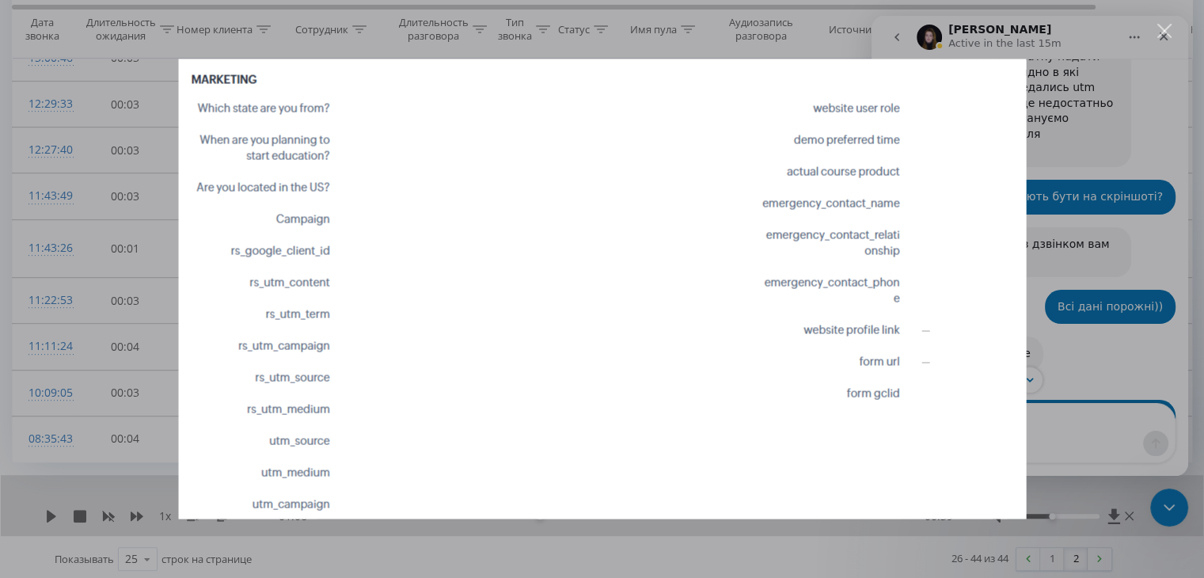
click at [1086, 249] on div "Intercom messenger" at bounding box center [602, 289] width 1204 height 578
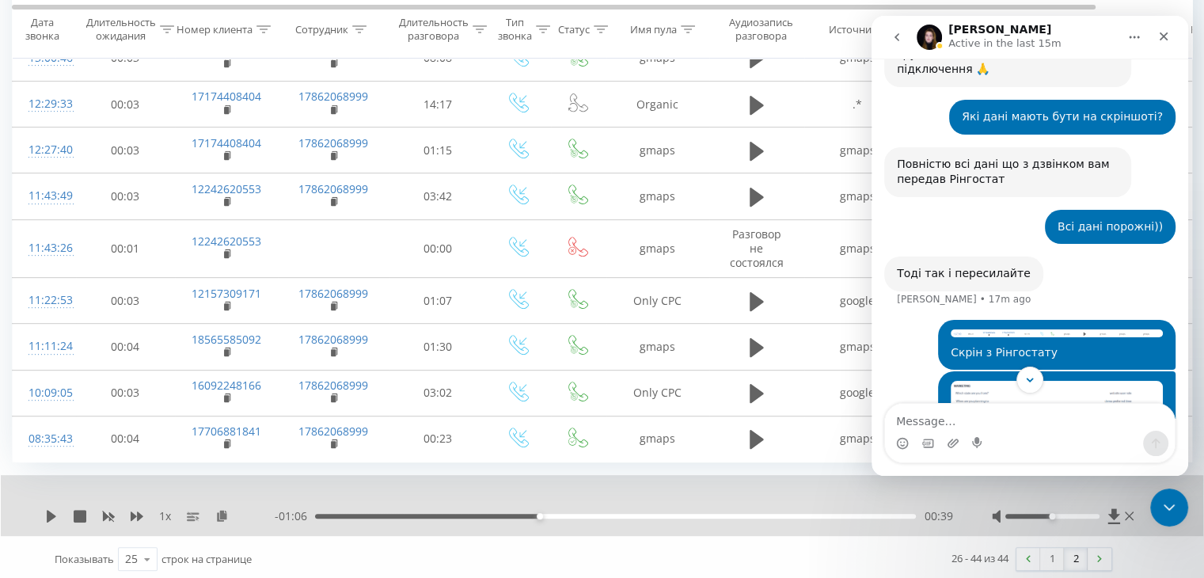
scroll to position [4789, 0]
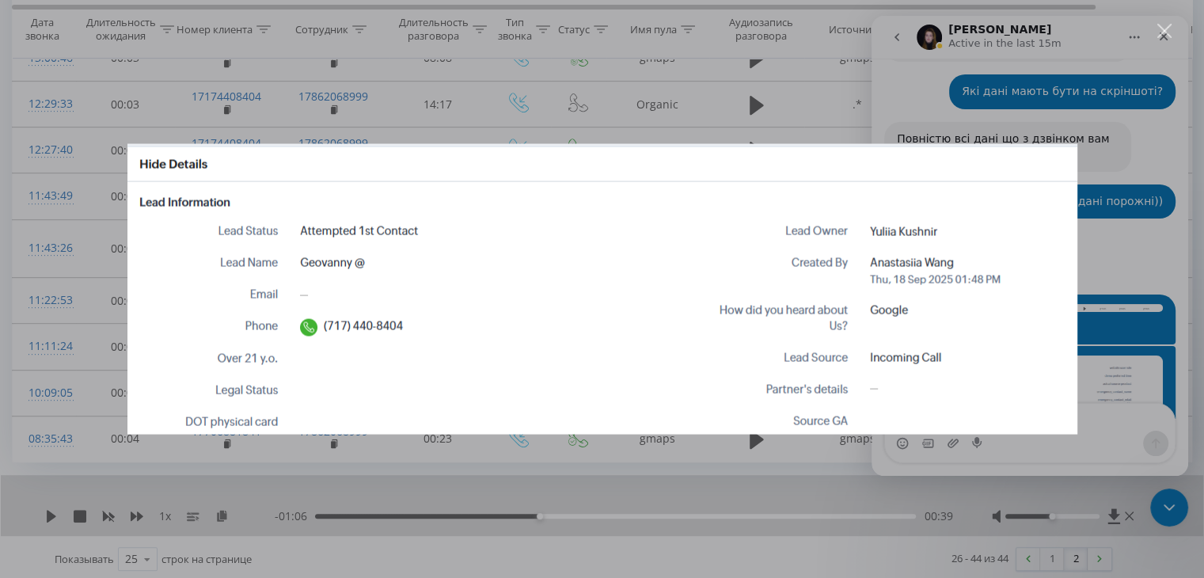
scroll to position [0, 0]
click at [1081, 160] on div "Intercom messenger" at bounding box center [602, 289] width 1204 height 578
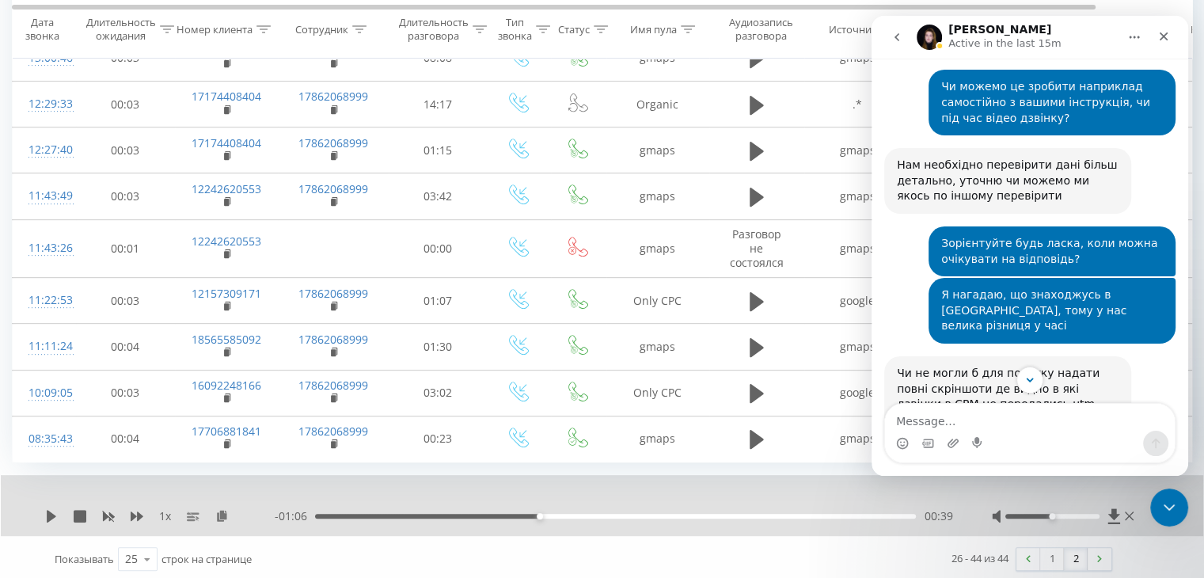
scroll to position [4789, 0]
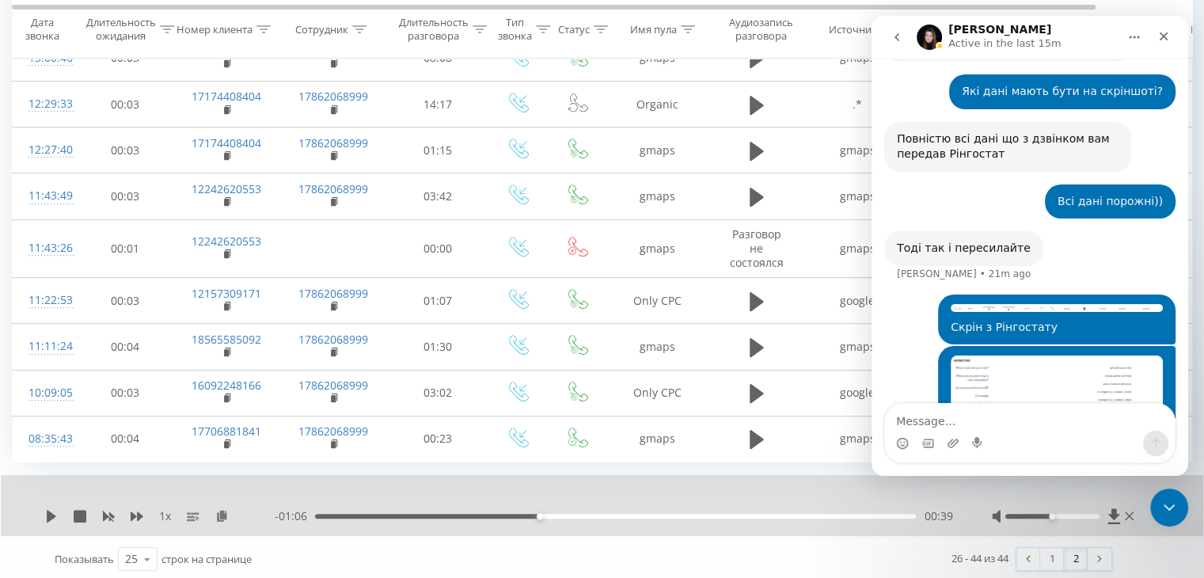
click at [994, 356] on img "Ievgen says…" at bounding box center [1057, 413] width 212 height 115
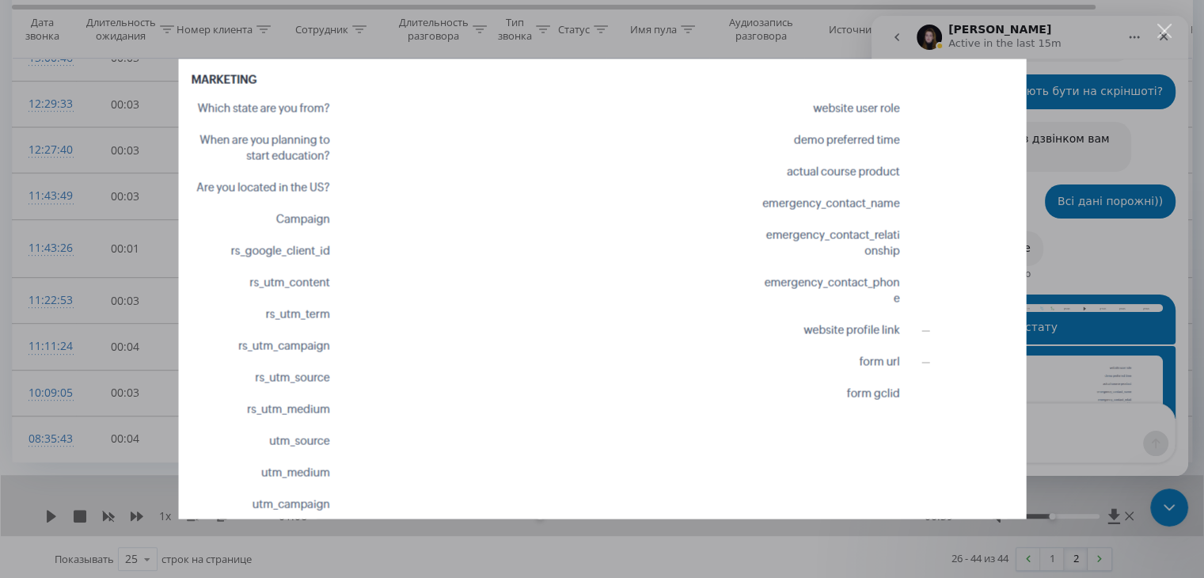
click at [1074, 265] on div "Intercom messenger" at bounding box center [602, 289] width 1204 height 578
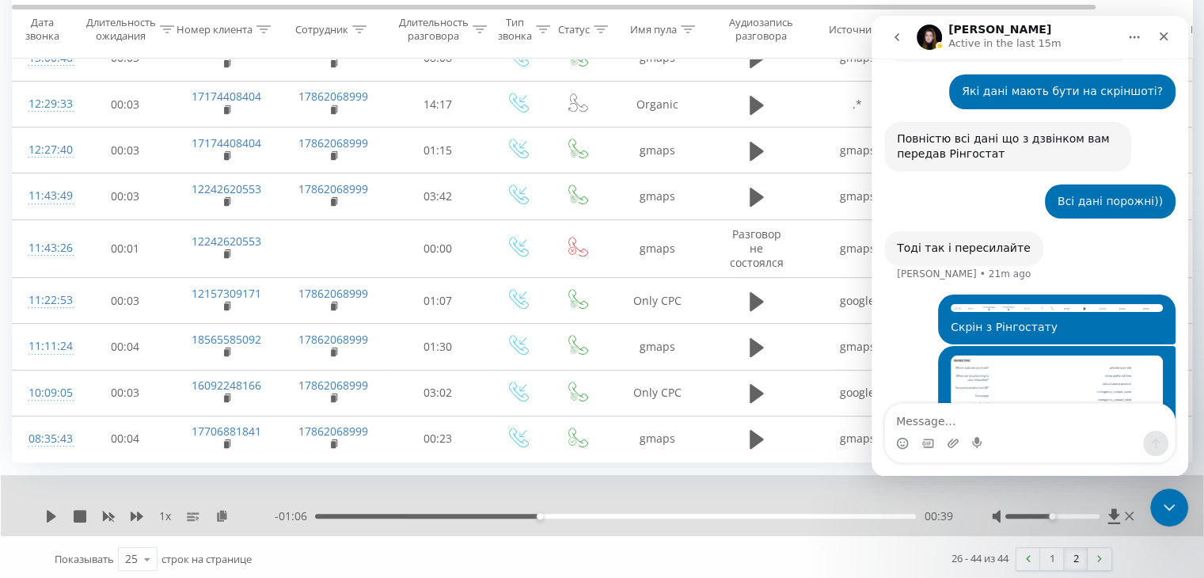
scroll to position [4748, 0]
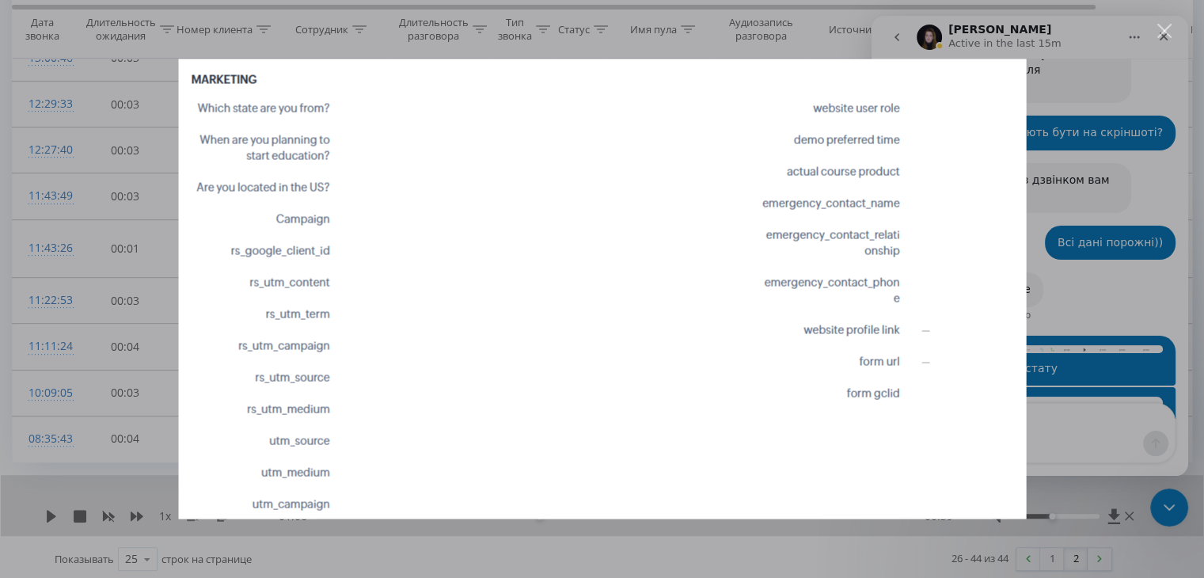
click at [1065, 284] on div "Intercom messenger" at bounding box center [602, 289] width 1204 height 578
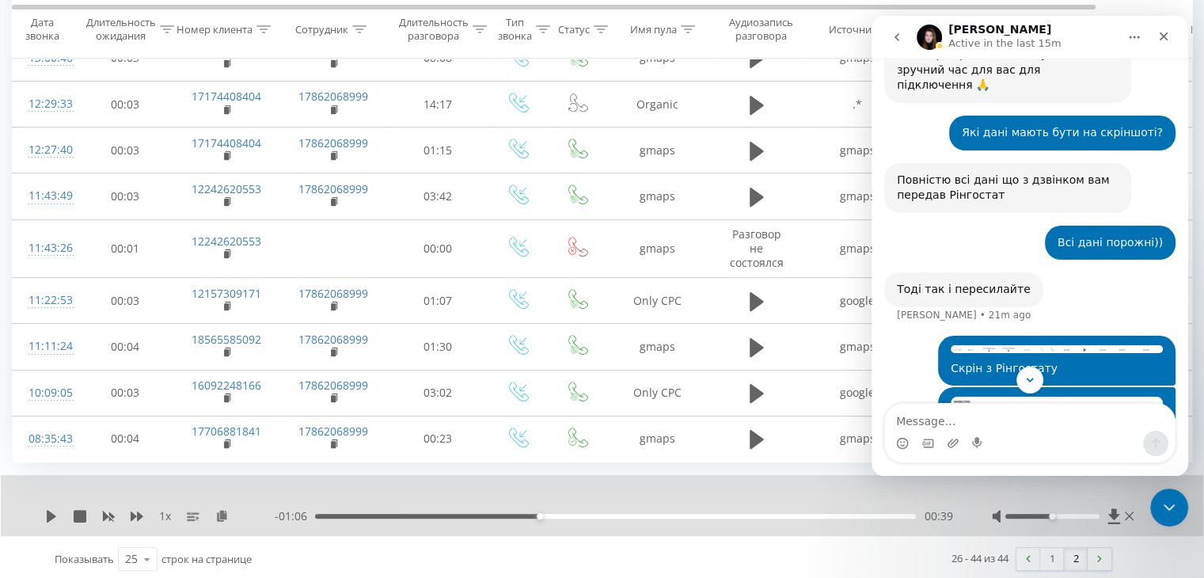
scroll to position [4789, 0]
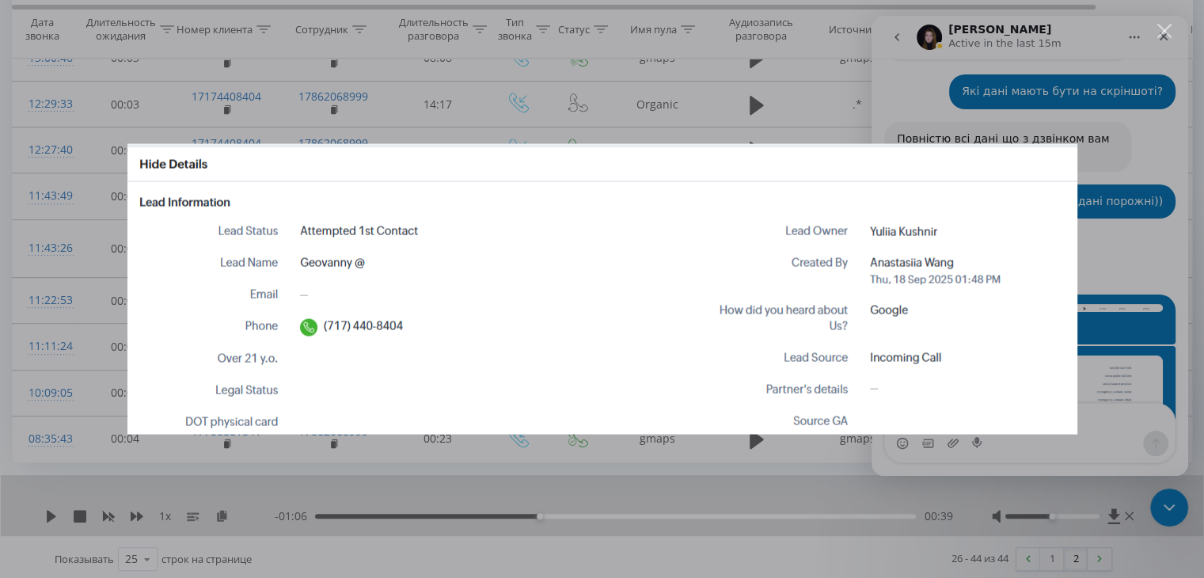
scroll to position [0, 0]
click at [1108, 188] on div "Intercom messenger" at bounding box center [602, 289] width 1204 height 578
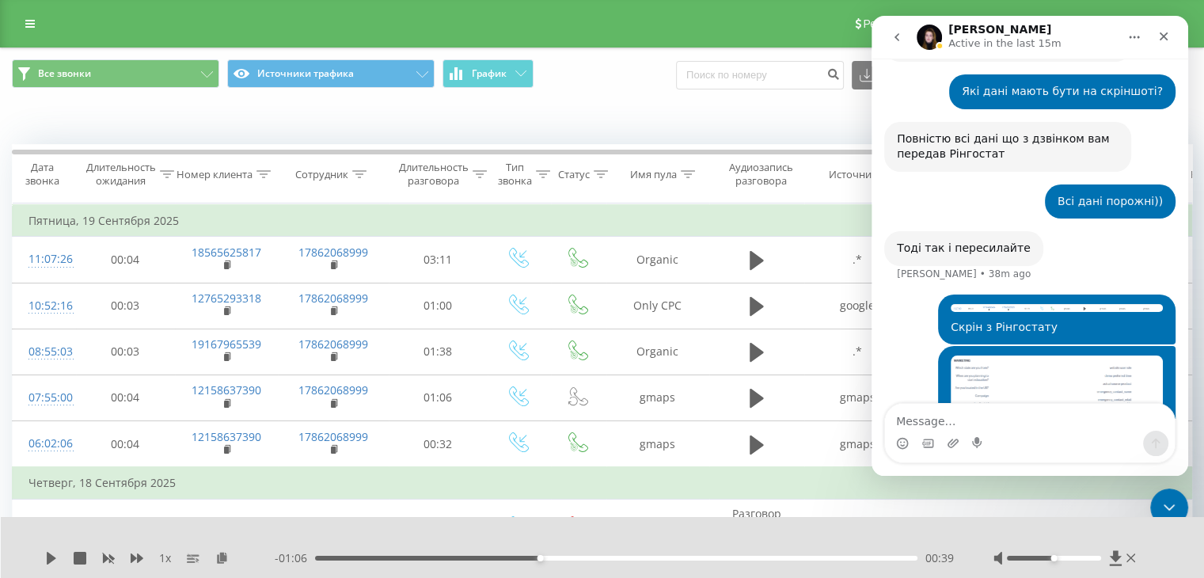
click at [592, 73] on div "Все звонки Источники трафика График Экспорт .csv .xls .xlsx [DATE] - [DATE]" at bounding box center [602, 74] width 1181 height 31
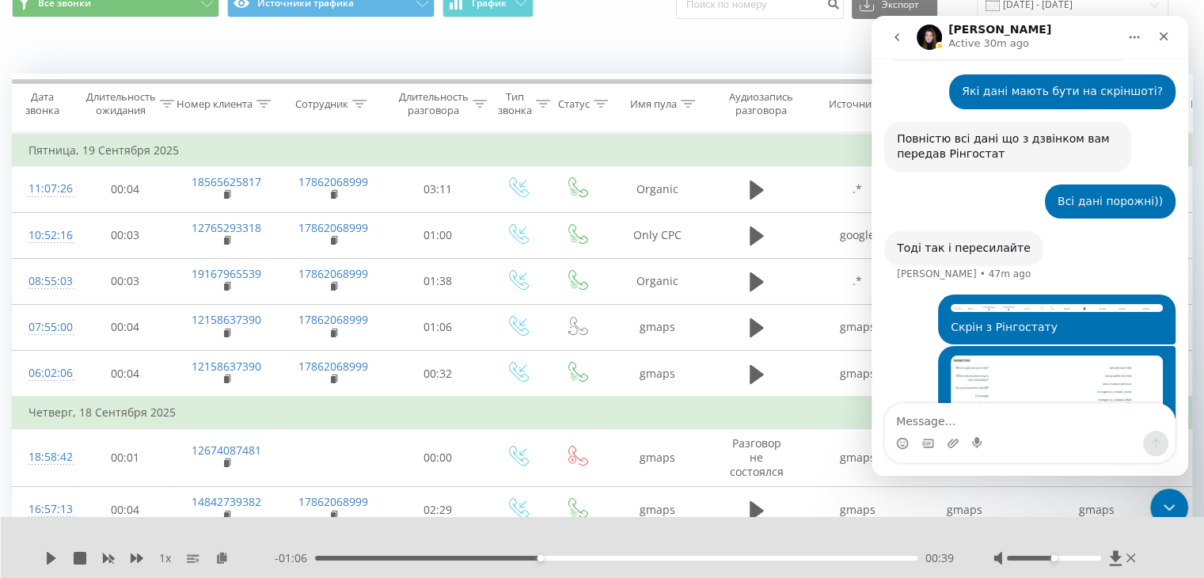
scroll to position [105, 0]
